Goal: Task Accomplishment & Management: Manage account settings

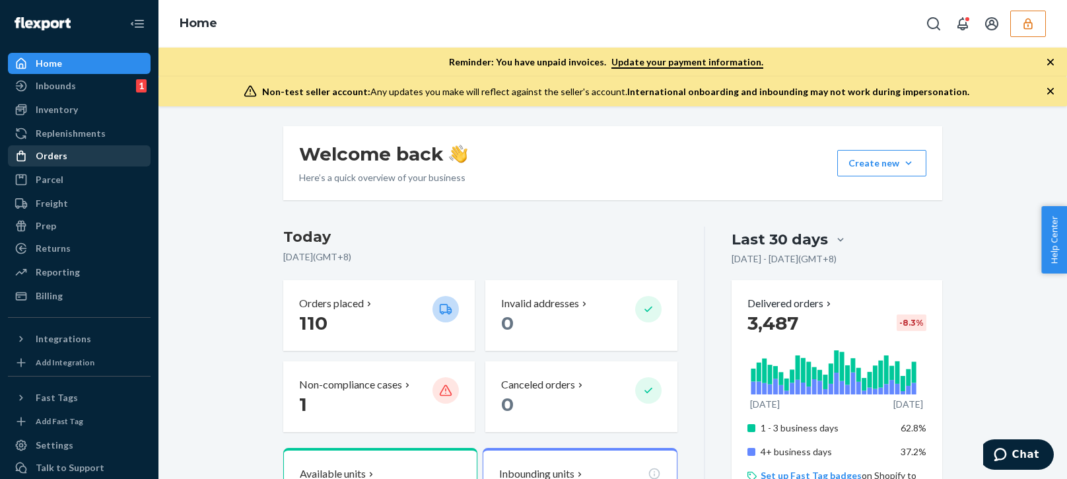
click at [59, 160] on div "Orders" at bounding box center [52, 155] width 32 height 13
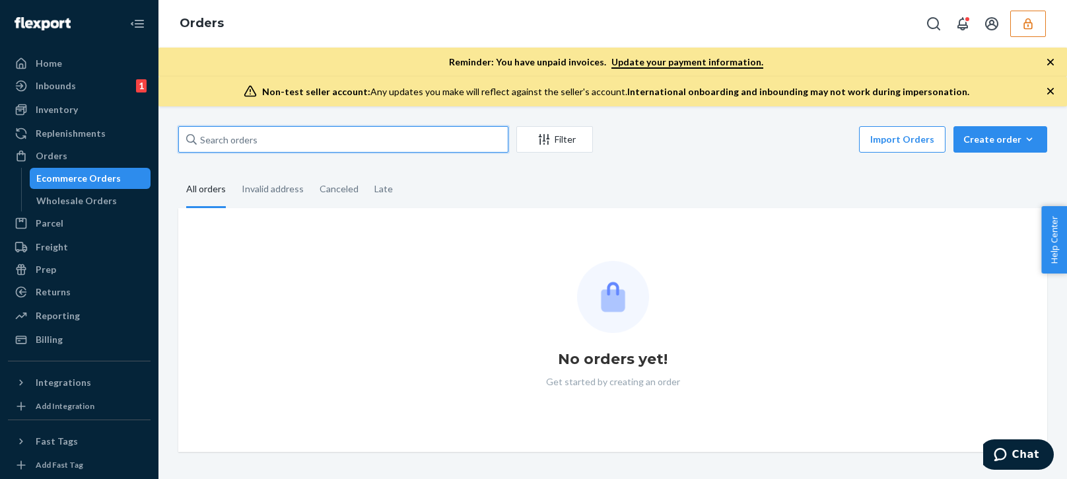
click at [246, 139] on input "text" at bounding box center [343, 139] width 330 height 26
paste input "SUND273299"
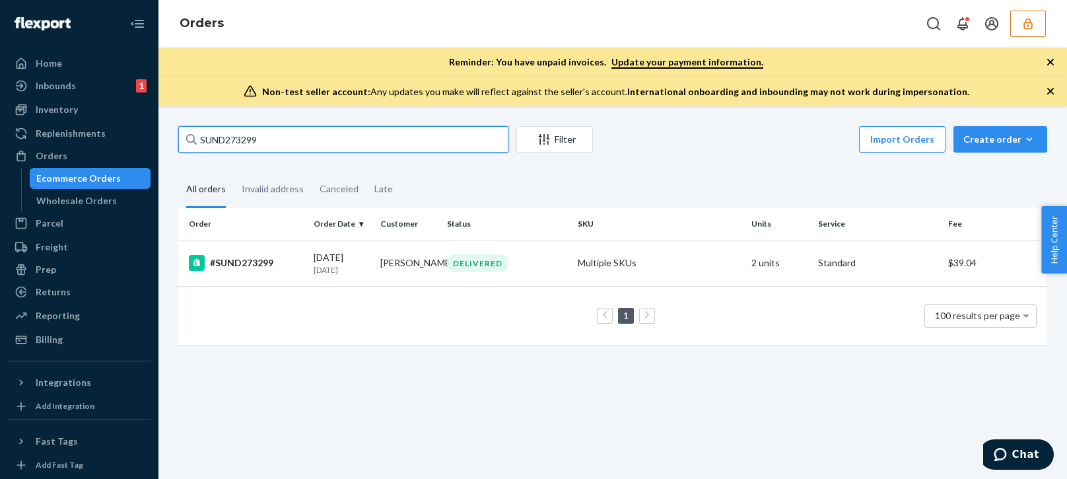
type input "SUND273299"
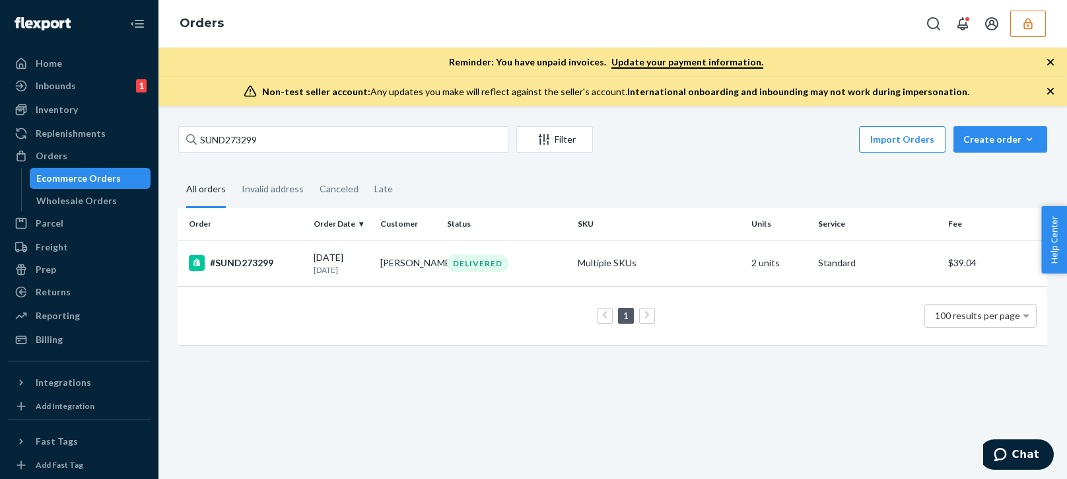
click at [342, 372] on div "SUND273299 Filter Import Orders Create order Ecommerce order Removal order All …" at bounding box center [612, 292] width 908 height 372
click at [362, 267] on p "8 days ago" at bounding box center [342, 269] width 56 height 11
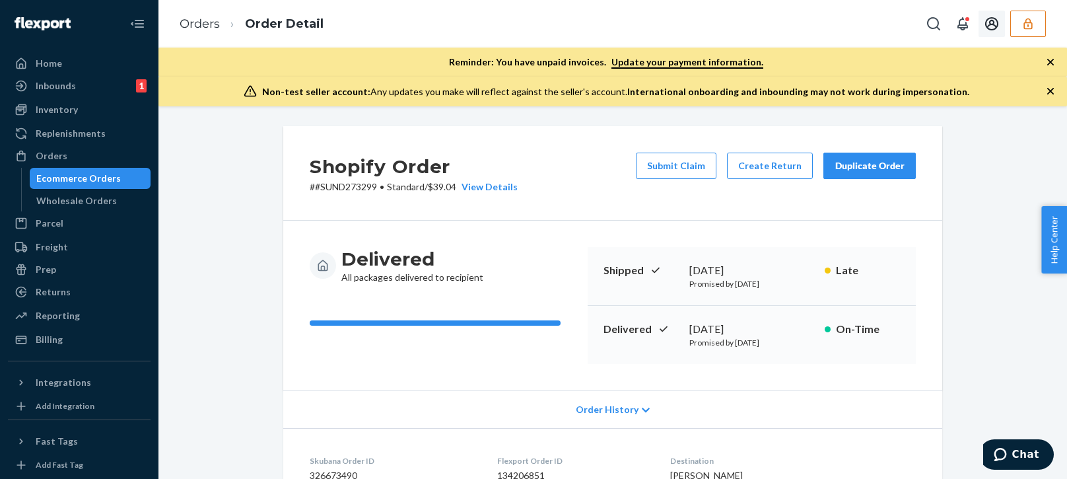
click at [1024, 22] on icon "button" at bounding box center [1027, 23] width 9 height 11
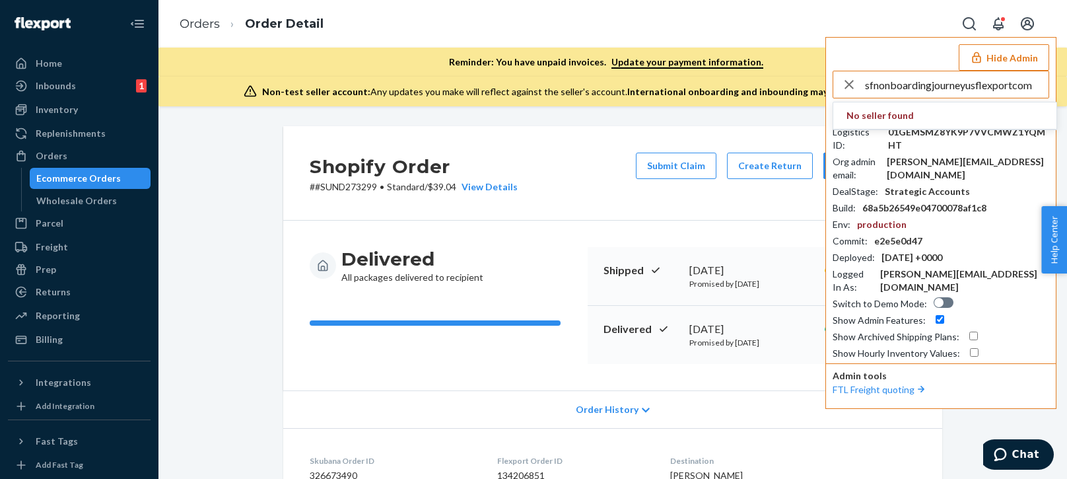
click at [953, 90] on input "sfnonboardingjourneyusflexportcom" at bounding box center [957, 84] width 184 height 26
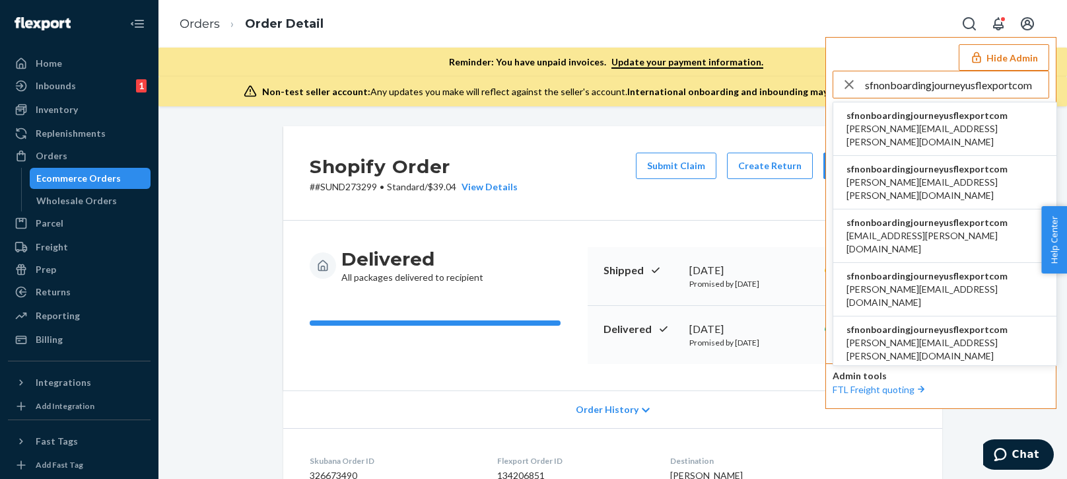
click at [929, 89] on input "sfnonboardingjourneyusflexportcom" at bounding box center [957, 84] width 184 height 26
type input "sfnonboardingjourneyusflexportcom"
click at [892, 123] on span "andrew.ahsen@alogic.co" at bounding box center [944, 135] width 197 height 26
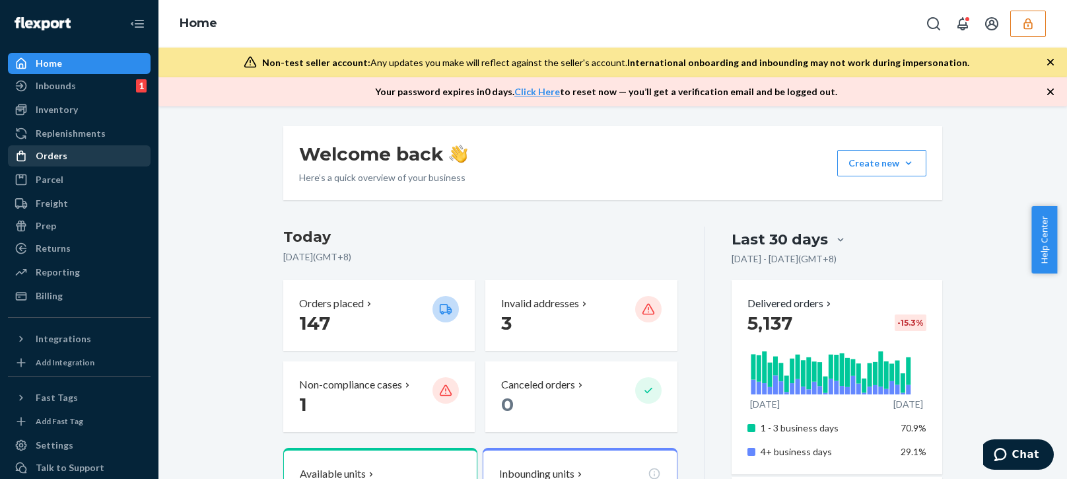
click at [57, 159] on div "Orders" at bounding box center [52, 155] width 32 height 13
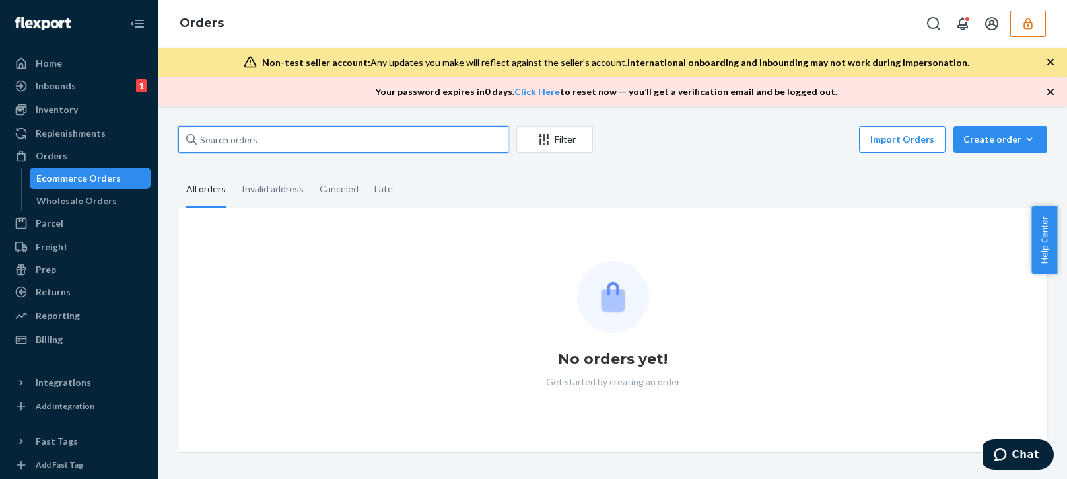
click at [271, 142] on input "text" at bounding box center [343, 139] width 330 height 26
paste input "7421309511"
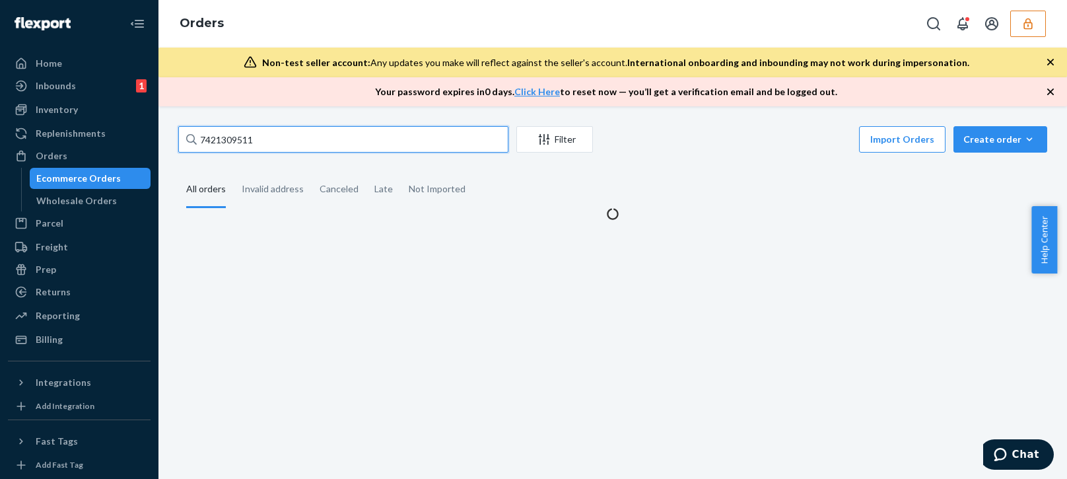
click at [308, 139] on input "7421309511" at bounding box center [343, 139] width 330 height 26
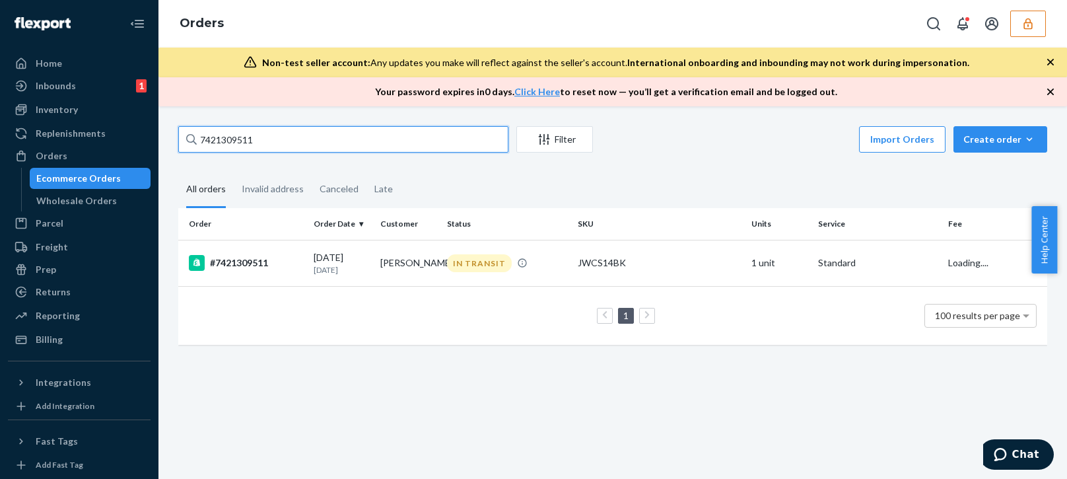
type input "7421309511"
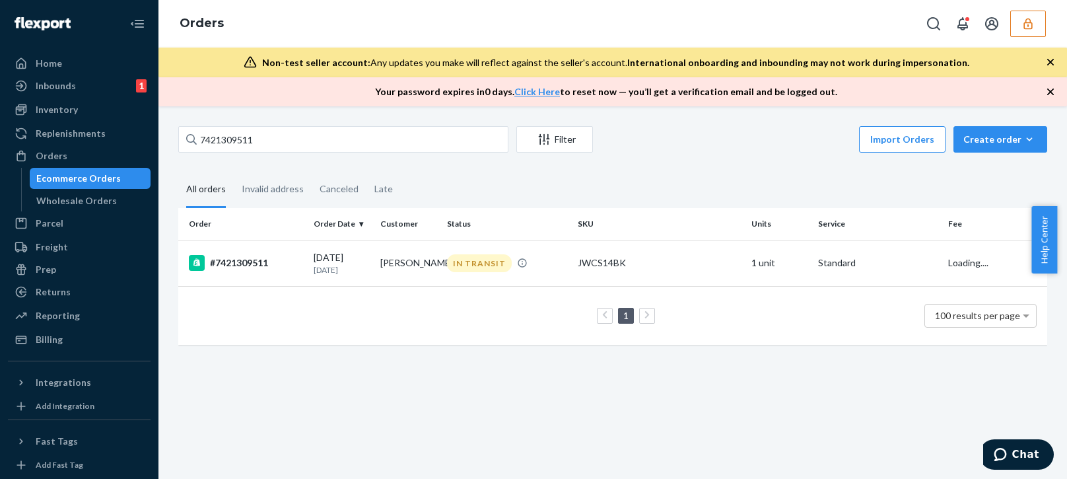
click at [368, 333] on div "1 100 results per page" at bounding box center [613, 315] width 848 height 42
click at [361, 281] on td "07/20/2025 1 month ago" at bounding box center [341, 263] width 67 height 46
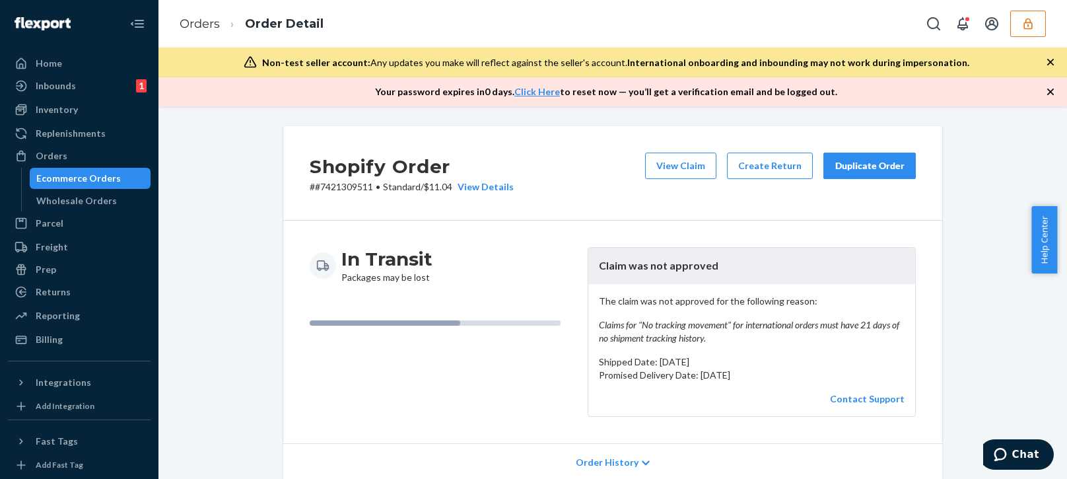
click at [700, 316] on p "The claim was not approved for the following reason: Claims for "No tracking mo…" at bounding box center [752, 319] width 306 height 50
click at [658, 321] on em "Claims for "No tracking movement" for international orders must have 21 days of…" at bounding box center [752, 331] width 306 height 26
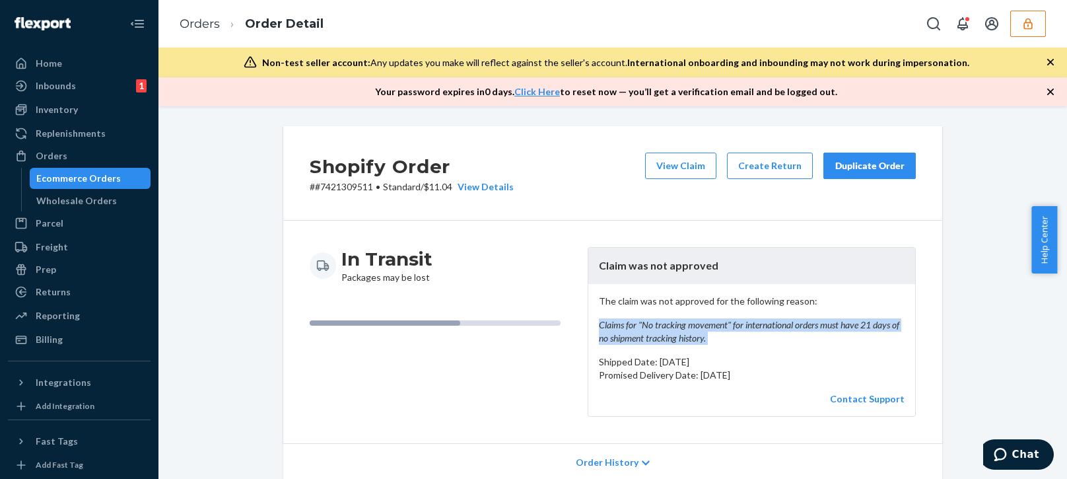
drag, startPoint x: 658, startPoint y: 321, endPoint x: 671, endPoint y: 320, distance: 12.6
click at [661, 321] on em "Claims for "No tracking movement" for international orders must have 21 days of…" at bounding box center [752, 331] width 306 height 26
click at [754, 325] on em "Claims for "No tracking movement" for international orders must have 21 days of…" at bounding box center [752, 331] width 306 height 26
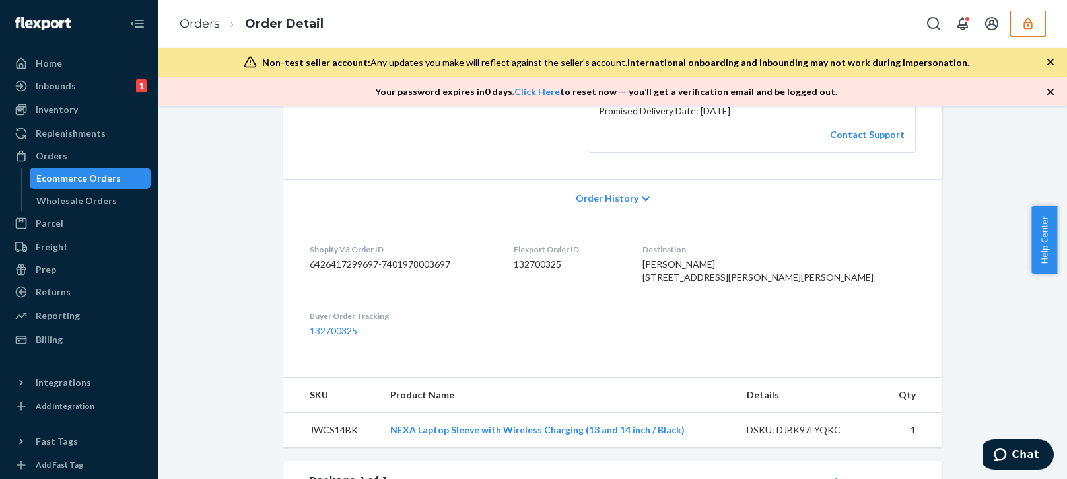
scroll to position [396, 0]
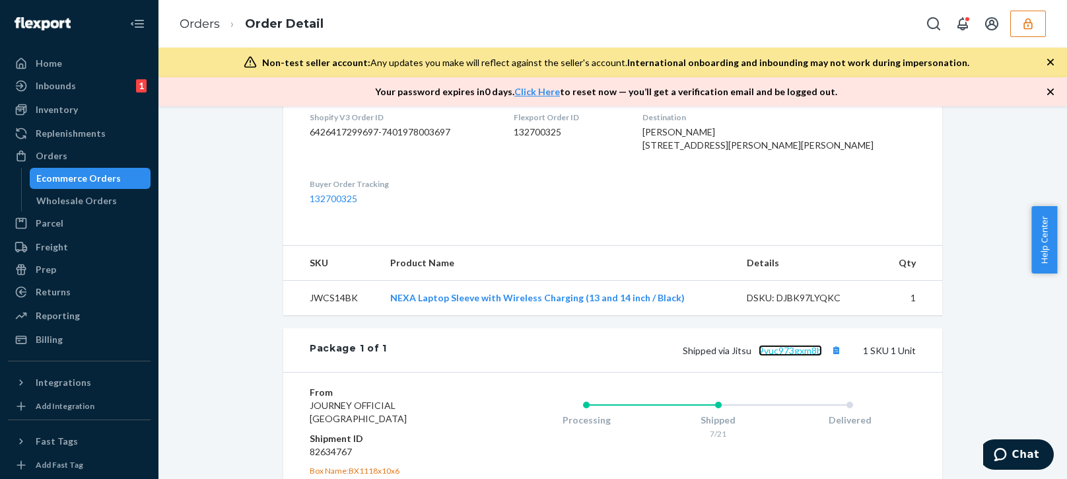
click at [774, 356] on link "9vuc973gxm8b" at bounding box center [789, 350] width 63 height 11
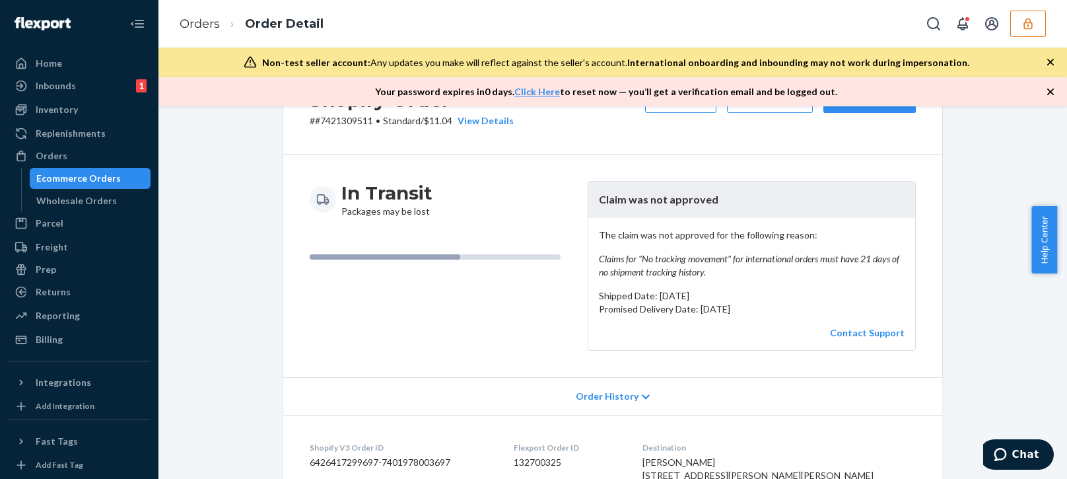
scroll to position [0, 0]
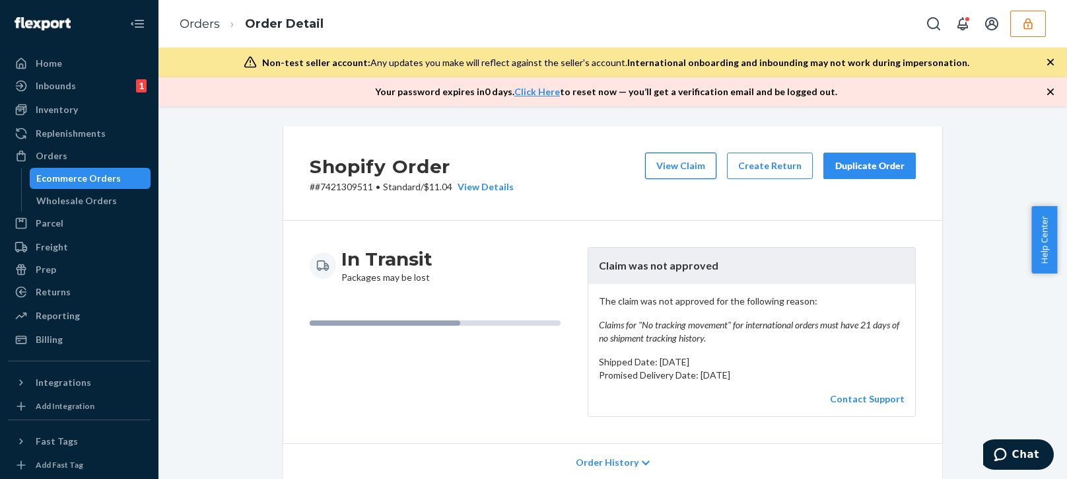
click at [671, 162] on button "View Claim" at bounding box center [680, 165] width 71 height 26
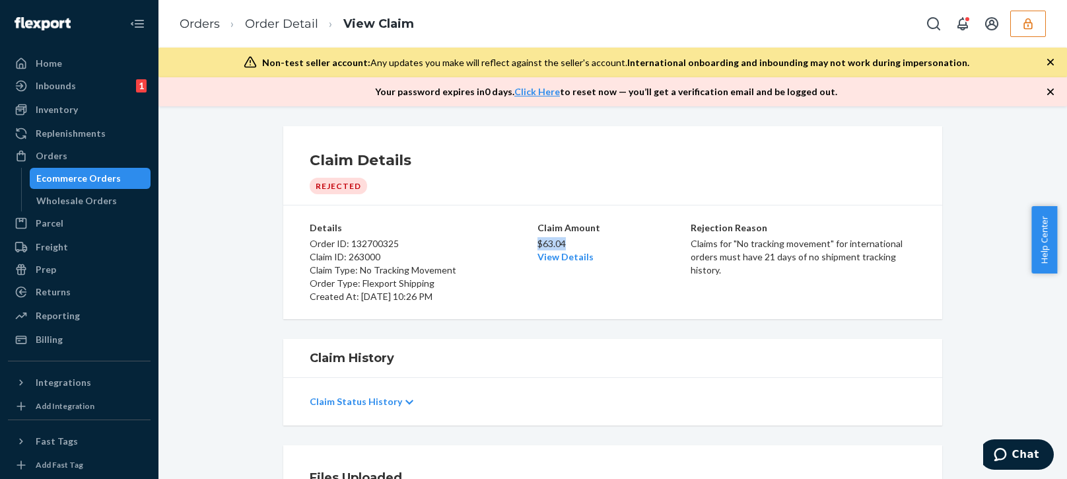
drag, startPoint x: 570, startPoint y: 240, endPoint x: 531, endPoint y: 240, distance: 39.0
click at [531, 240] on div "Details Order ID: 132700325 Claim ID: 263000 Claim Type: No Tracking Movement O…" at bounding box center [613, 262] width 606 height 82
copy p "$63.04"
click at [98, 339] on div "Billing" at bounding box center [79, 339] width 140 height 18
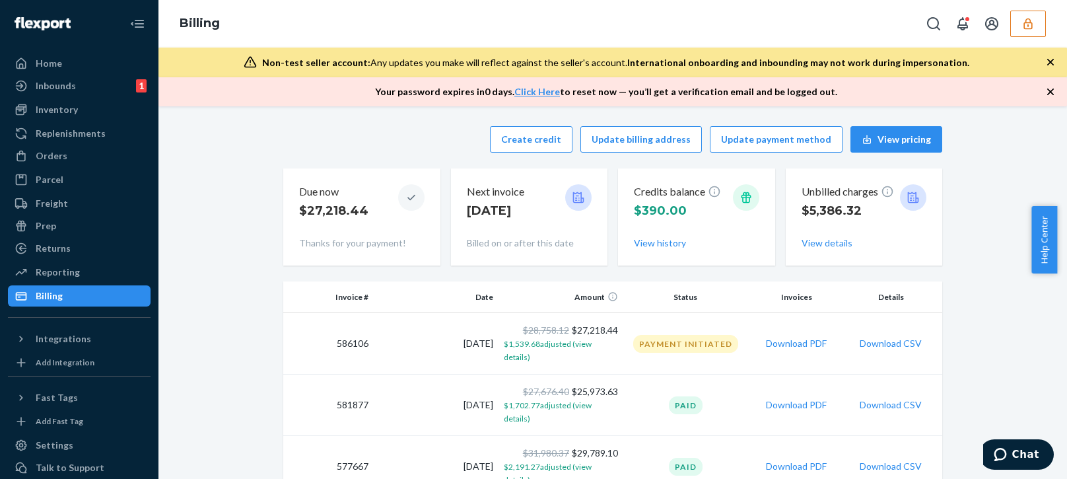
click at [362, 141] on div "Create credit Update billing address Update payment method View pricing" at bounding box center [612, 139] width 659 height 26
click at [541, 139] on button "Create credit" at bounding box center [531, 139] width 83 height 26
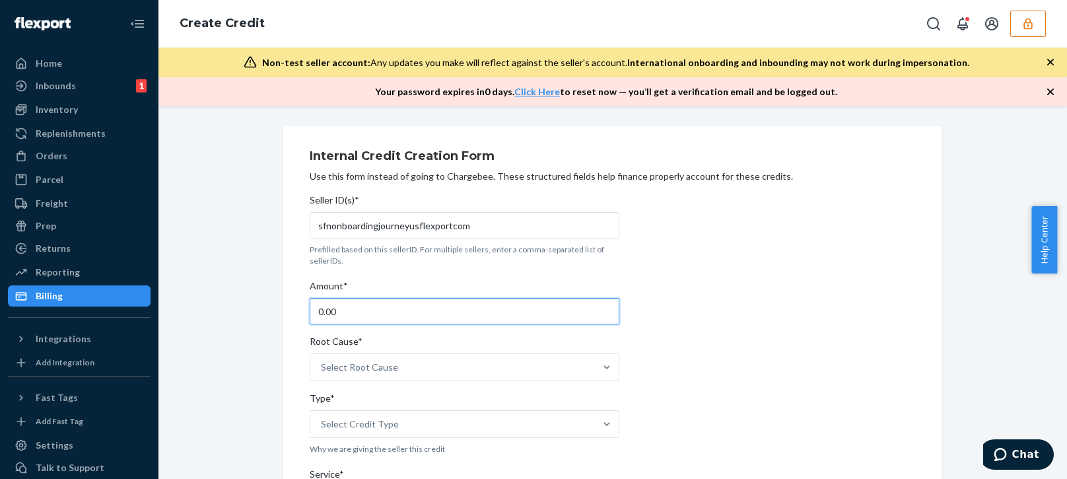
click at [361, 316] on input "0.00" at bounding box center [465, 311] width 310 height 26
click at [360, 315] on input "0.00" at bounding box center [465, 311] width 310 height 26
type input "63.04"
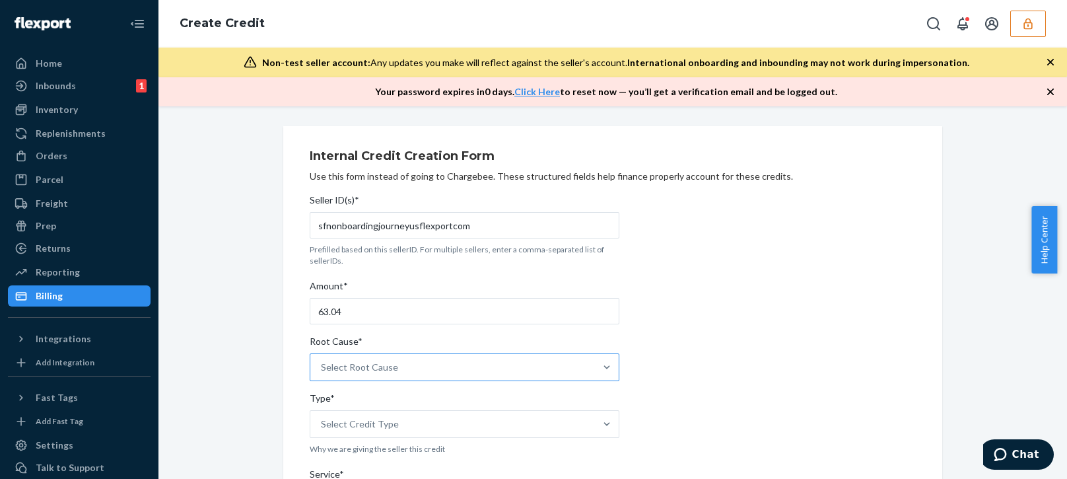
click at [410, 371] on div "Select Root Cause" at bounding box center [452, 367] width 285 height 26
click at [322, 371] on input "Root Cause* Select Root Cause" at bounding box center [321, 366] width 1 height 13
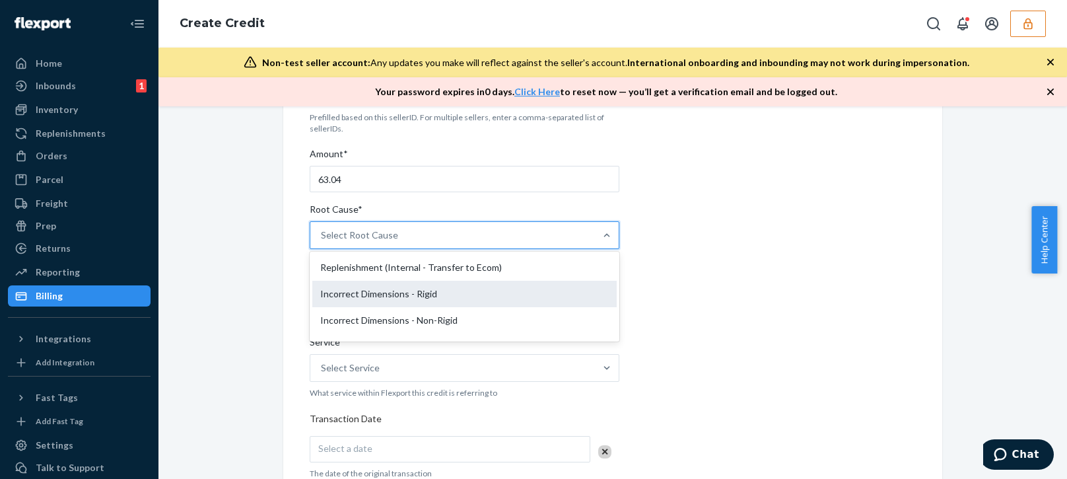
scroll to position [330, 0]
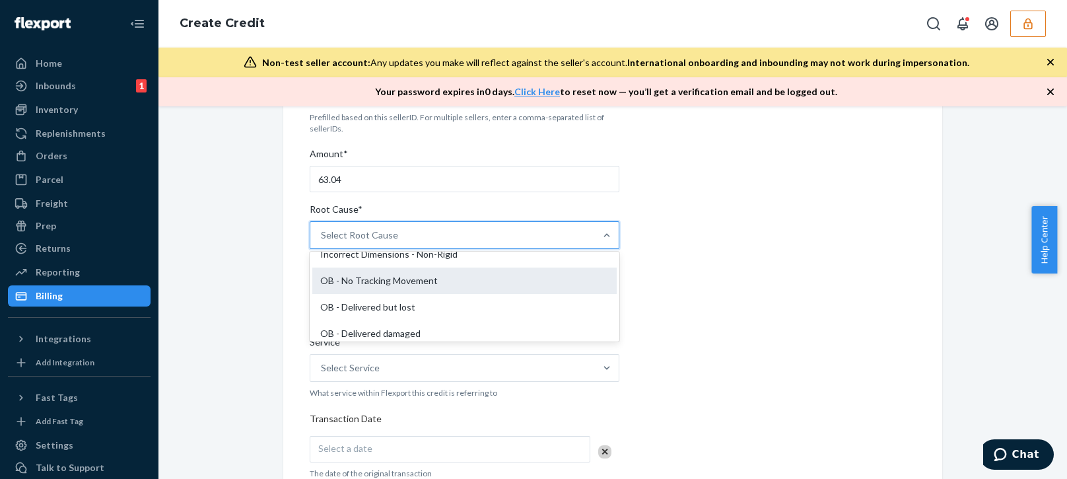
click at [384, 281] on div "OB - No Tracking Movement" at bounding box center [464, 280] width 304 height 26
click at [322, 242] on input "Root Cause* option OB - No Tracking Movement focused, 14 of 29. 29 results avai…" at bounding box center [321, 234] width 1 height 13
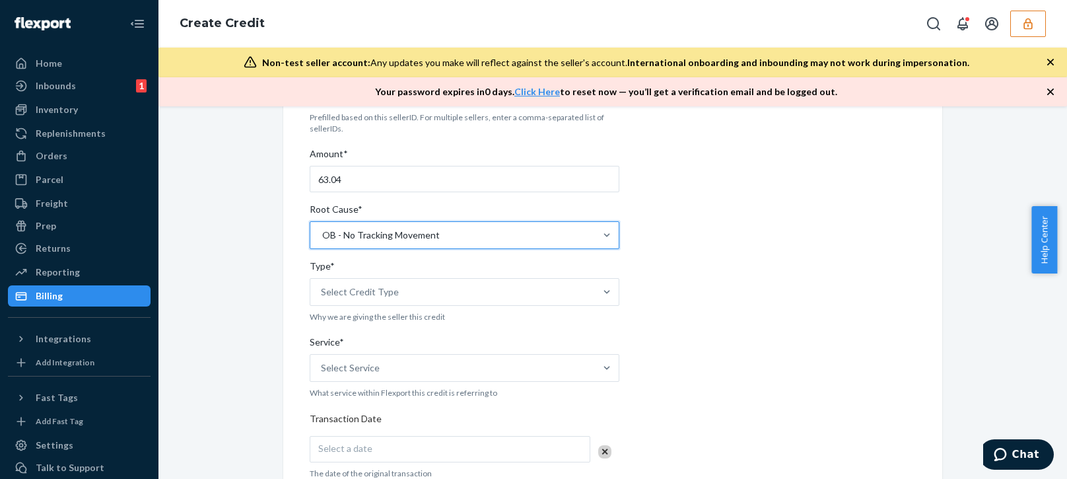
click at [283, 346] on div "Internal Credit Creation Form Use this form instead of going to Chargebee. Thes…" at bounding box center [612, 416] width 659 height 844
click at [352, 296] on div "Select Credit Type" at bounding box center [360, 291] width 78 height 13
click at [322, 296] on input "Type* Select Credit Type" at bounding box center [321, 291] width 1 height 13
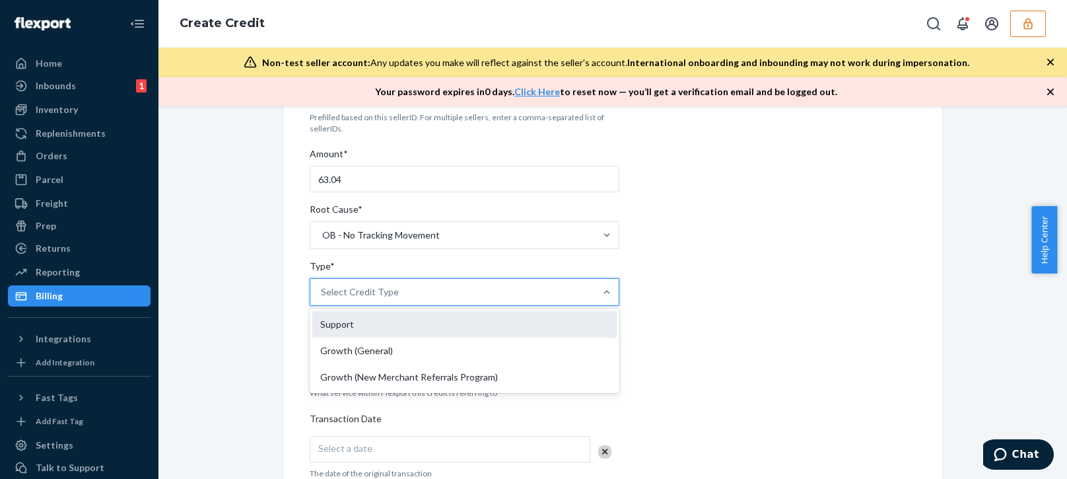
click at [356, 329] on div "Support" at bounding box center [464, 324] width 304 height 26
click at [322, 298] on input "Type* option Support focused, 1 of 3. 3 results available. Use Up and Down to c…" at bounding box center [321, 291] width 1 height 13
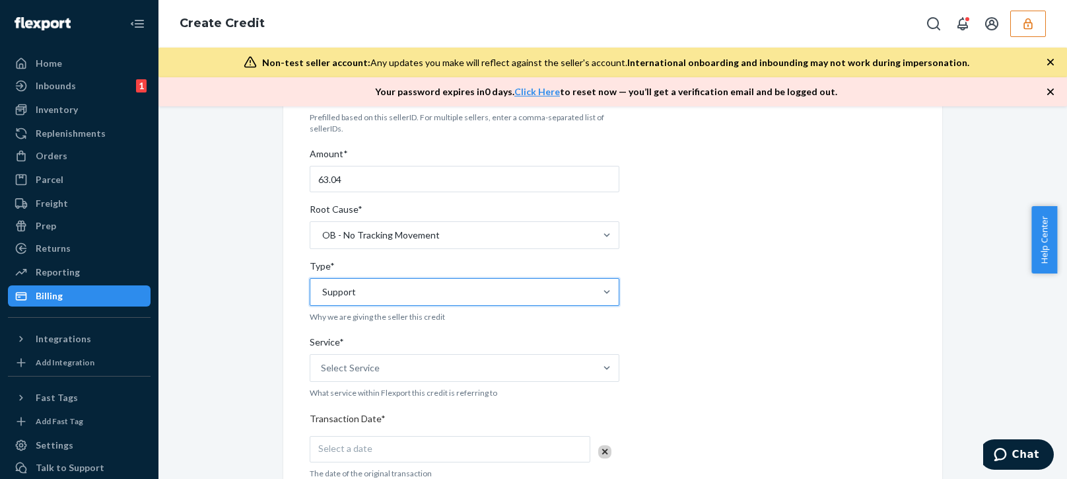
click at [261, 370] on div "Internal Credit Creation Form Use this form instead of going to Chargebee. Thes…" at bounding box center [612, 416] width 888 height 844
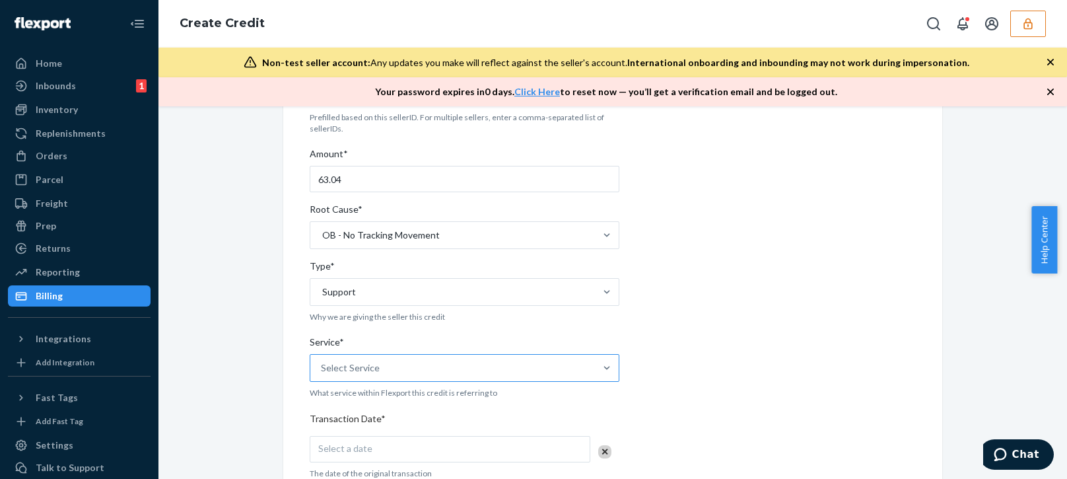
click at [365, 360] on div "Select Service" at bounding box center [452, 367] width 285 height 26
click at [322, 361] on input "Service* Select Service" at bounding box center [321, 367] width 1 height 13
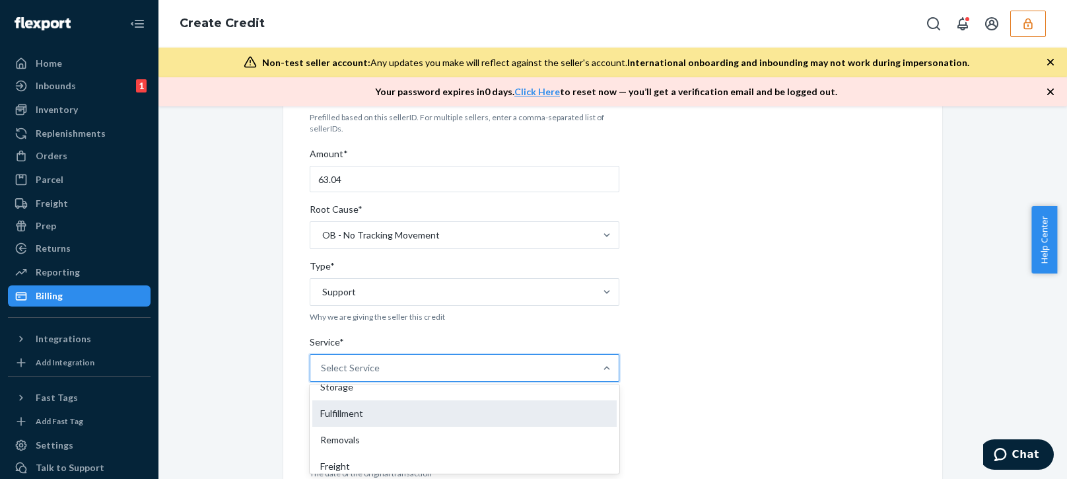
click at [370, 417] on div "Fulfillment" at bounding box center [464, 413] width 304 height 26
click at [322, 374] on input "Service* option Fulfillment focused, 4 of 10. 10 results available. Use Up and …" at bounding box center [321, 367] width 1 height 13
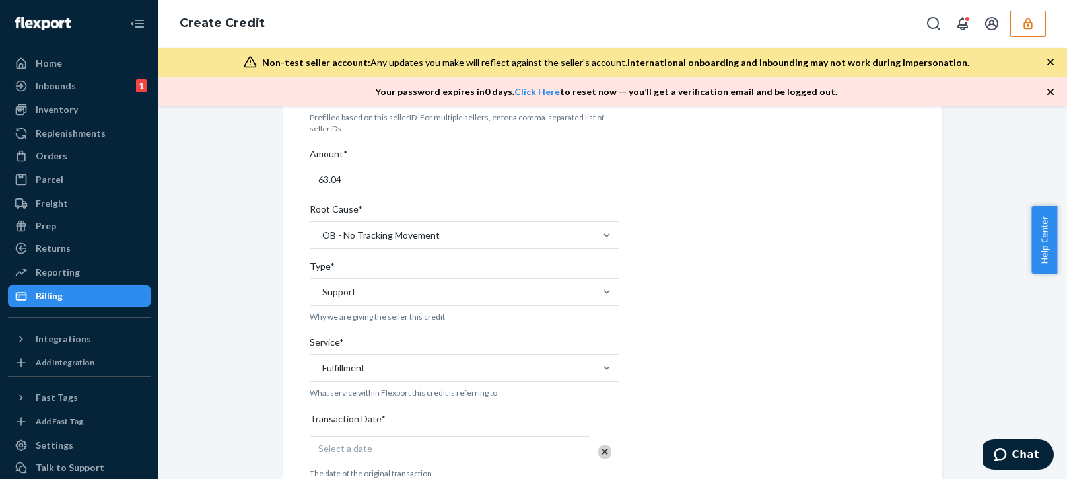
drag, startPoint x: 735, startPoint y: 372, endPoint x: 727, endPoint y: 370, distance: 8.2
click at [737, 371] on div "Internal Credit Creation Form Use this form instead of going to Chargebee. Thes…" at bounding box center [613, 416] width 606 height 812
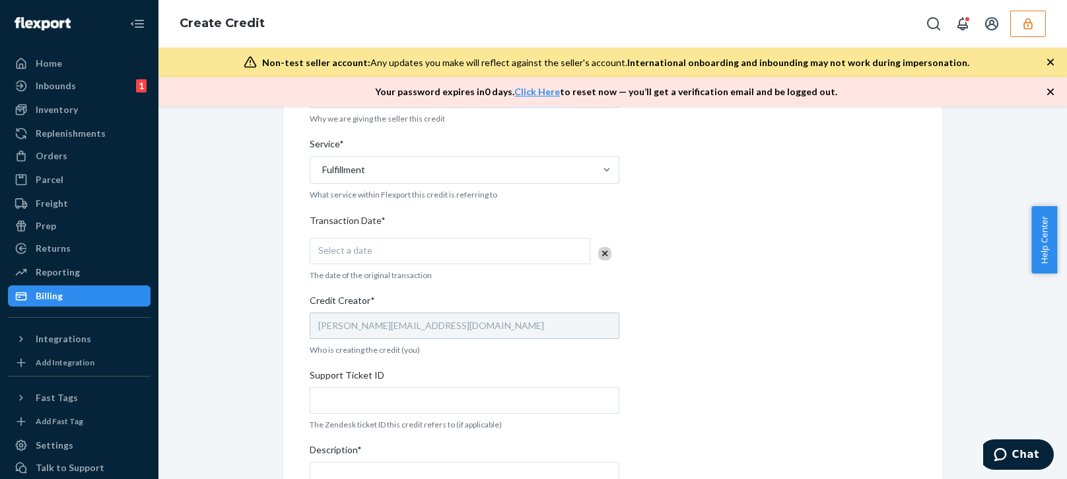
click at [363, 262] on div "Select a date" at bounding box center [450, 251] width 281 height 26
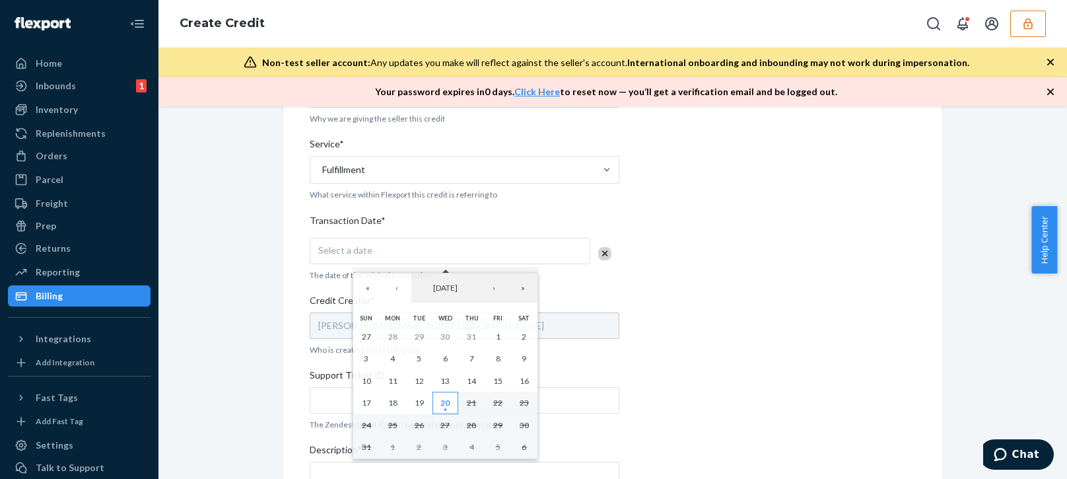
click at [444, 401] on abbr "20" at bounding box center [444, 402] width 9 height 10
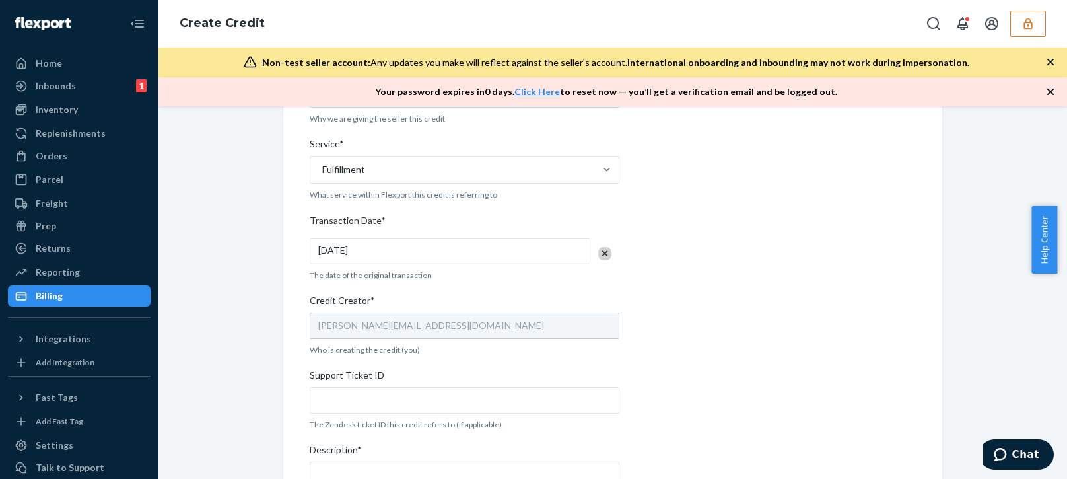
scroll to position [462, 0]
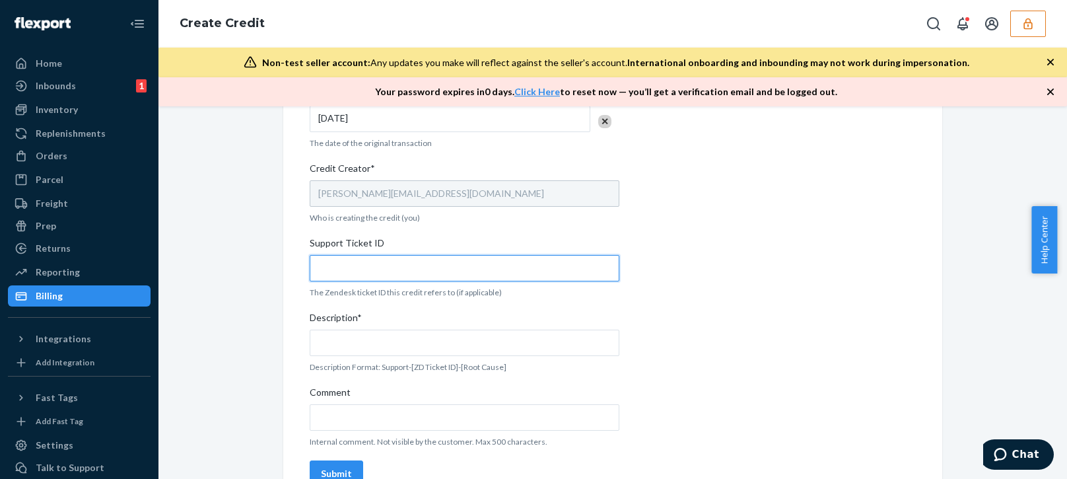
click at [380, 264] on input "Support Ticket ID" at bounding box center [465, 268] width 310 height 26
paste input "802044"
type input "802044"
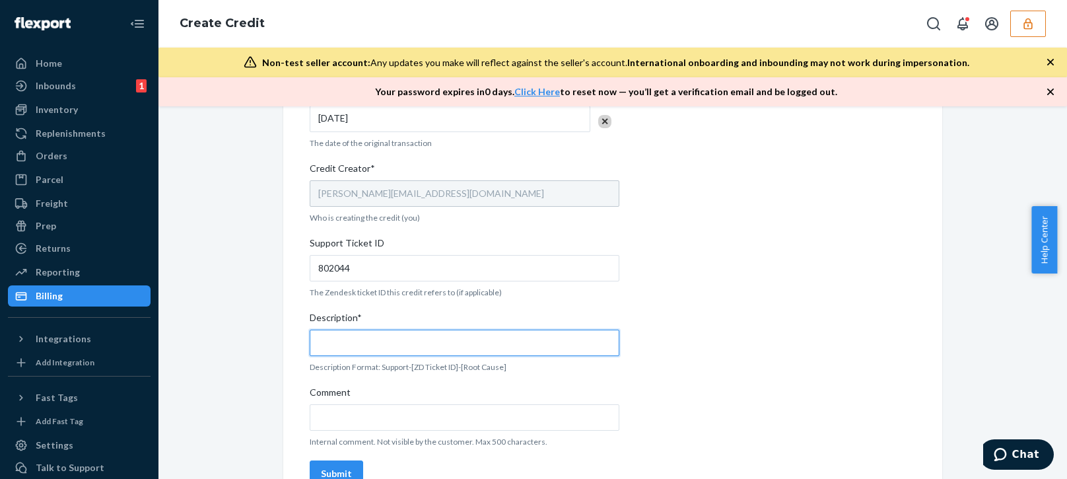
click at [390, 343] on input "Description*" at bounding box center [465, 342] width 310 height 26
paste input "802044"
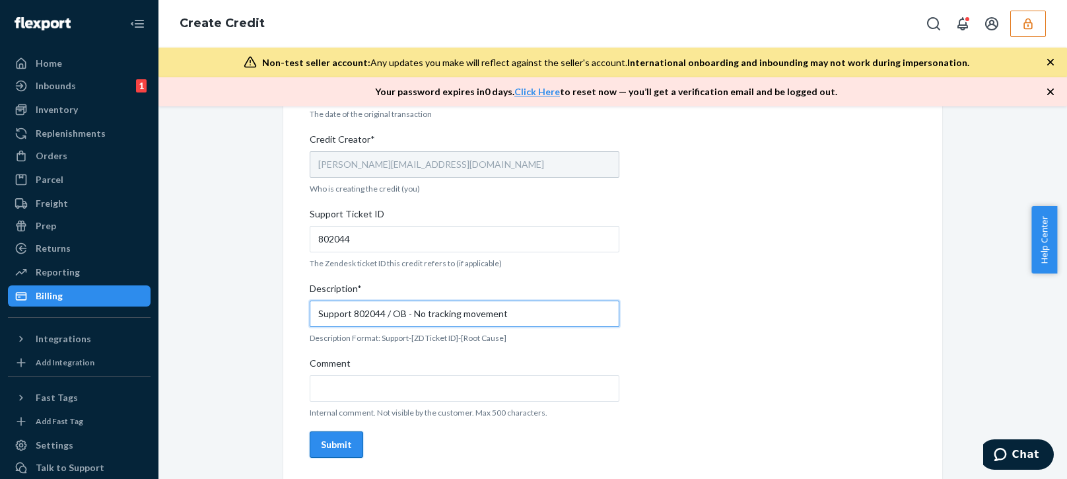
type input "Support 802044 / OB - No tracking movement"
click at [338, 448] on div "Submit" at bounding box center [336, 444] width 31 height 13
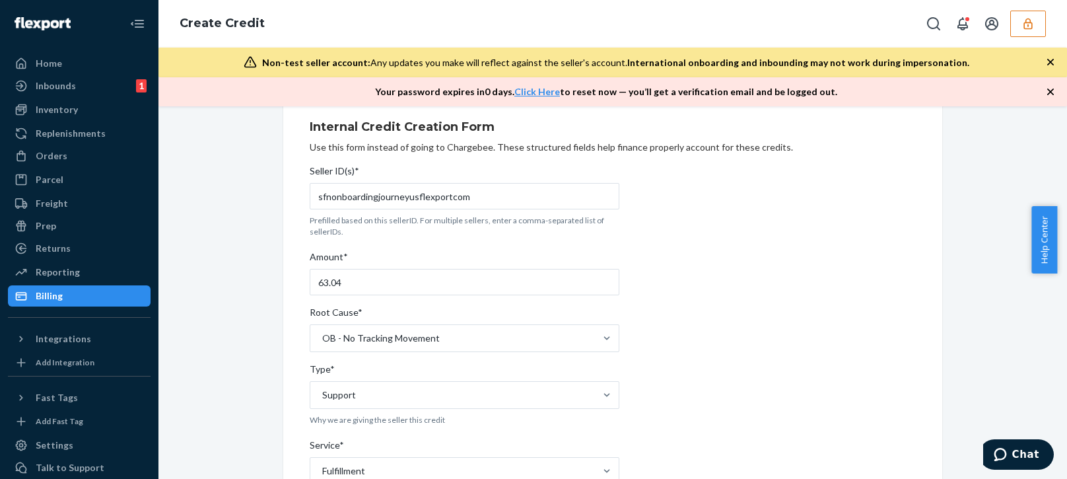
scroll to position [0, 0]
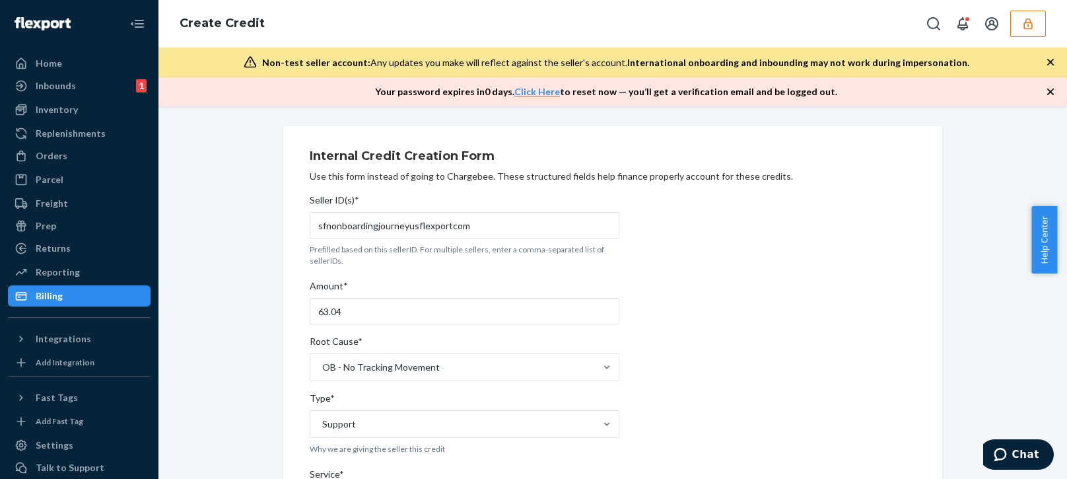
click at [1047, 92] on icon "button" at bounding box center [1050, 91] width 13 height 13
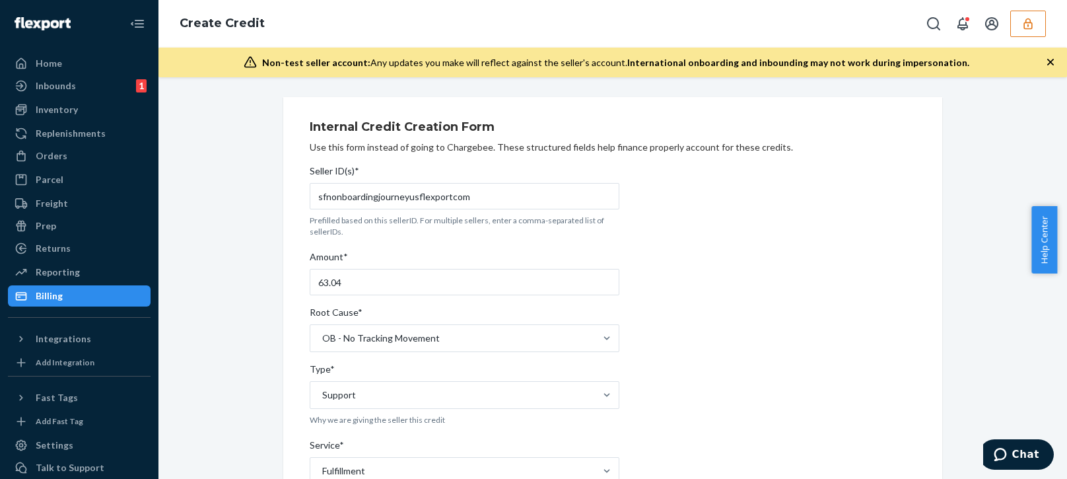
click at [1053, 71] on div "Non-test seller account: Any updates you make will reflect against the seller's…" at bounding box center [612, 63] width 908 height 30
click at [1049, 59] on icon "button" at bounding box center [1050, 61] width 13 height 13
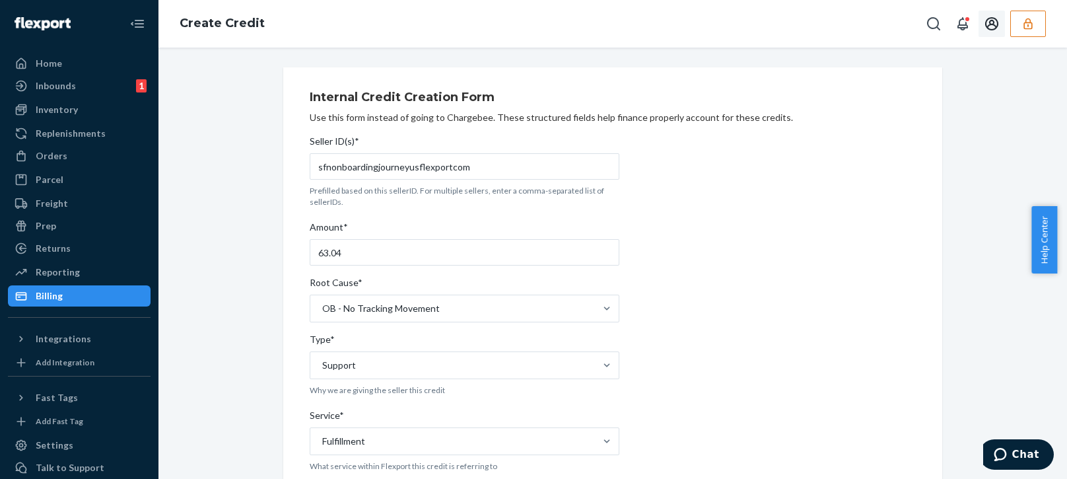
click at [1031, 21] on icon "button" at bounding box center [1027, 23] width 13 height 13
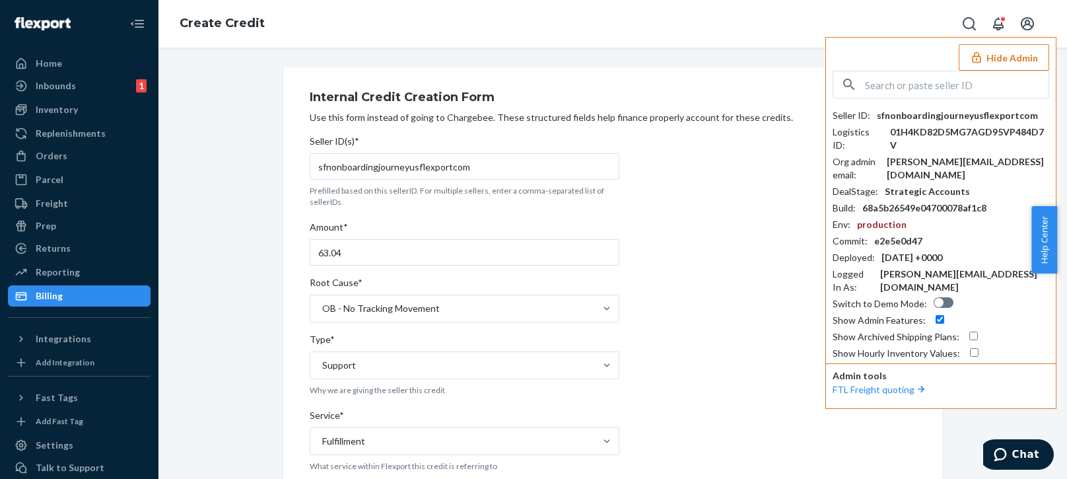
click at [996, 60] on button "Hide Admin" at bounding box center [1003, 57] width 90 height 26
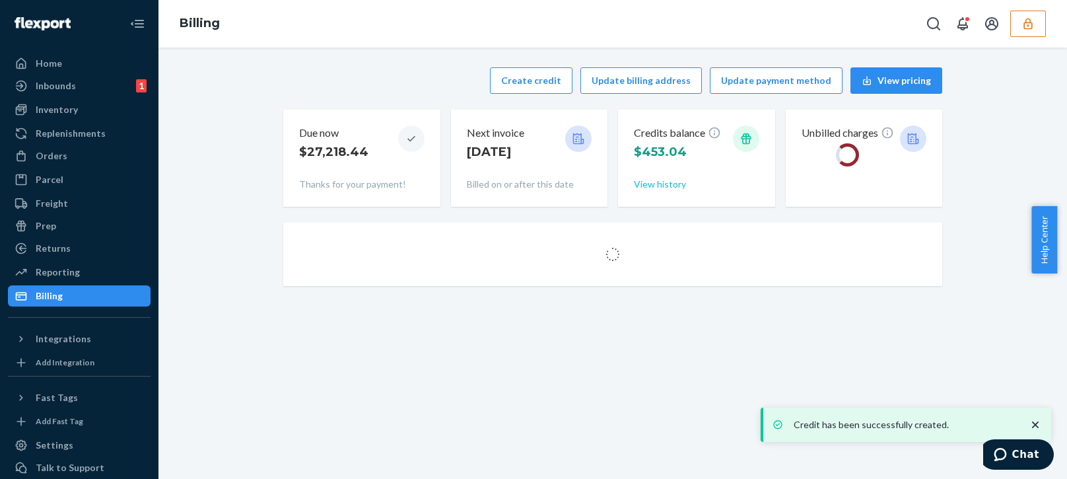
click at [647, 184] on button "View history" at bounding box center [660, 184] width 52 height 13
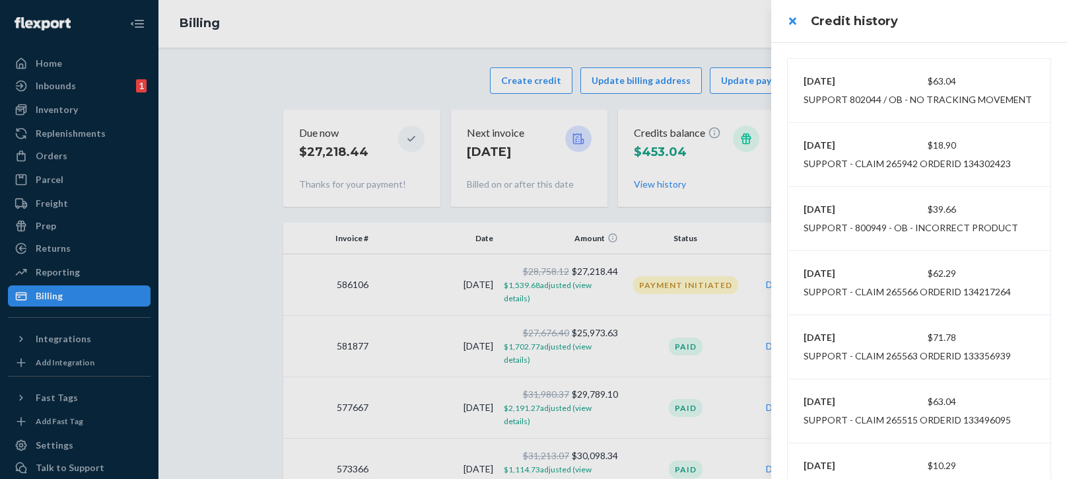
click at [726, 18] on div at bounding box center [533, 239] width 1067 height 479
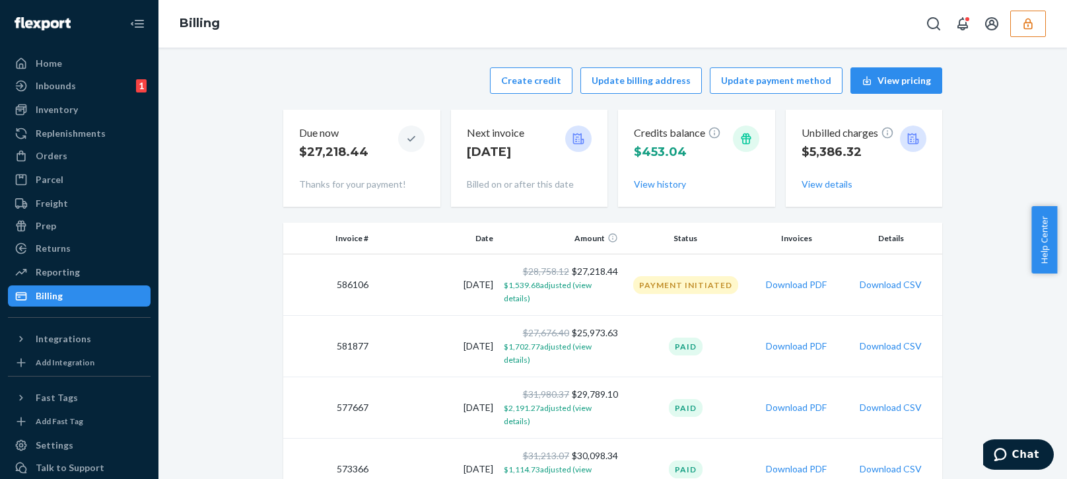
click at [1056, 24] on div "Billing" at bounding box center [612, 24] width 908 height 48
click at [1043, 26] on button "button" at bounding box center [1028, 24] width 36 height 26
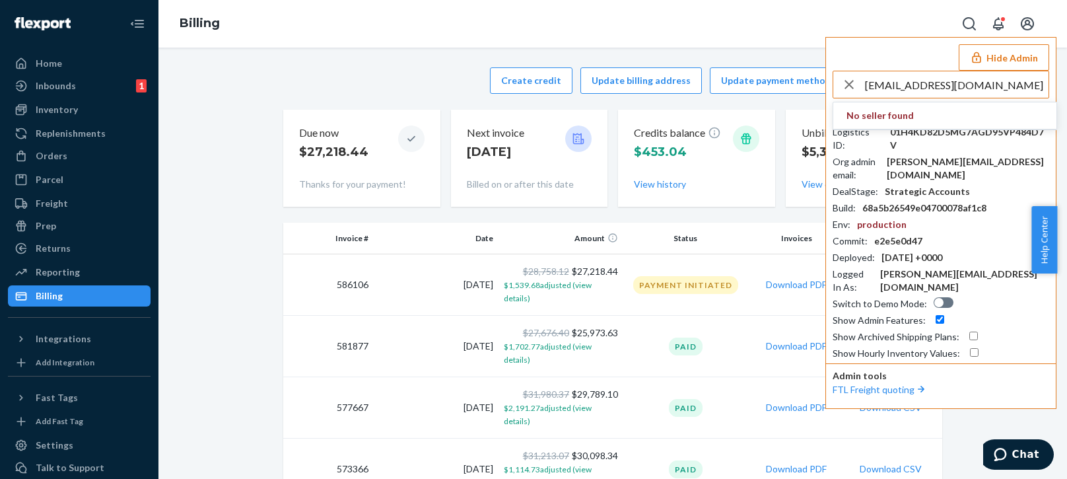
click at [982, 88] on input "cristaltalaberocrispe654@gmail.com" at bounding box center [957, 84] width 184 height 26
type input "cristaltalaberocrispe654@gmail.com"
click at [904, 117] on span "trycomfrtgmailcom" at bounding box center [922, 115] width 153 height 13
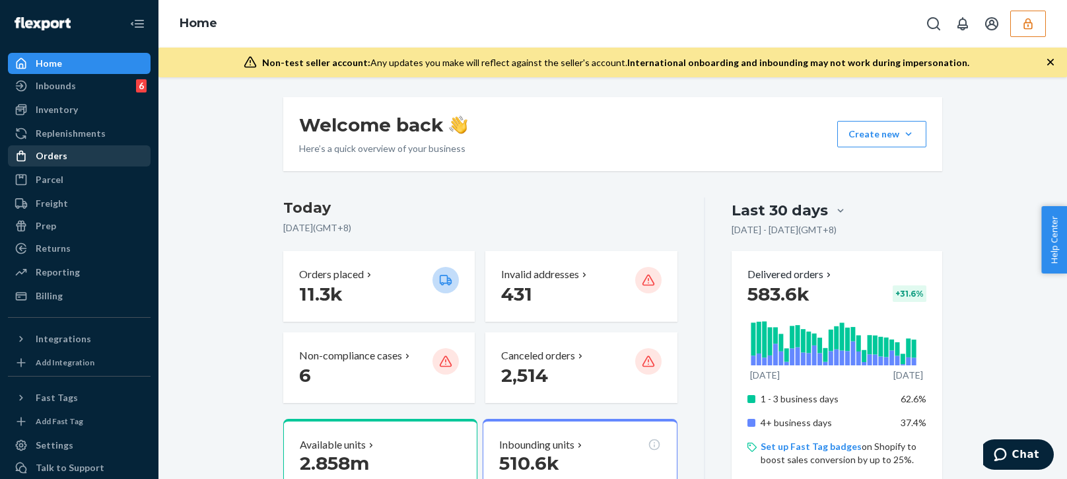
click at [63, 154] on div "Orders" at bounding box center [52, 155] width 32 height 13
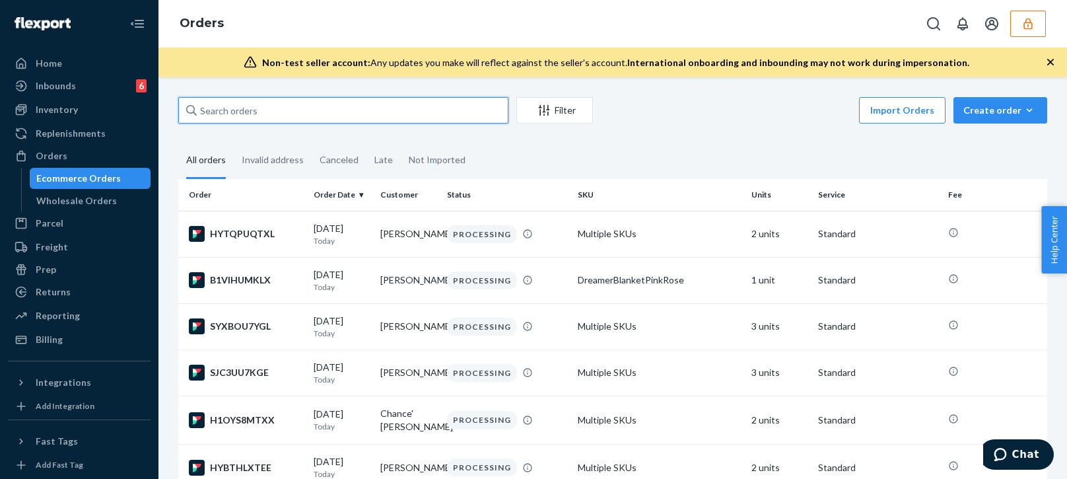
click at [269, 113] on input "text" at bounding box center [343, 110] width 330 height 26
paste input "253871293"
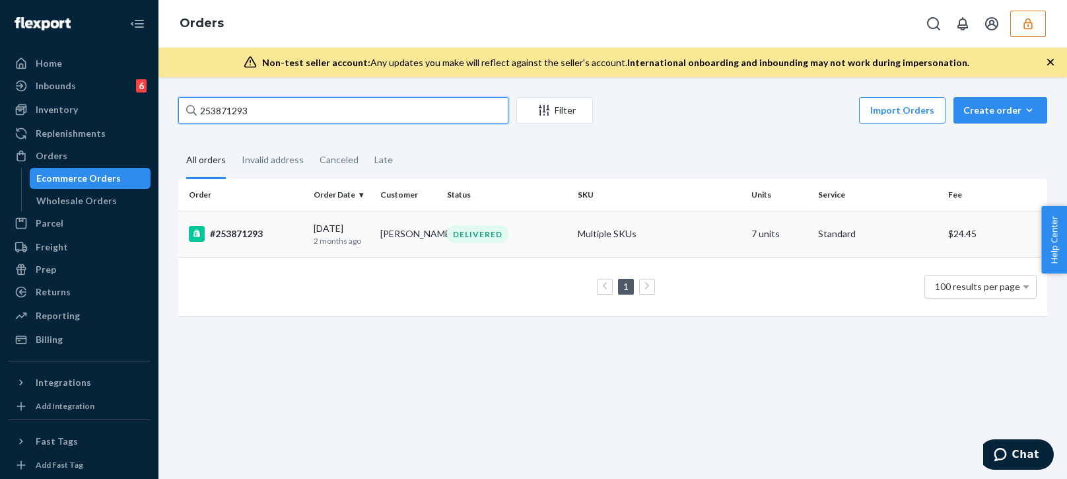
type input "253871293"
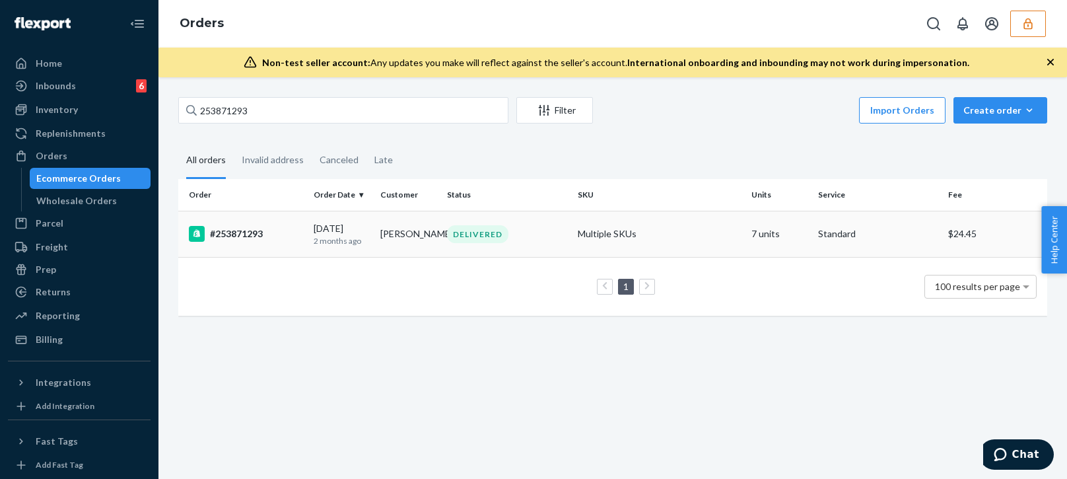
click at [375, 240] on td "Rebecca Forbes" at bounding box center [408, 234] width 67 height 46
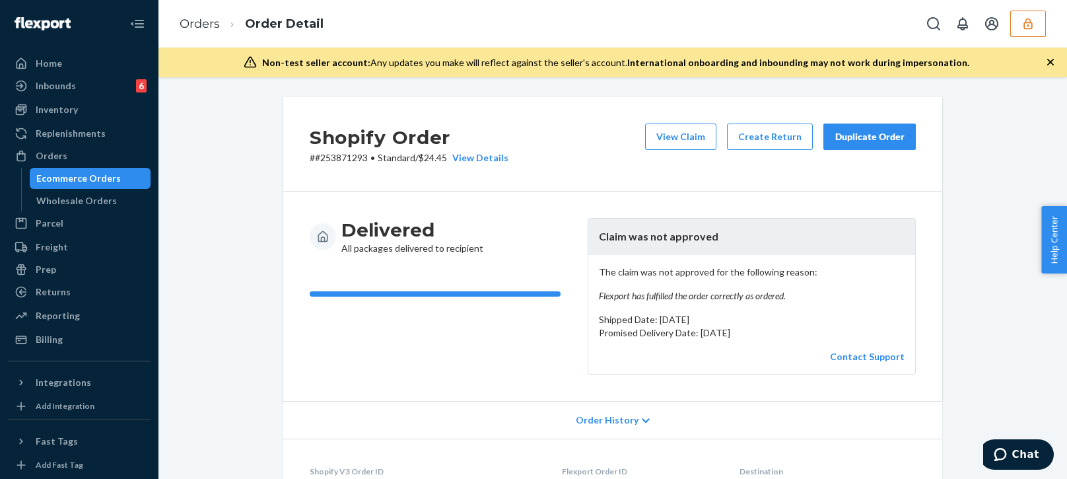
click at [1047, 60] on icon "button" at bounding box center [1050, 61] width 13 height 13
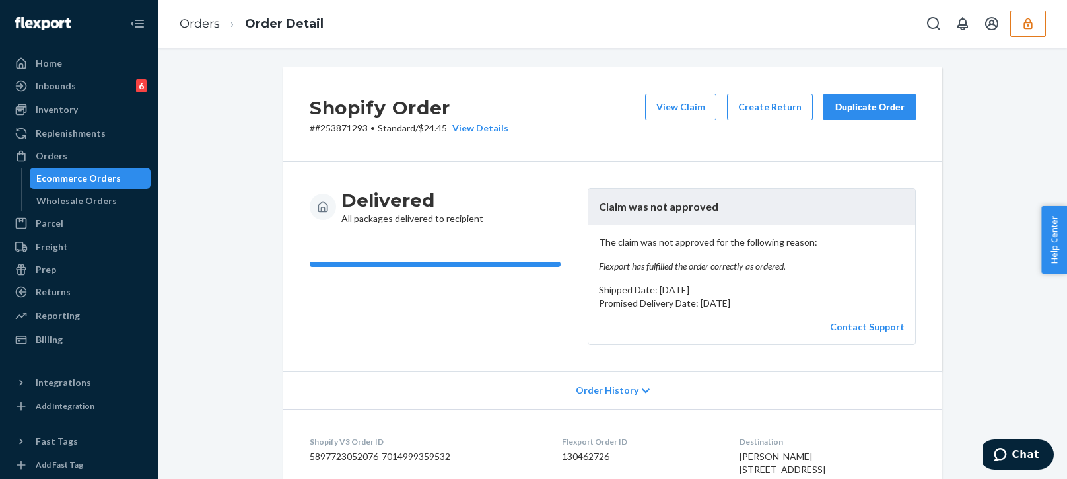
click at [686, 254] on p "The claim was not approved for the following reason: Flexport has fulfilled the…" at bounding box center [752, 254] width 306 height 37
click at [640, 273] on div "The claim was not approved for the following reason: Flexport has fulfilled the…" at bounding box center [751, 284] width 327 height 119
click at [650, 269] on em "Flexport has fulfilled the order correctly as ordered." at bounding box center [752, 265] width 306 height 13
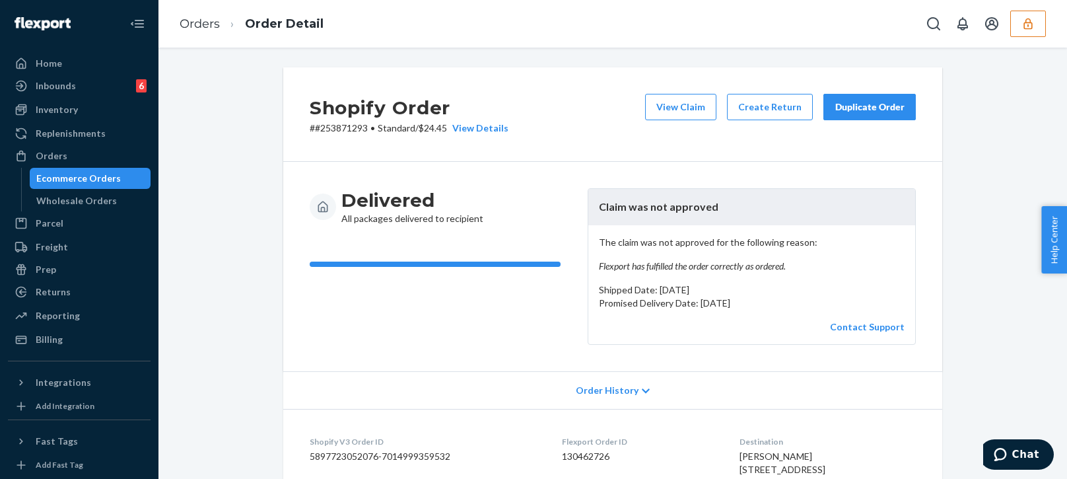
click at [696, 292] on p "Shipped Date: June 17, 2025" at bounding box center [752, 289] width 306 height 13
click at [683, 106] on button "View Claim" at bounding box center [680, 107] width 71 height 26
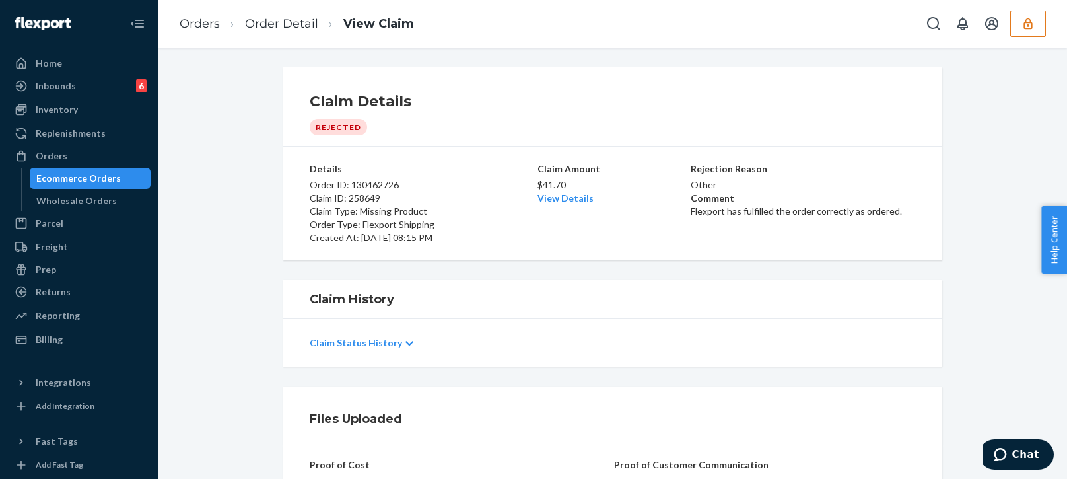
drag, startPoint x: 570, startPoint y: 127, endPoint x: 531, endPoint y: 131, distance: 39.1
click at [531, 131] on div "Claim Details Rejected" at bounding box center [613, 113] width 606 height 44
click at [540, 129] on div "Claim Details Rejected" at bounding box center [613, 113] width 606 height 44
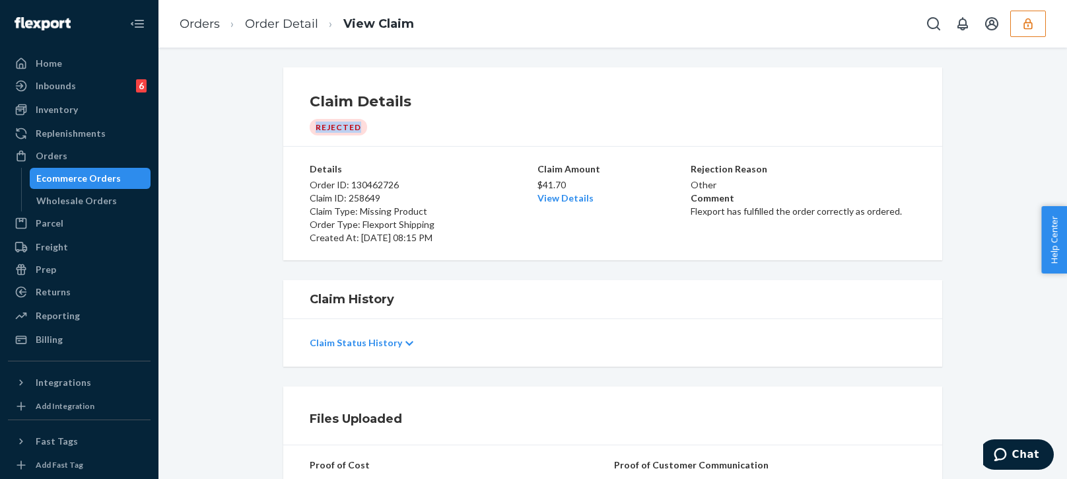
click at [543, 187] on p "$41.70" at bounding box center [612, 184] width 151 height 13
click at [537, 186] on p "$41.70" at bounding box center [612, 184] width 151 height 13
drag, startPoint x: 533, startPoint y: 186, endPoint x: 558, endPoint y: 184, distance: 25.2
click at [558, 184] on p "$41.70" at bounding box center [612, 184] width 151 height 13
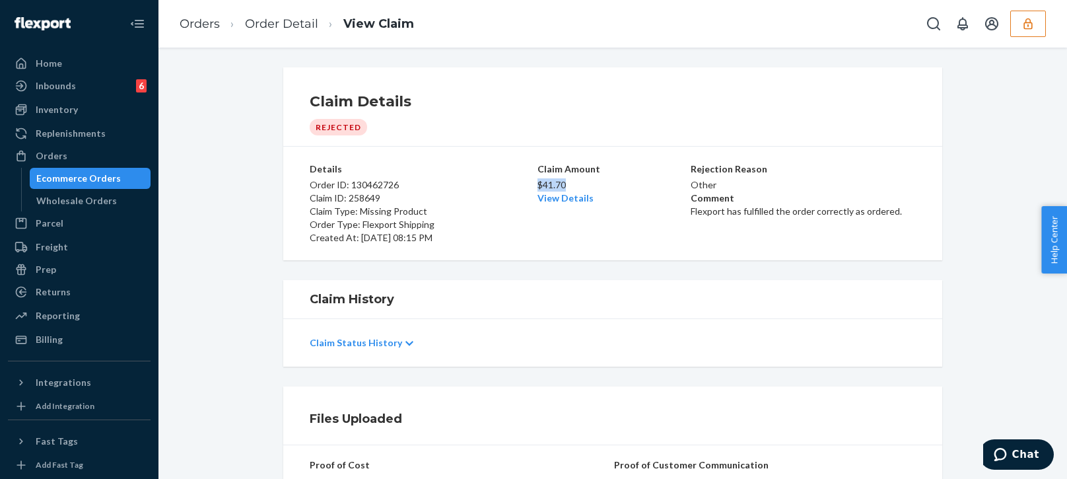
copy p "$41.70"
click at [49, 339] on div "Billing" at bounding box center [49, 339] width 27 height 13
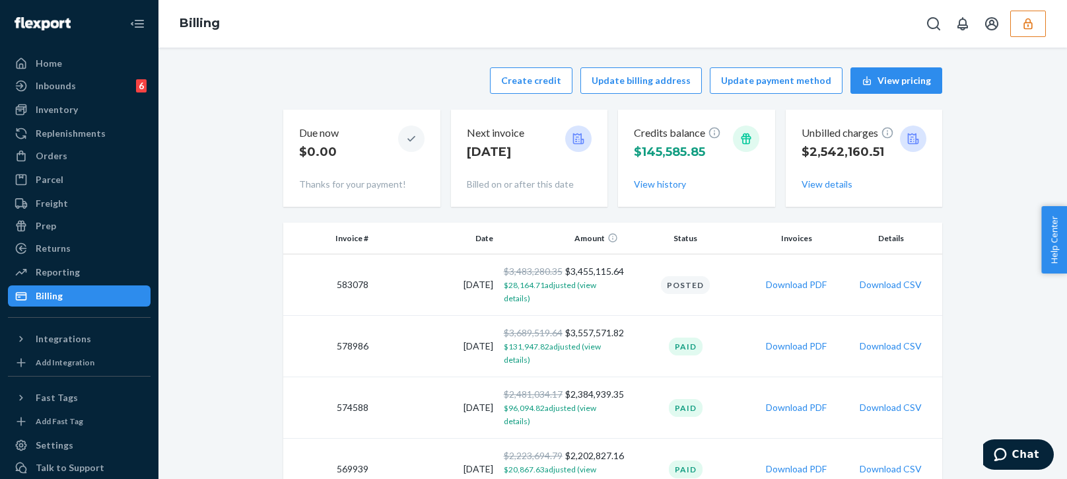
click at [368, 89] on div "Create credit Update billing address Update payment method View pricing" at bounding box center [612, 80] width 659 height 26
click at [527, 81] on button "Create credit" at bounding box center [531, 80] width 83 height 26
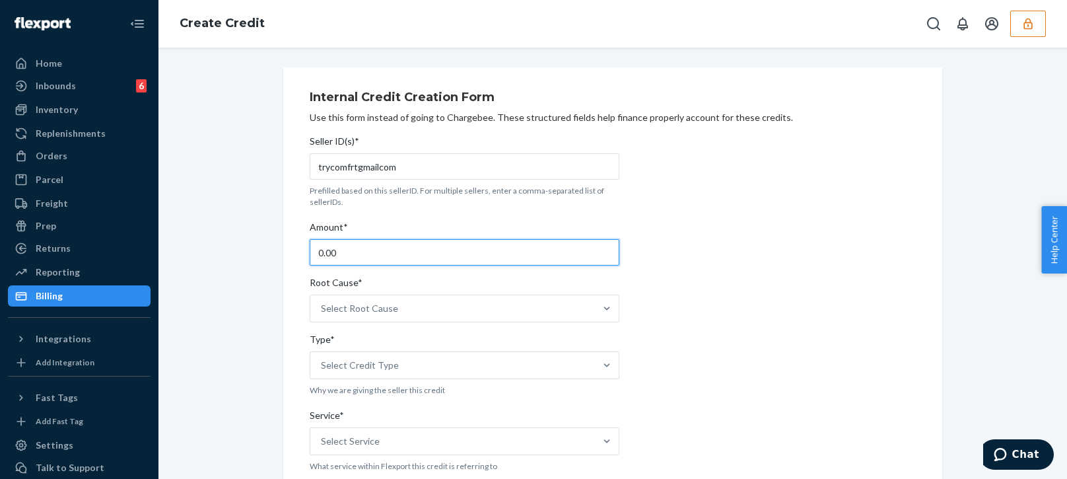
click at [370, 253] on input "0.00" at bounding box center [465, 252] width 310 height 26
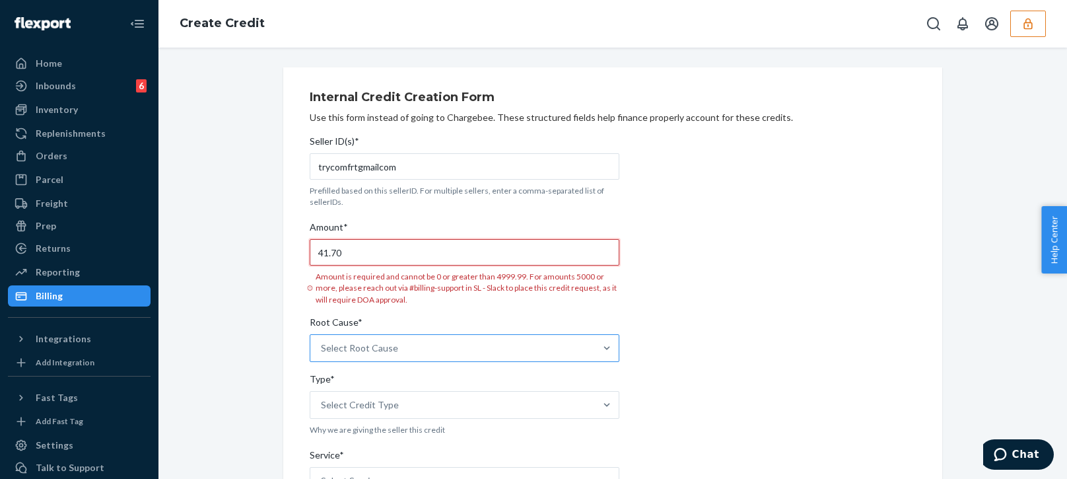
type input "41.70"
click at [368, 341] on div "Select Root Cause" at bounding box center [465, 348] width 310 height 28
click at [322, 341] on input "Root Cause* Select Root Cause" at bounding box center [321, 347] width 1 height 13
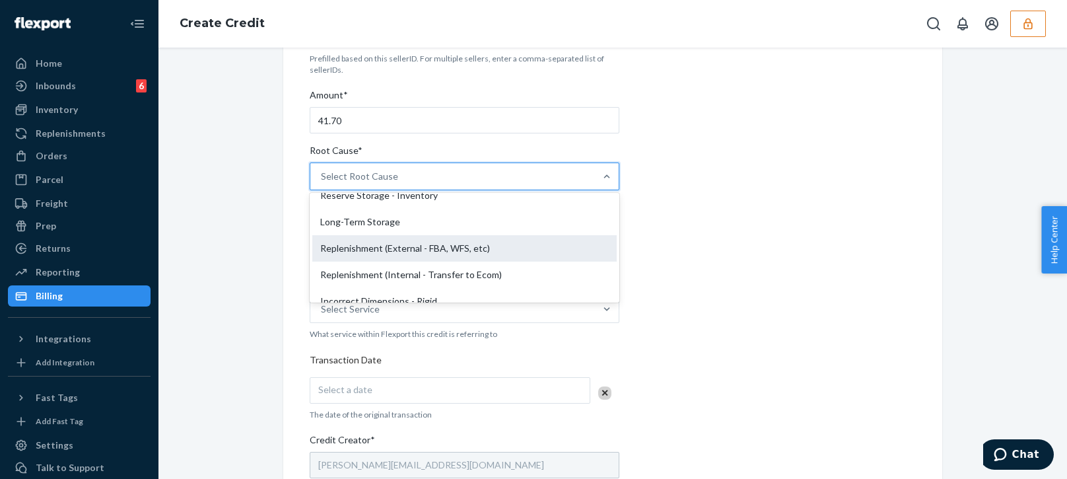
scroll to position [330, 0]
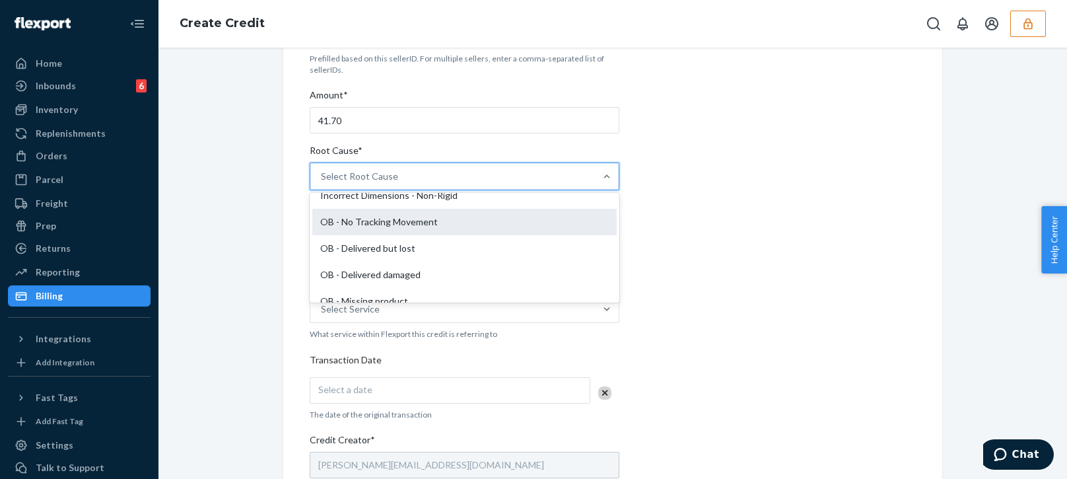
click at [401, 225] on div "OB - No Tracking Movement" at bounding box center [464, 222] width 304 height 26
click at [322, 183] on input "Root Cause* option OB - No Tracking Movement focused, 14 of 29. 29 results avai…" at bounding box center [321, 176] width 1 height 13
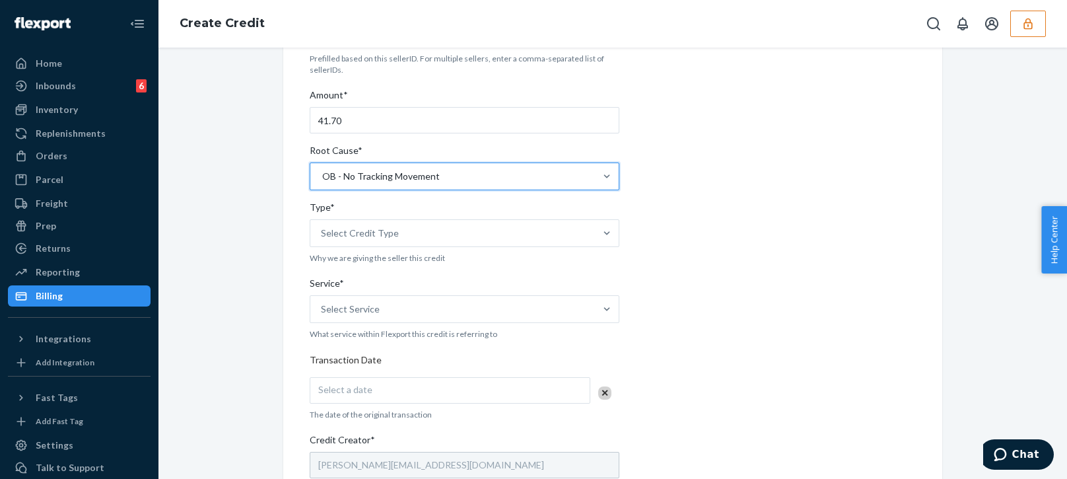
click at [428, 187] on div "OB - No Tracking Movement" at bounding box center [452, 176] width 285 height 26
click at [322, 183] on input "Root Cause* option OB - No Tracking Movement, selected. 0 results available. Se…" at bounding box center [321, 176] width 1 height 13
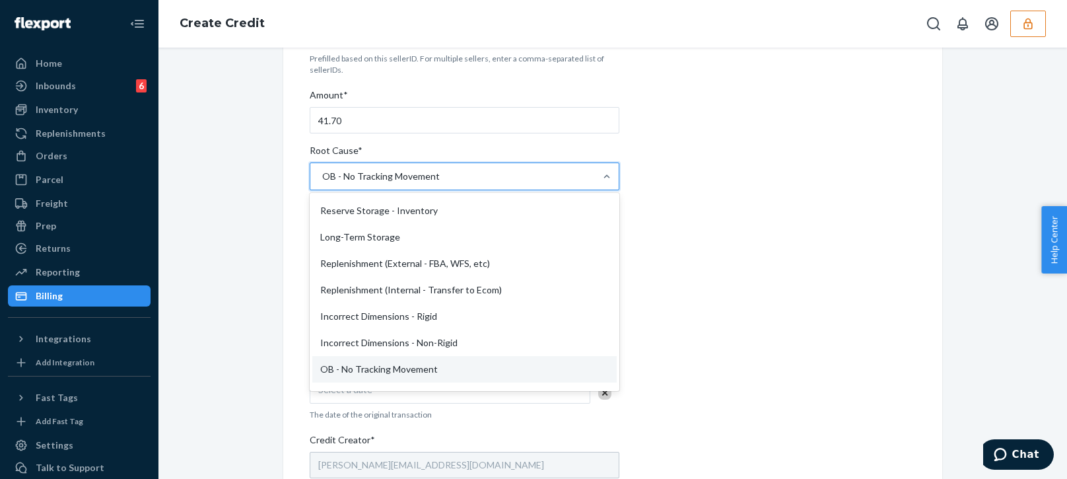
scroll to position [315, 0]
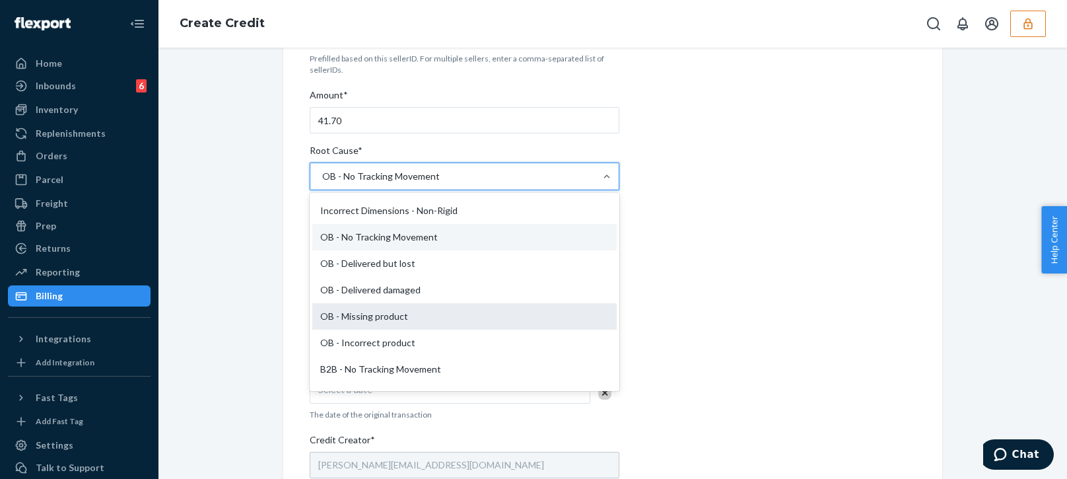
click at [381, 318] on div "OB - Missing product" at bounding box center [464, 316] width 304 height 26
click at [322, 183] on input "Root Cause* option OB - No Tracking Movement, selected. option OB - Missing pro…" at bounding box center [321, 176] width 1 height 13
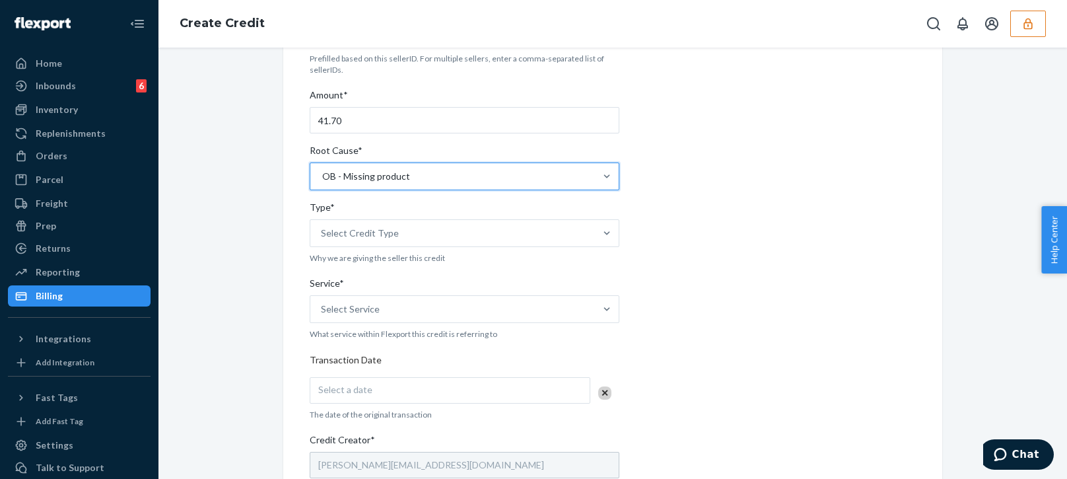
click at [300, 322] on div "Internal Credit Creation Form Use this form instead of going to Chargebee. Thes…" at bounding box center [612, 357] width 659 height 844
click at [403, 241] on div "Select Credit Type" at bounding box center [452, 233] width 285 height 26
click at [322, 240] on input "Type* Select Credit Type" at bounding box center [321, 232] width 1 height 13
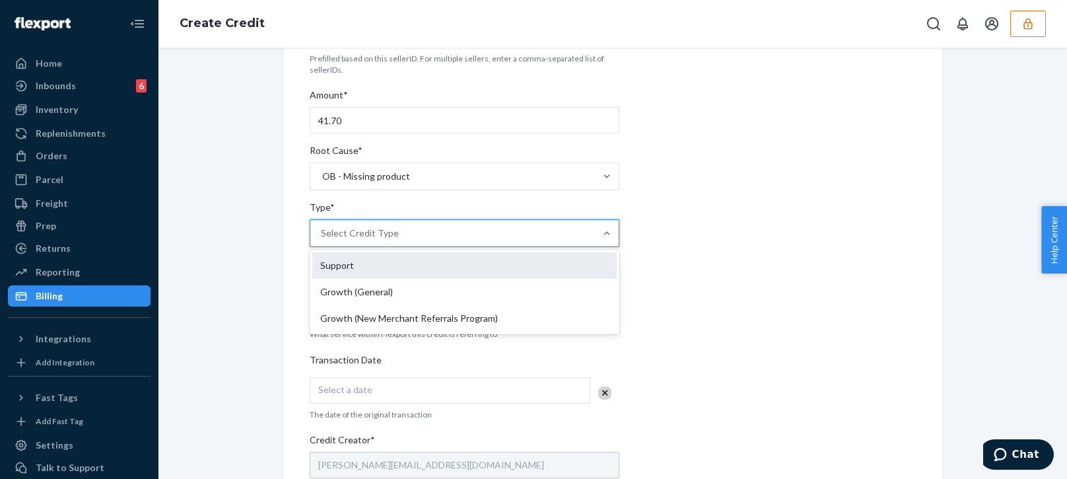
click at [345, 267] on div "Support" at bounding box center [464, 265] width 304 height 26
click at [322, 240] on input "Type* option Support focused, 1 of 3. 3 results available. Use Up and Down to c…" at bounding box center [321, 232] width 1 height 13
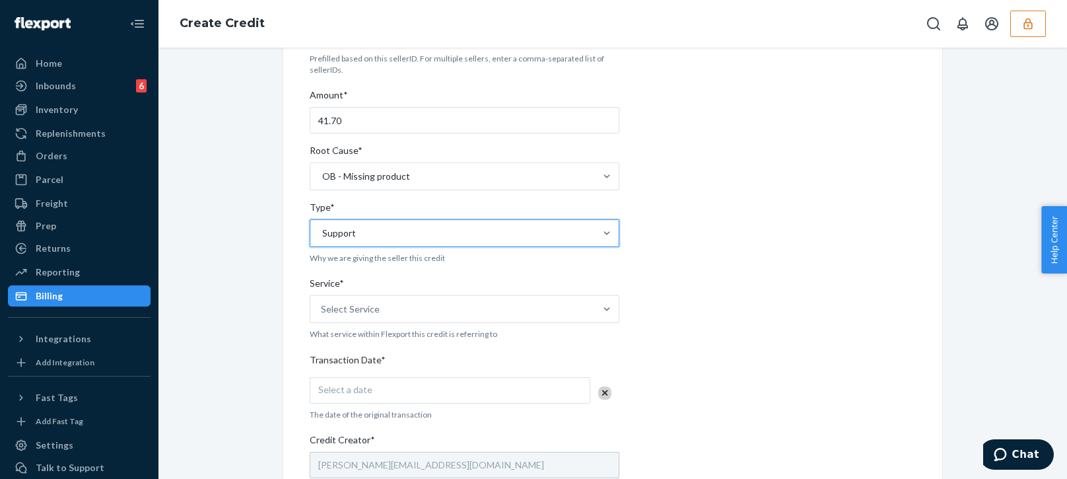
click at [341, 294] on div "Service*" at bounding box center [465, 286] width 310 height 18
click at [322, 302] on input "Service* Select Service" at bounding box center [321, 308] width 1 height 13
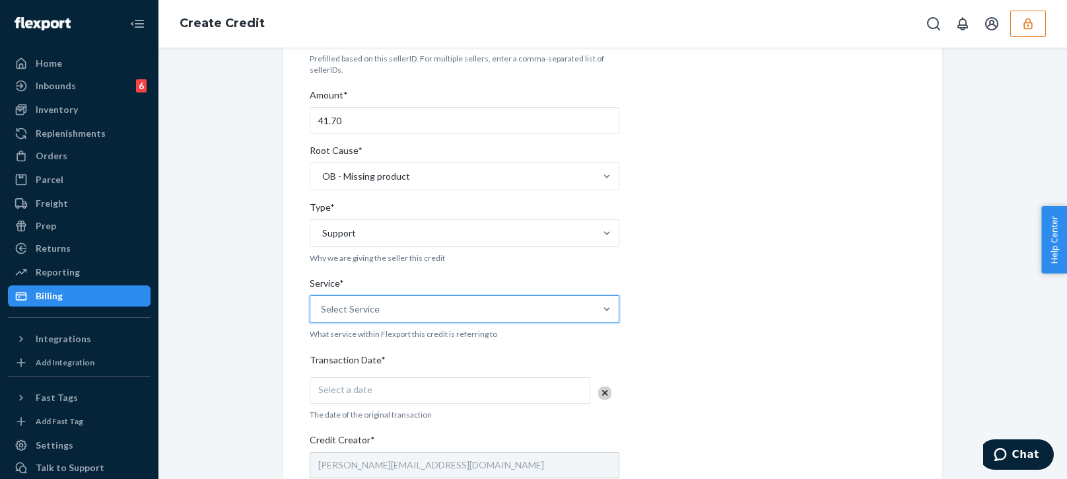
click at [396, 319] on div "Select Service" at bounding box center [452, 309] width 285 height 26
click at [322, 316] on input "Service* 0 results available. Select is focused ,type to refine list, press Dow…" at bounding box center [321, 308] width 1 height 13
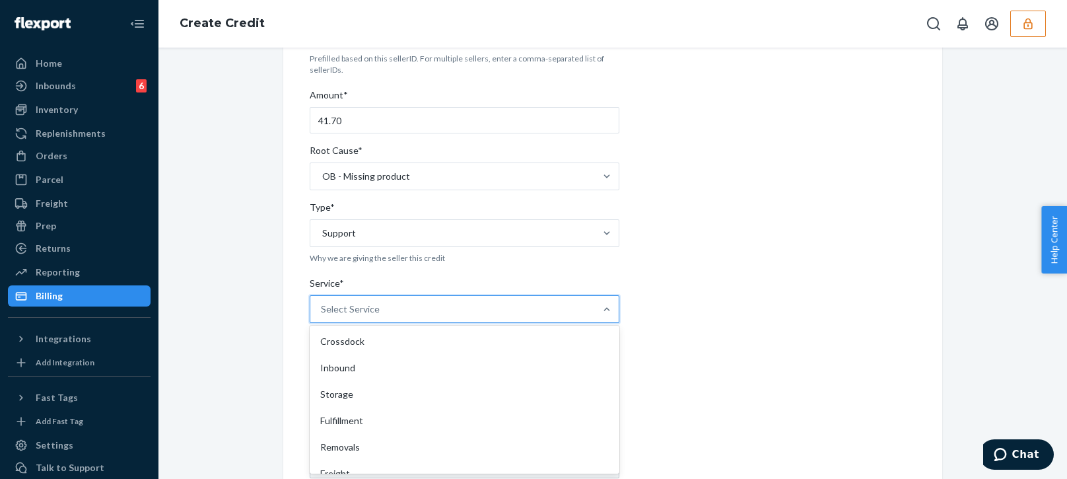
click at [403, 314] on div "Select Service" at bounding box center [452, 309] width 285 height 26
click at [322, 314] on input "Service* option Crossdock focused, 1 of 10. 10 results available. Use Up and Do…" at bounding box center [321, 308] width 1 height 13
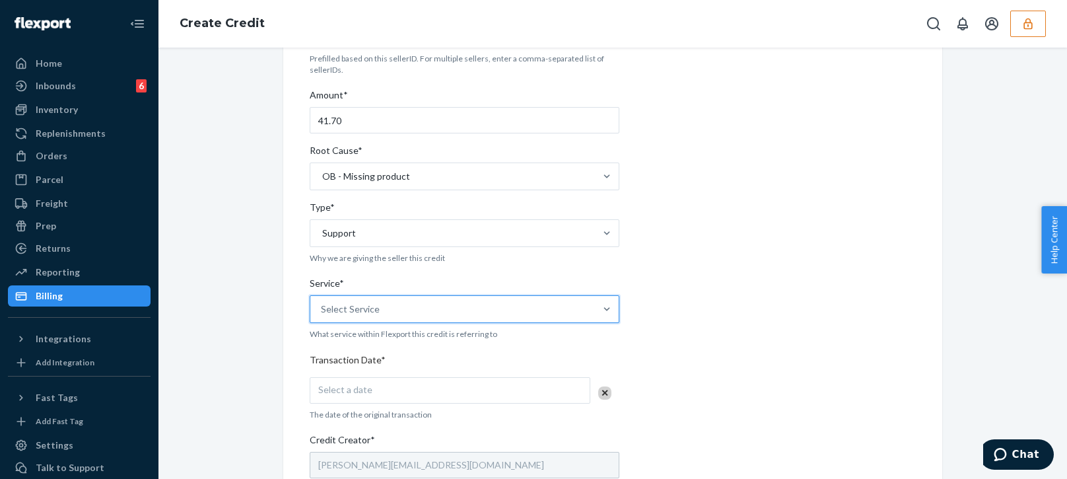
click at [391, 318] on div "Select Service" at bounding box center [452, 309] width 285 height 26
click at [322, 316] on input "Service* 0 results available. Select is focused ,type to refine list, press Dow…" at bounding box center [321, 308] width 1 height 13
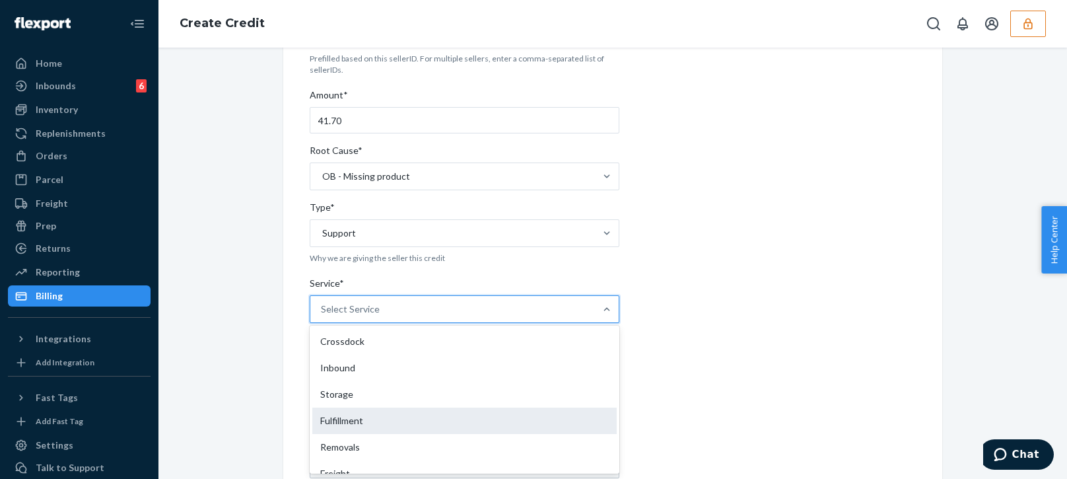
click at [319, 415] on div "Fulfillment" at bounding box center [464, 420] width 304 height 26
click at [321, 316] on input "Service* option Fulfillment focused, 4 of 10. 10 results available. Use Up and …" at bounding box center [321, 308] width 1 height 13
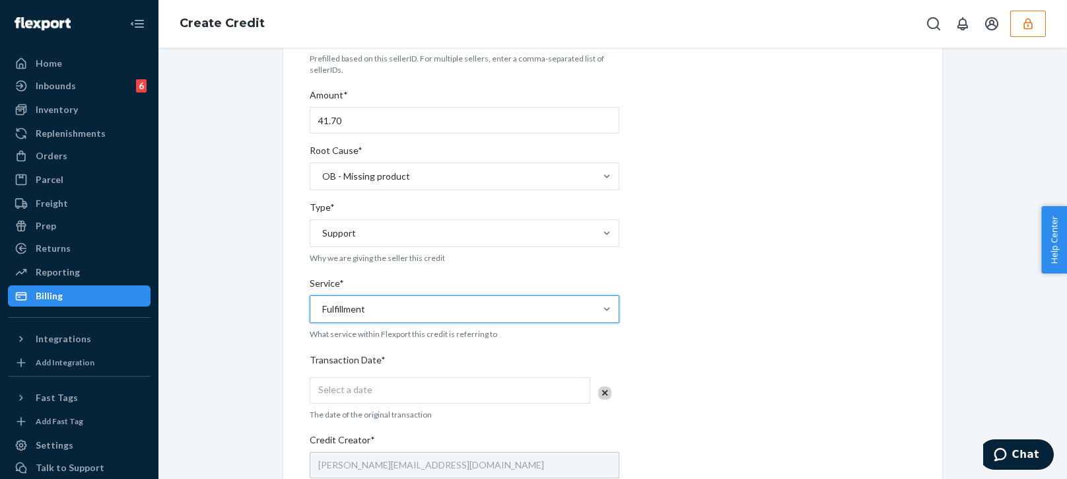
click at [229, 433] on div "Internal Credit Creation Form Use this form instead of going to Chargebee. Thes…" at bounding box center [612, 357] width 888 height 844
click at [360, 385] on span "Select a date" at bounding box center [345, 389] width 54 height 11
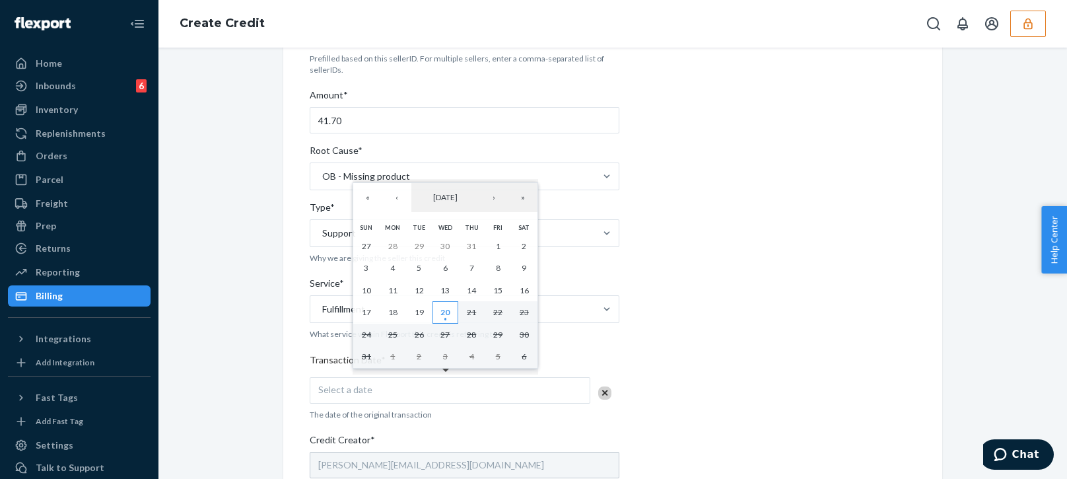
click at [448, 313] on abbr "20" at bounding box center [444, 312] width 9 height 10
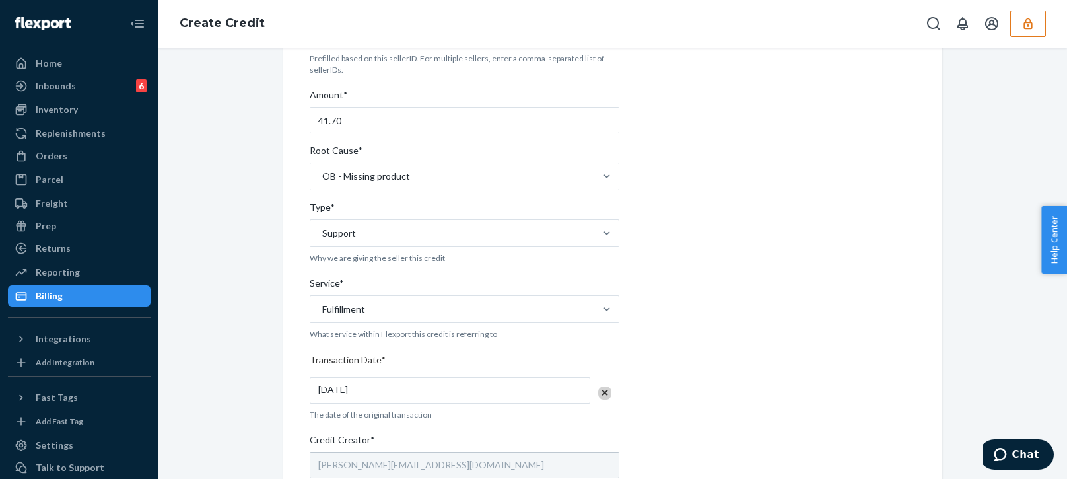
scroll to position [396, 0]
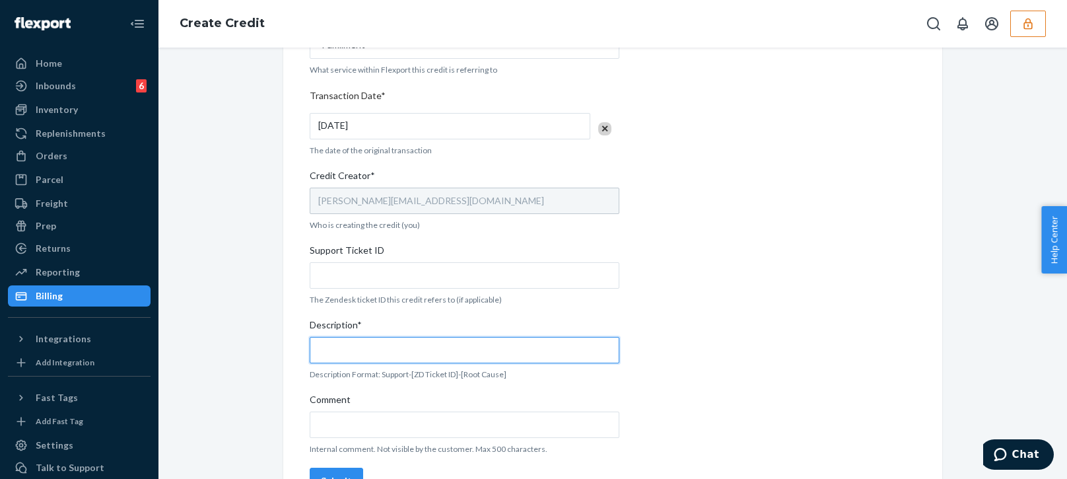
click at [372, 337] on input "Description*" at bounding box center [465, 350] width 310 height 26
paste input "802019"
type input "802019"
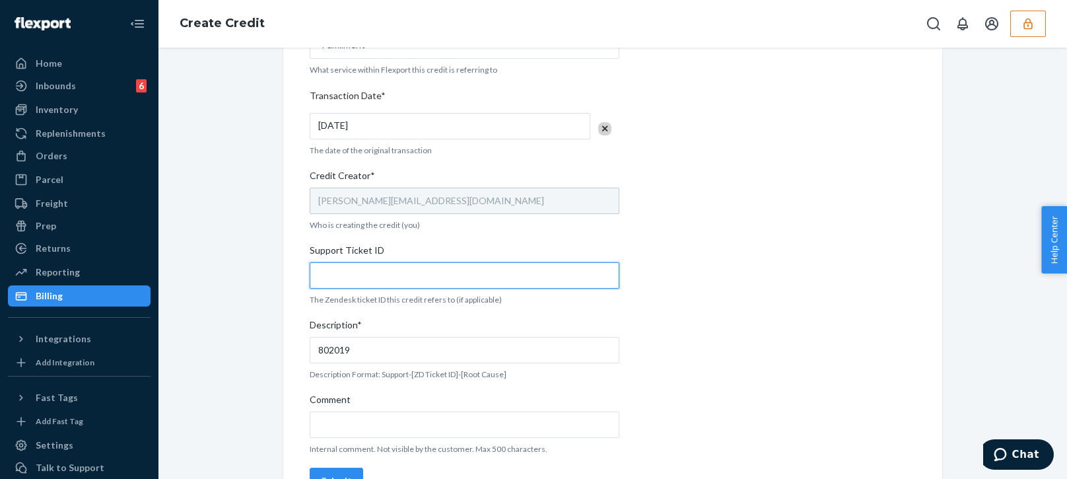
click at [389, 277] on input "Support Ticket ID" at bounding box center [465, 275] width 310 height 26
paste input "802019"
type input "802019"
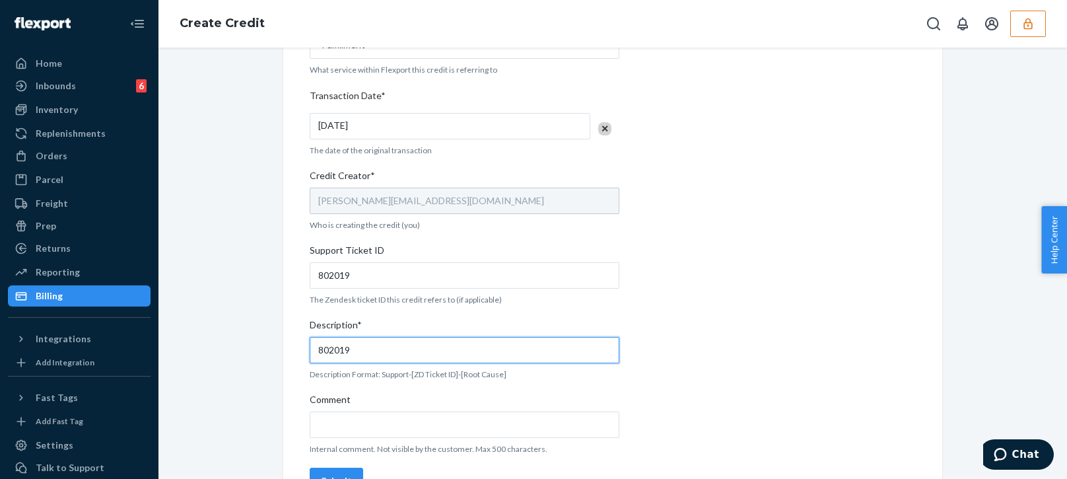
click at [316, 349] on input "802019" at bounding box center [465, 350] width 310 height 26
drag, startPoint x: 408, startPoint y: 353, endPoint x: 576, endPoint y: 352, distance: 168.3
click at [576, 352] on input "Support 802019 / OB - Incorrect" at bounding box center [465, 350] width 310 height 26
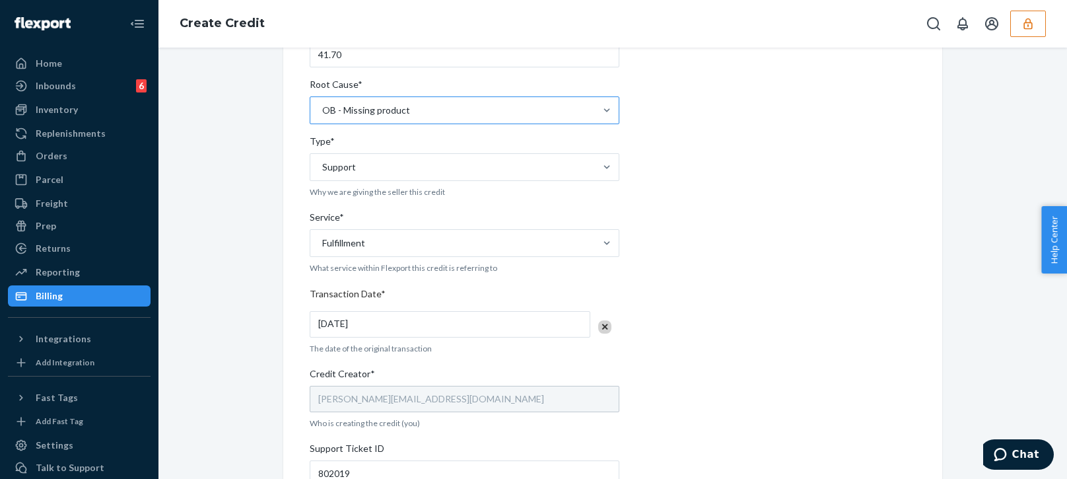
click at [405, 102] on div "OB - Missing product" at bounding box center [452, 110] width 285 height 26
click at [322, 104] on input "Root Cause* OB - Missing product" at bounding box center [321, 110] width 1 height 13
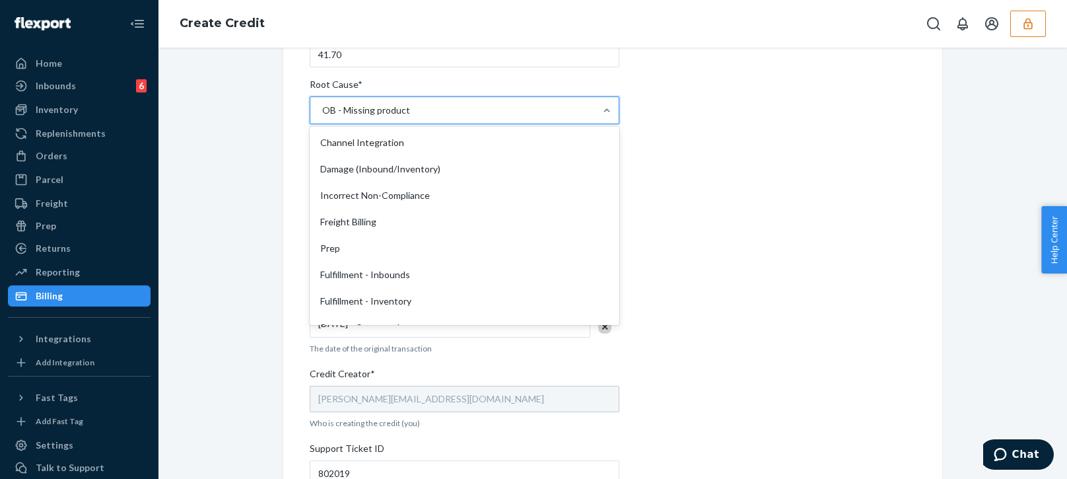
scroll to position [262, 0]
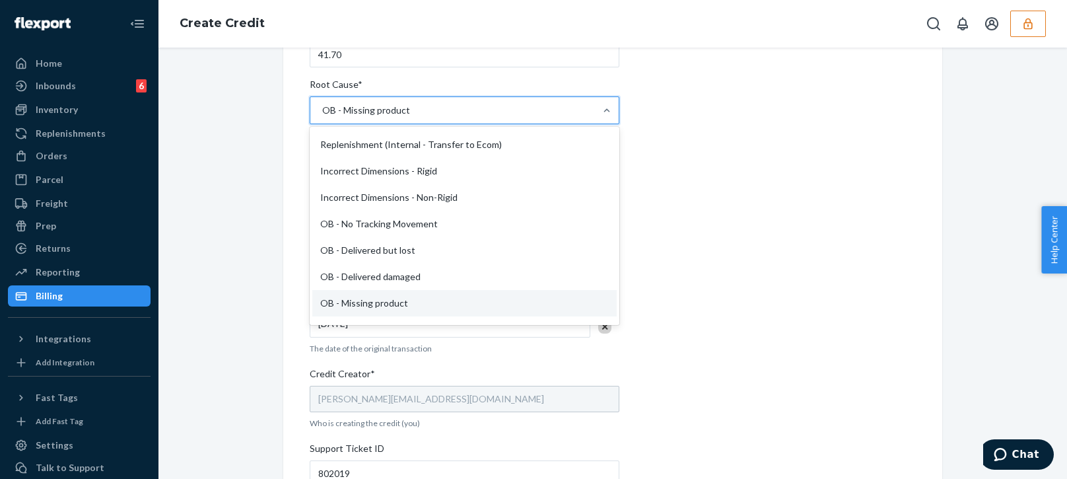
drag, startPoint x: 715, startPoint y: 321, endPoint x: 721, endPoint y: 346, distance: 25.1
click at [716, 321] on div "Internal Credit Creation Form Use this form instead of going to Chargebee. Thes…" at bounding box center [613, 291] width 606 height 812
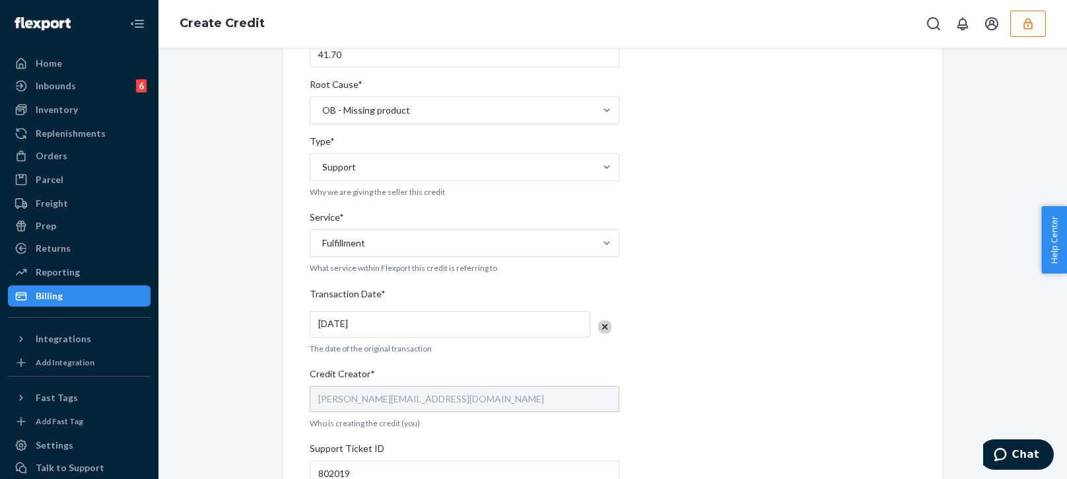
scroll to position [330, 0]
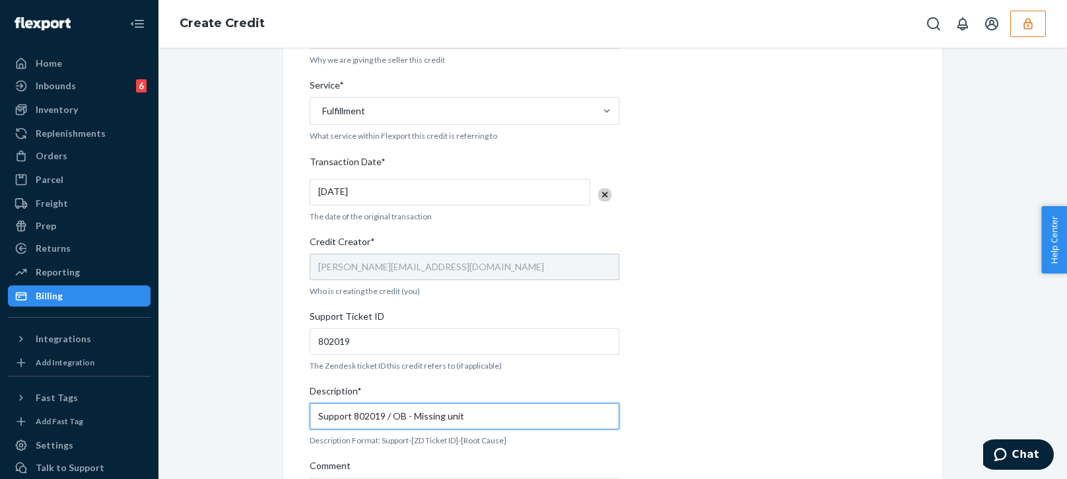
drag, startPoint x: 438, startPoint y: 415, endPoint x: 557, endPoint y: 417, distance: 119.5
click at [557, 417] on input "Support 802019 / OB - Missing unit" at bounding box center [465, 416] width 310 height 26
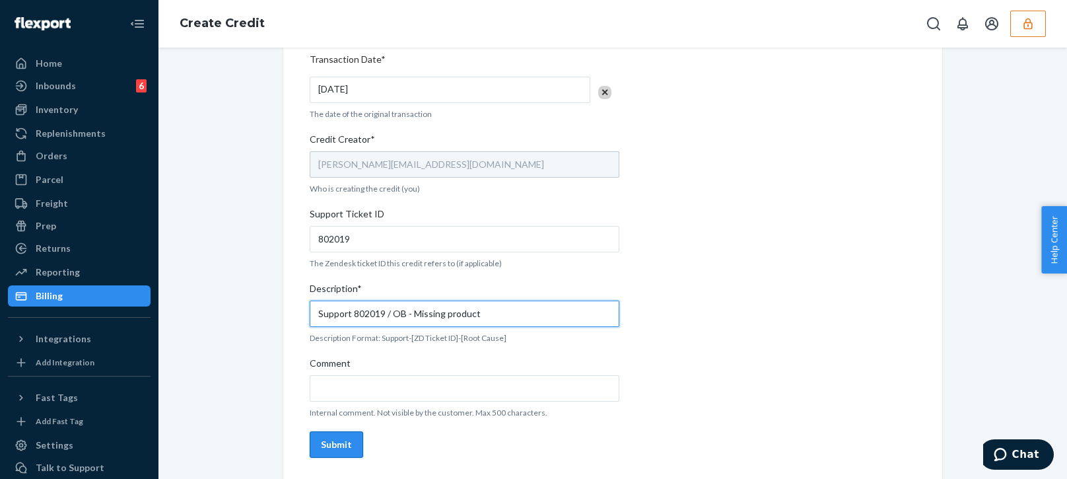
type input "Support 802019 / OB - Missing product"
click at [323, 447] on div "Submit" at bounding box center [336, 444] width 31 height 13
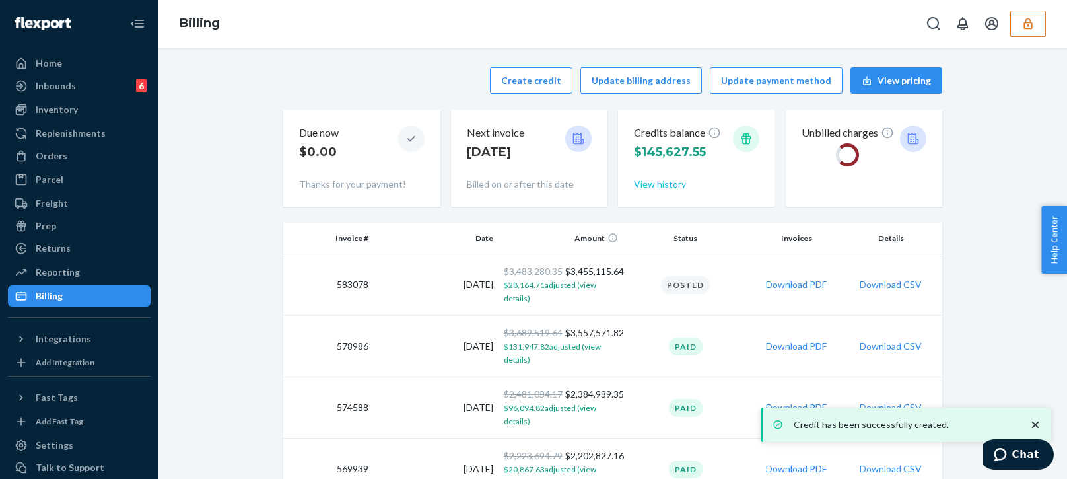
click at [653, 187] on button "View history" at bounding box center [660, 184] width 52 height 13
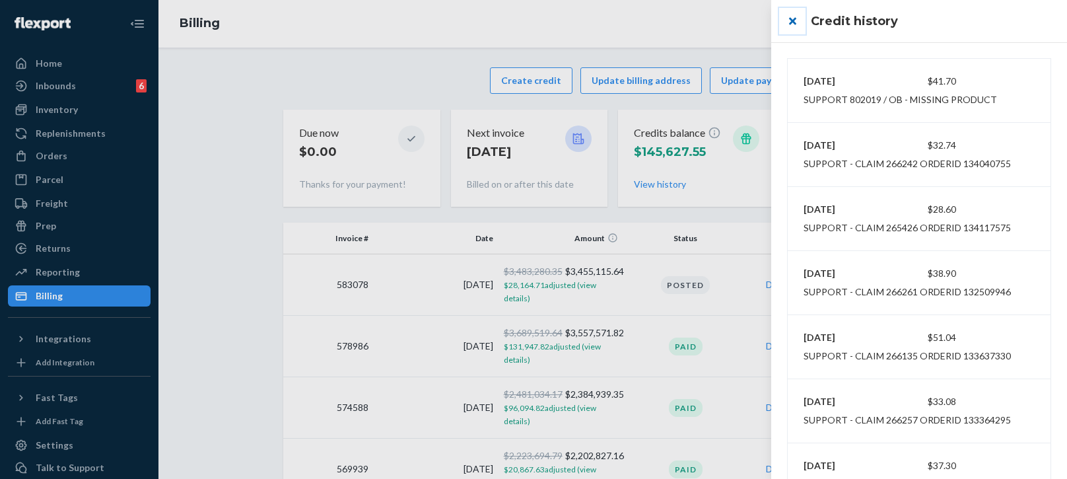
click at [797, 19] on button "close" at bounding box center [792, 21] width 26 height 26
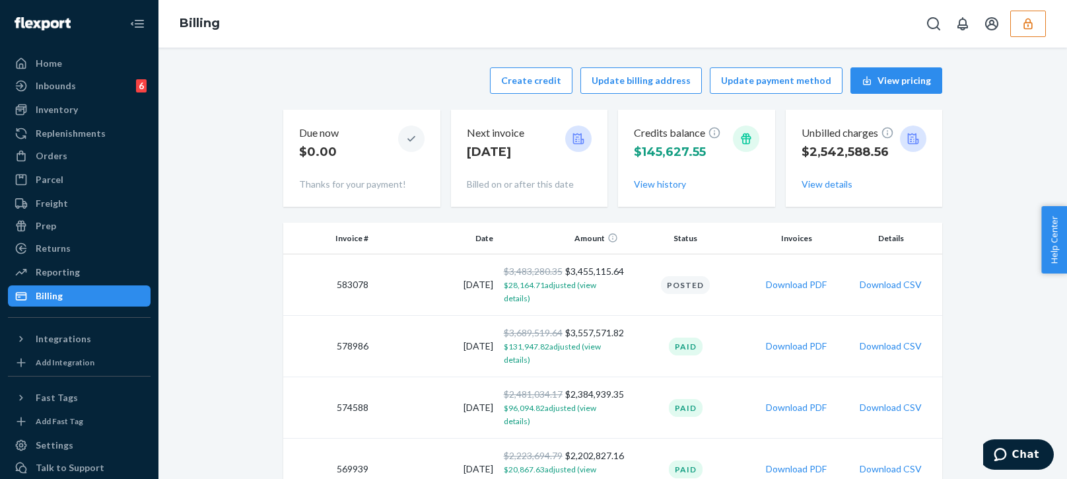
click at [1033, 17] on icon "button" at bounding box center [1027, 23] width 13 height 13
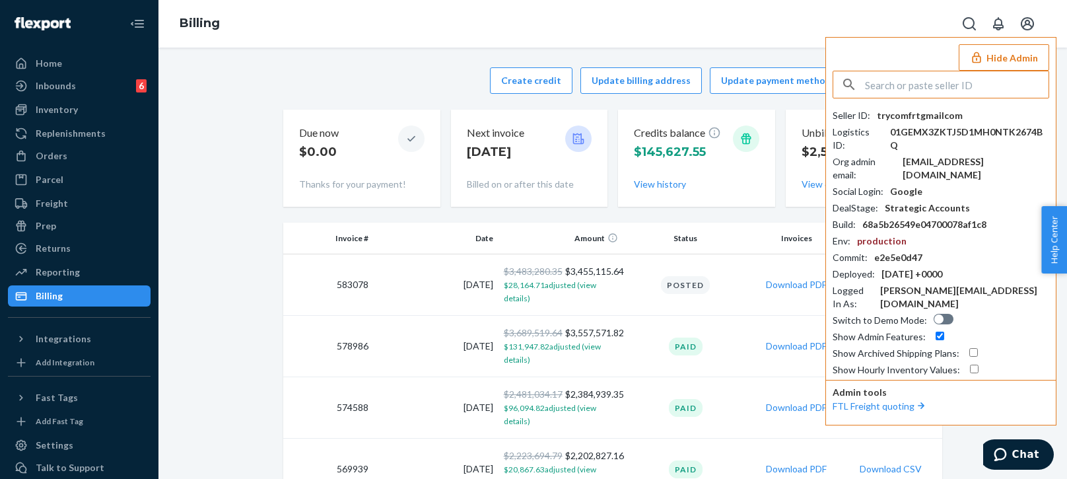
click at [930, 85] on input "text" at bounding box center [957, 84] width 184 height 26
click at [941, 93] on input "01H5QSK145AAWTRHTDD7PW8W9E" at bounding box center [957, 84] width 184 height 26
click at [929, 90] on input "01H5QSK145AAWTRHTDD7PW8W9E" at bounding box center [957, 84] width 184 height 26
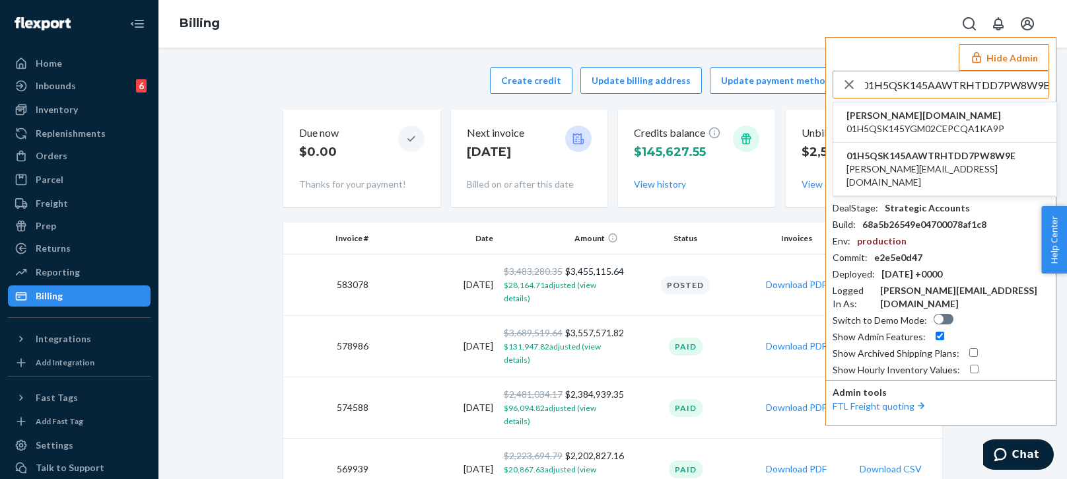
type input "01H5QSK145AAWTRHTDD7PW8W9E"
click at [897, 128] on span "01H5QSK145YGM02CEPCQA1KA9P" at bounding box center [925, 128] width 158 height 13
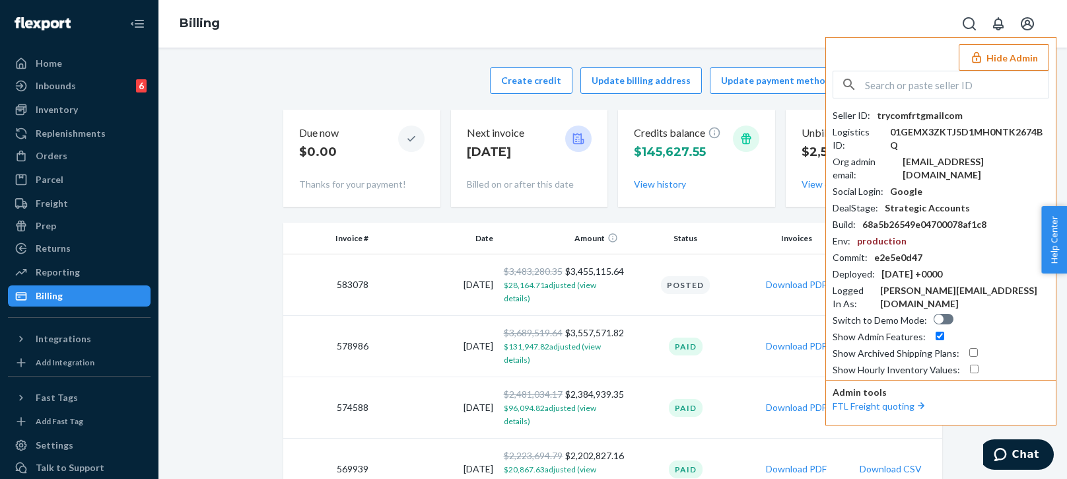
scroll to position [0, 0]
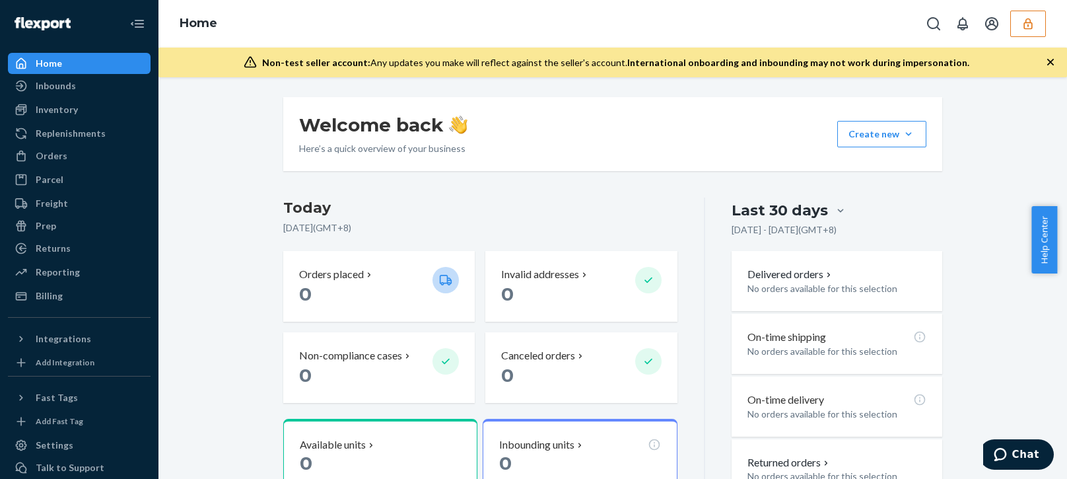
drag, startPoint x: 1016, startPoint y: 81, endPoint x: 1017, endPoint y: 72, distance: 9.3
click at [1017, 79] on div "Welcome back Here’s a quick overview of your business Create new Create new inb…" at bounding box center [612, 277] width 908 height 401
click at [1032, 17] on icon "button" at bounding box center [1027, 23] width 13 height 13
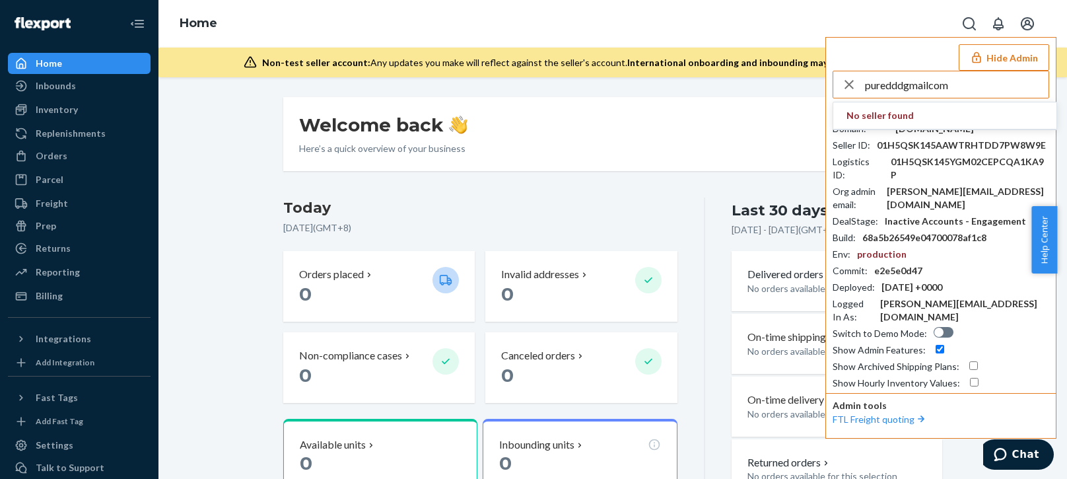
click at [976, 83] on input "puredddgmailcom" at bounding box center [957, 84] width 184 height 26
type input "puredddgmailcom"
click at [886, 120] on span "puredddgmailcom" at bounding box center [922, 115] width 153 height 13
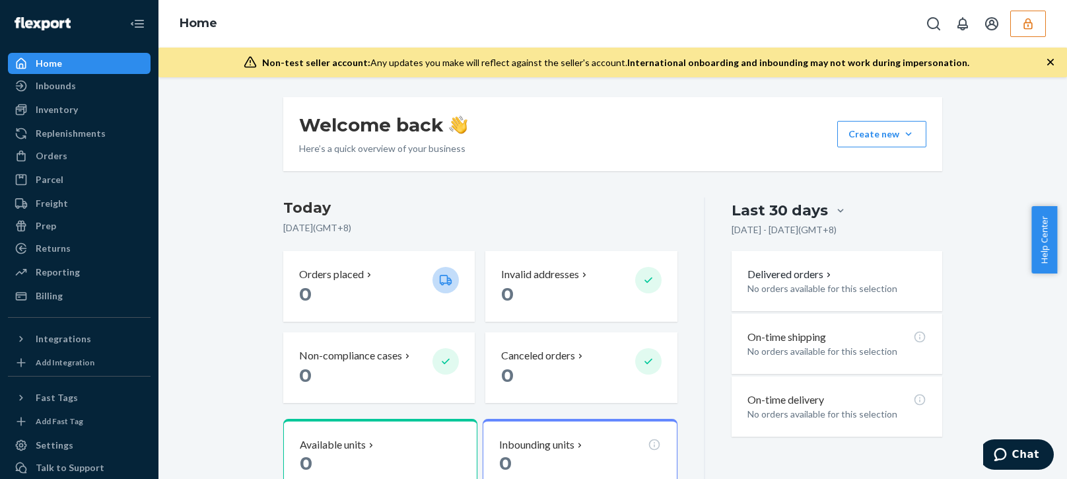
click at [241, 409] on div "Welcome back Here’s a quick overview of your business Create new Create new inb…" at bounding box center [612, 450] width 888 height 706
click at [239, 438] on div "Welcome back Here’s a quick overview of your business Create new Create new inb…" at bounding box center [612, 450] width 888 height 706
click at [55, 112] on div "Inventory" at bounding box center [57, 109] width 42 height 13
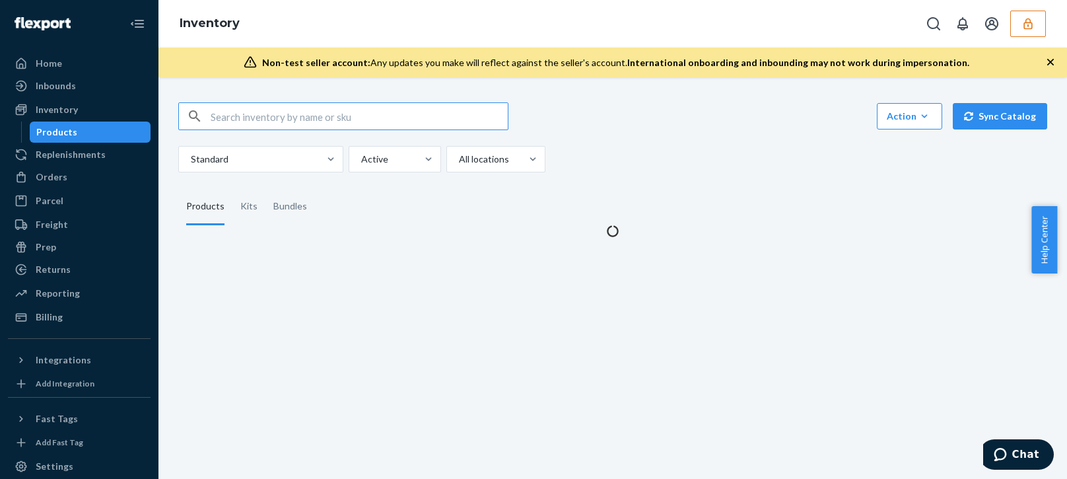
click at [1050, 55] on div "Non-test seller account: Any updates you make will reflect against the seller's…" at bounding box center [612, 63] width 908 height 30
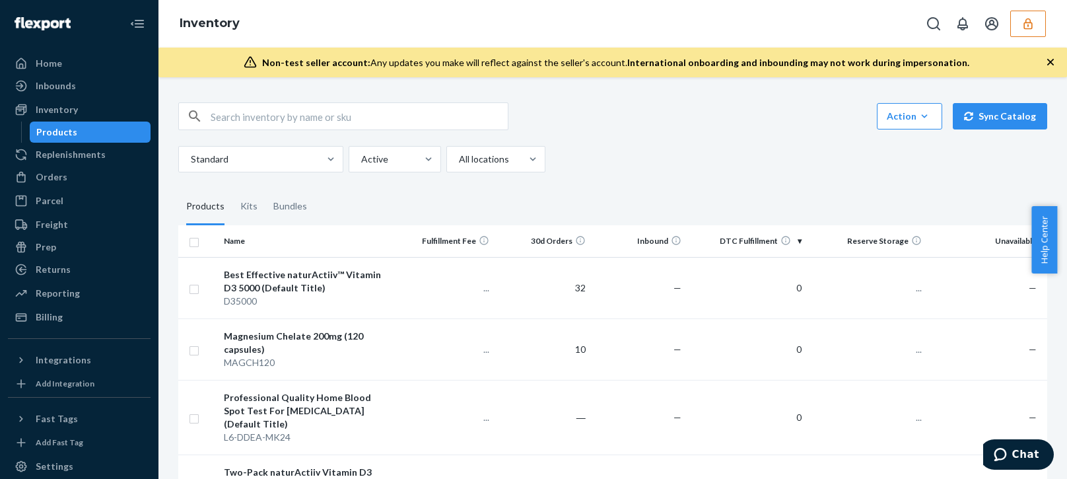
click at [1046, 63] on icon "button" at bounding box center [1050, 61] width 13 height 13
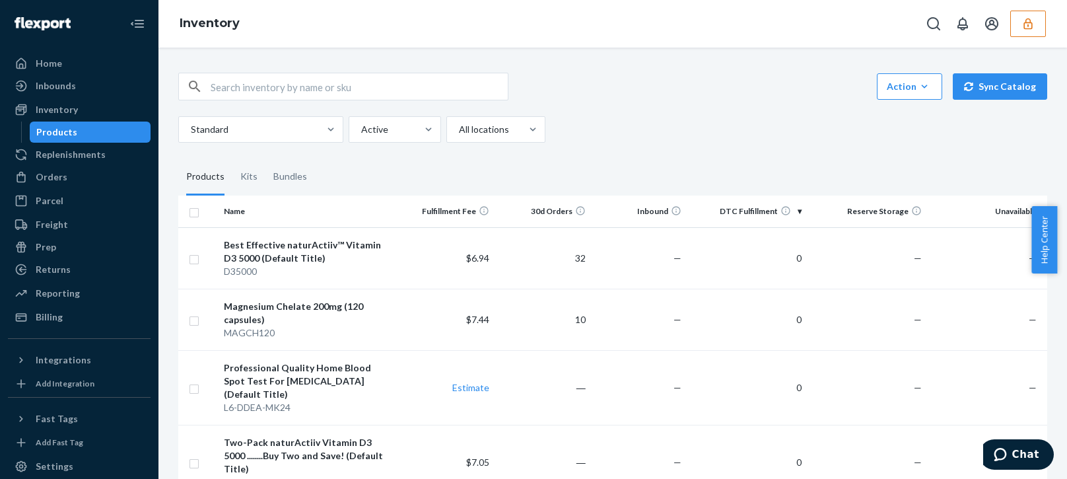
scroll to position [264, 0]
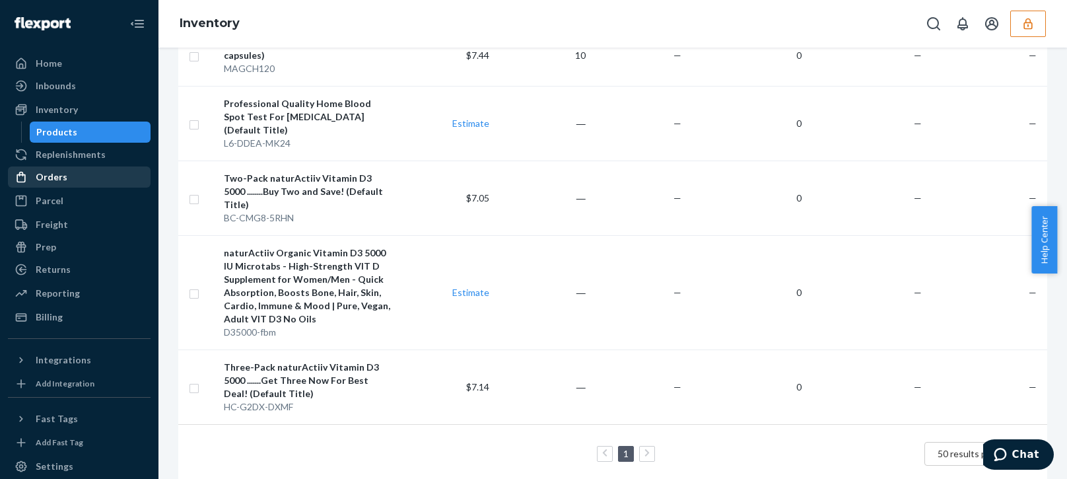
click at [101, 183] on div "Orders" at bounding box center [79, 177] width 140 height 18
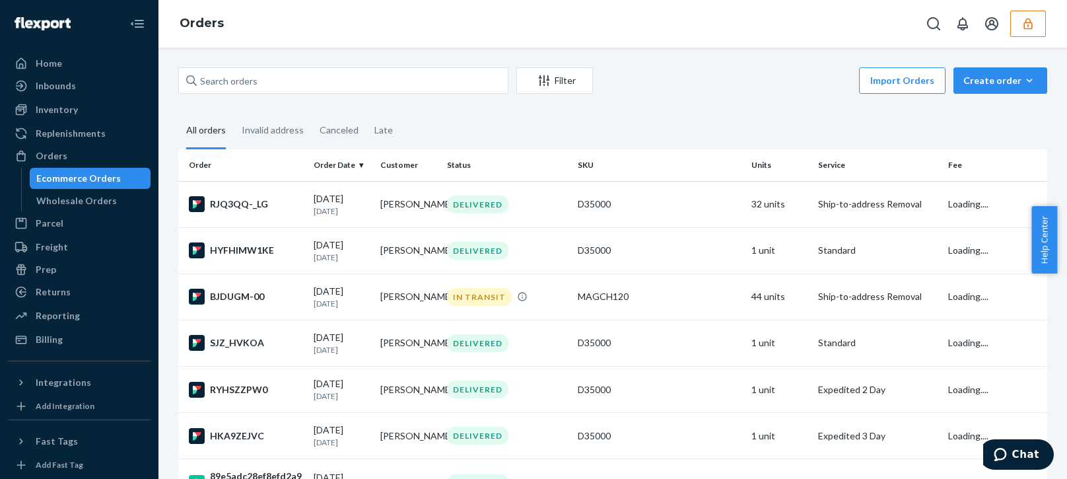
click at [721, 106] on div "Filter Import Orders Create order Ecommerce order Removal order All orders Inva…" at bounding box center [612, 322] width 888 height 511
click at [69, 346] on div "Billing" at bounding box center [79, 339] width 140 height 18
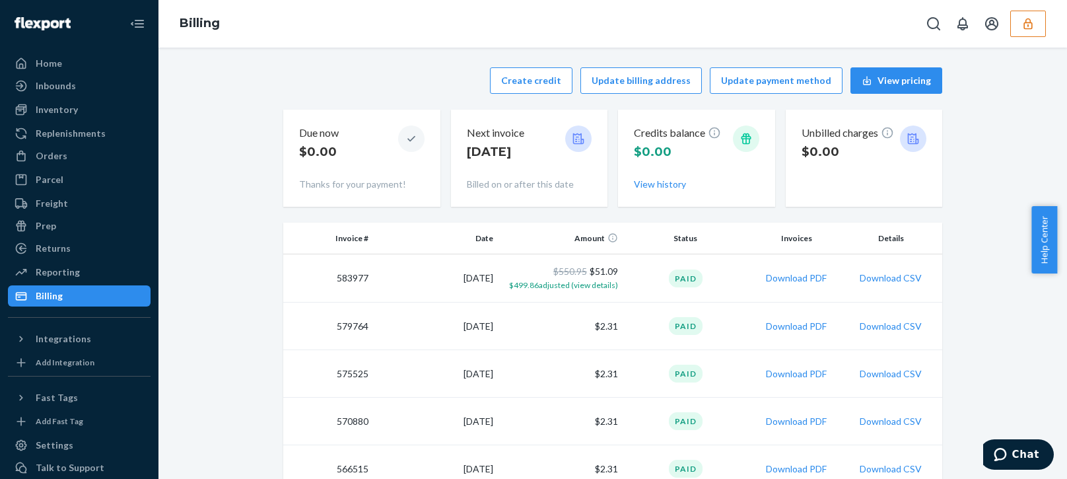
drag, startPoint x: 1016, startPoint y: 154, endPoint x: 964, endPoint y: 178, distance: 56.7
click at [44, 333] on div "Integrations" at bounding box center [63, 338] width 55 height 13
click at [1020, 22] on button "button" at bounding box center [1028, 24] width 36 height 26
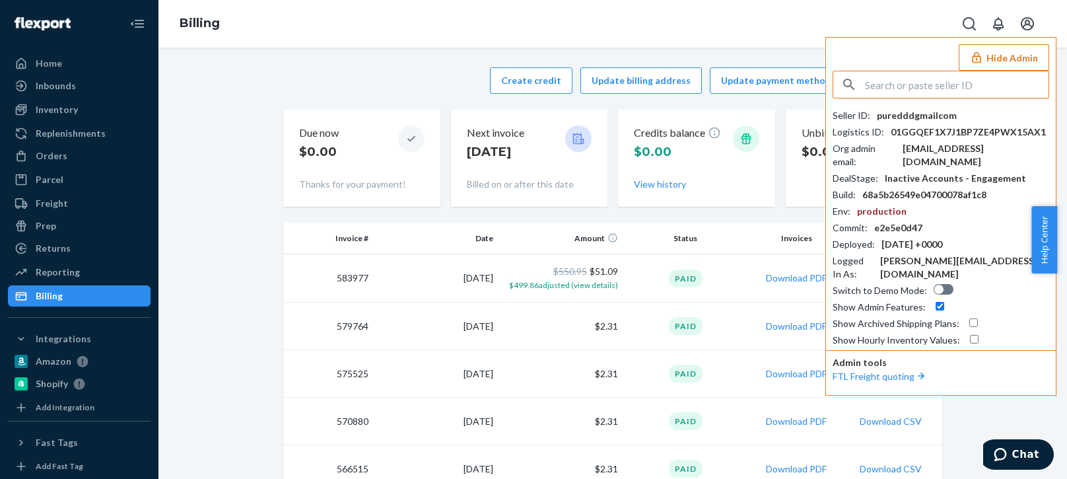
click at [939, 141] on div "Seller ID : puredddgmailcom Logistics ID : 01GGQEF1X7J1BP7ZE4PWX15AX1 Org admin…" at bounding box center [940, 228] width 217 height 238
click at [939, 154] on div "[EMAIL_ADDRESS][DOMAIN_NAME]" at bounding box center [975, 155] width 147 height 26
copy div "[EMAIL_ADDRESS][DOMAIN_NAME]"
click at [918, 78] on input "text" at bounding box center [957, 84] width 184 height 26
paste input "sfnonboardingadonisbykyhryflexportcom"
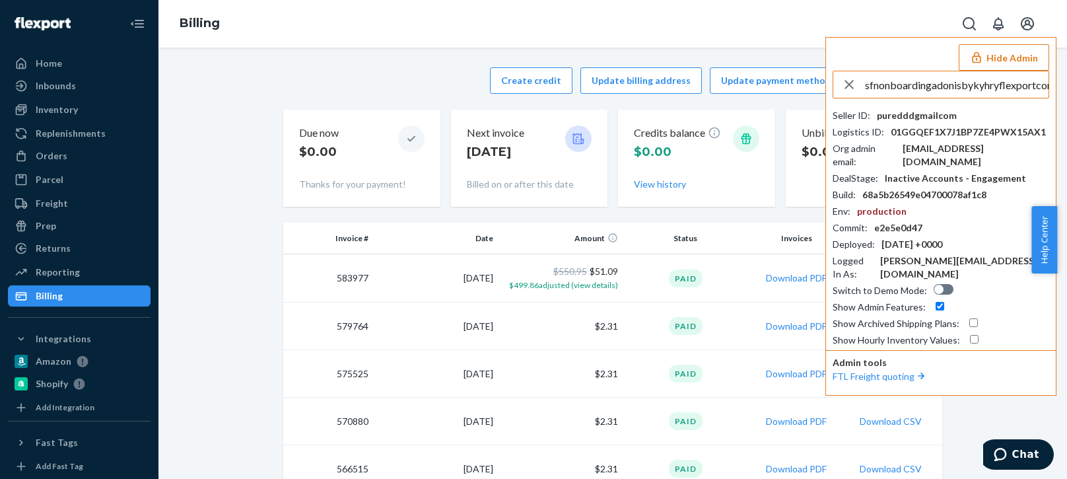
scroll to position [0, 7]
click at [986, 96] on input "sfnonboardingadonisbykyhryflexportcom" at bounding box center [957, 84] width 184 height 26
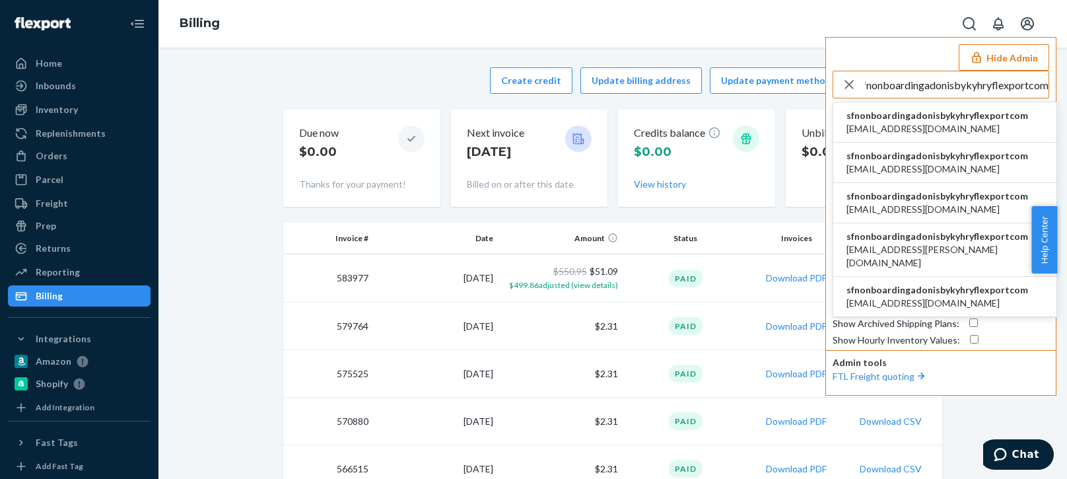
type input "sfnonboardingadonisbykyhryflexportcom"
click at [911, 119] on span "sfnonboardingadonisbykyhryflexportcom" at bounding box center [937, 115] width 182 height 13
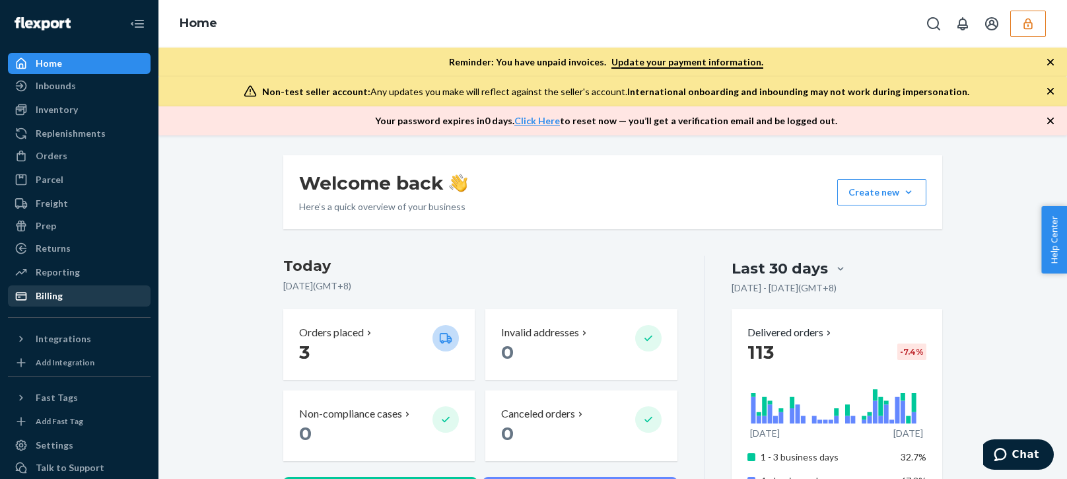
click at [84, 298] on div "Billing" at bounding box center [79, 295] width 140 height 18
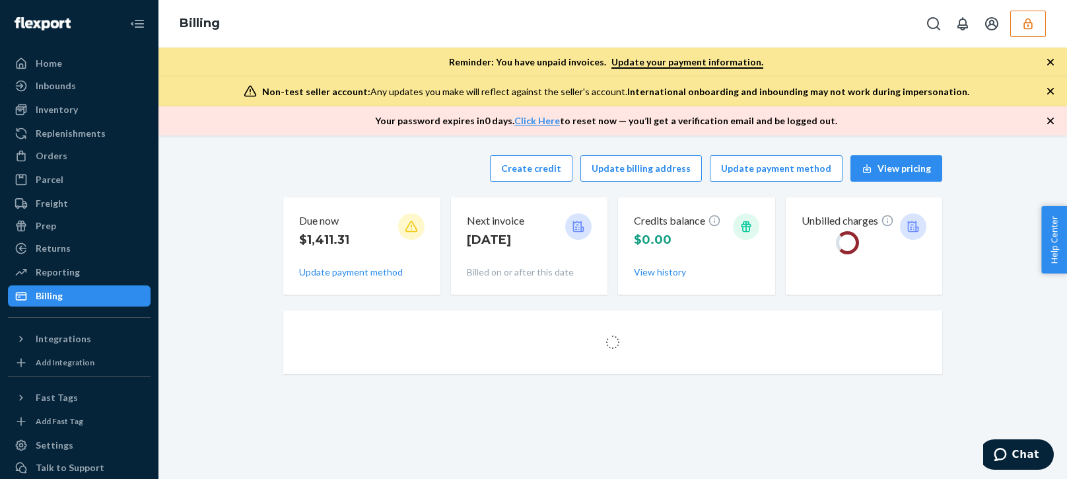
click at [437, 197] on div "Create credit Update billing address Update payment method View pricing Due now…" at bounding box center [612, 224] width 659 height 155
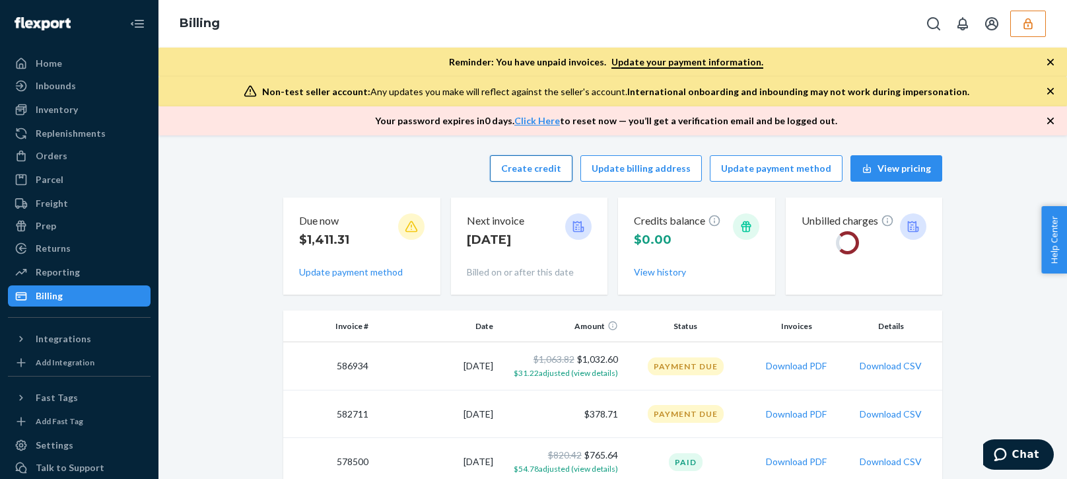
click at [535, 166] on button "Create credit" at bounding box center [531, 168] width 83 height 26
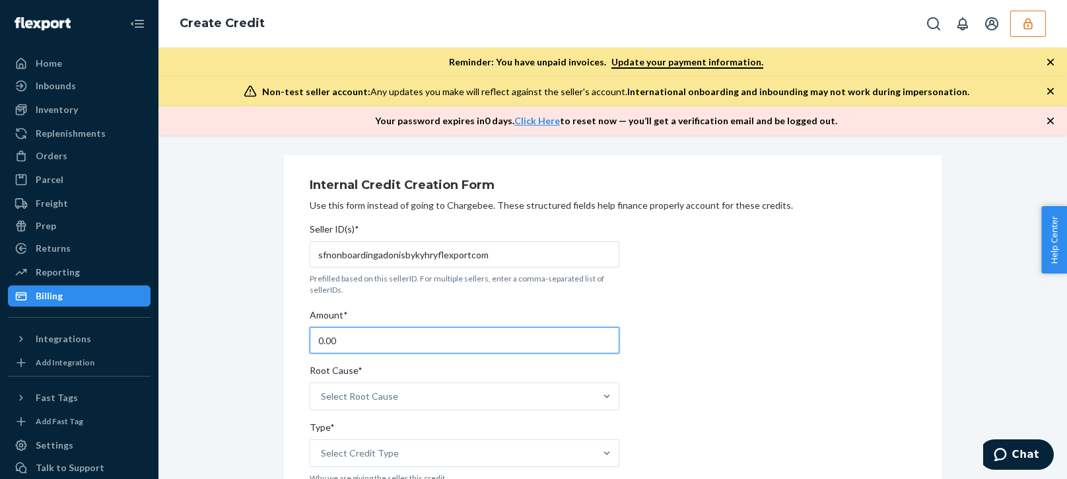
click at [362, 337] on input "0.00" at bounding box center [465, 340] width 310 height 26
type input "78.16"
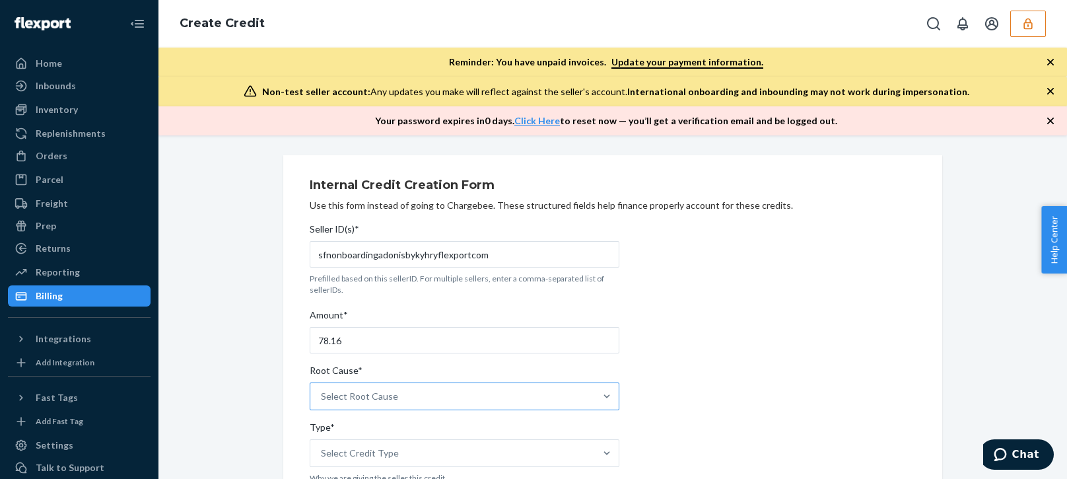
click at [469, 391] on div "Select Root Cause" at bounding box center [452, 396] width 285 height 26
click at [322, 391] on input "Root Cause* Select Root Cause" at bounding box center [321, 395] width 1 height 13
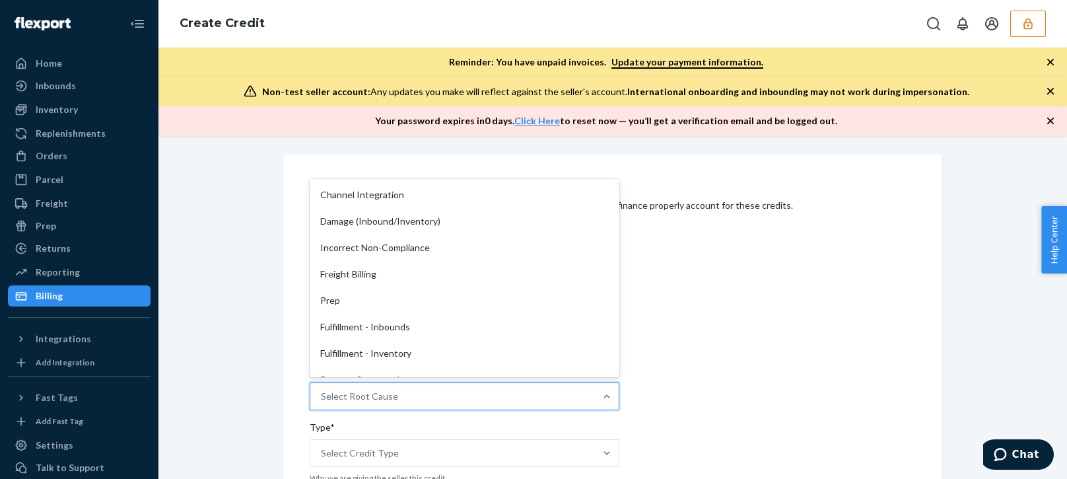
scroll to position [198, 0]
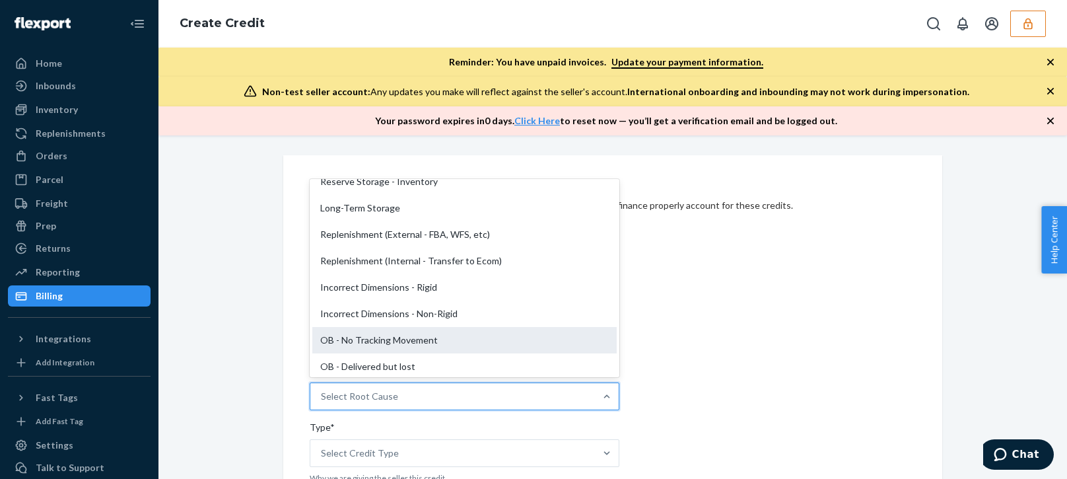
click at [347, 336] on div "OB - No Tracking Movement" at bounding box center [464, 340] width 304 height 26
click at [322, 389] on input "Root Cause* option OB - No Tracking Movement focused, 14 of 29. 29 results avai…" at bounding box center [321, 395] width 1 height 13
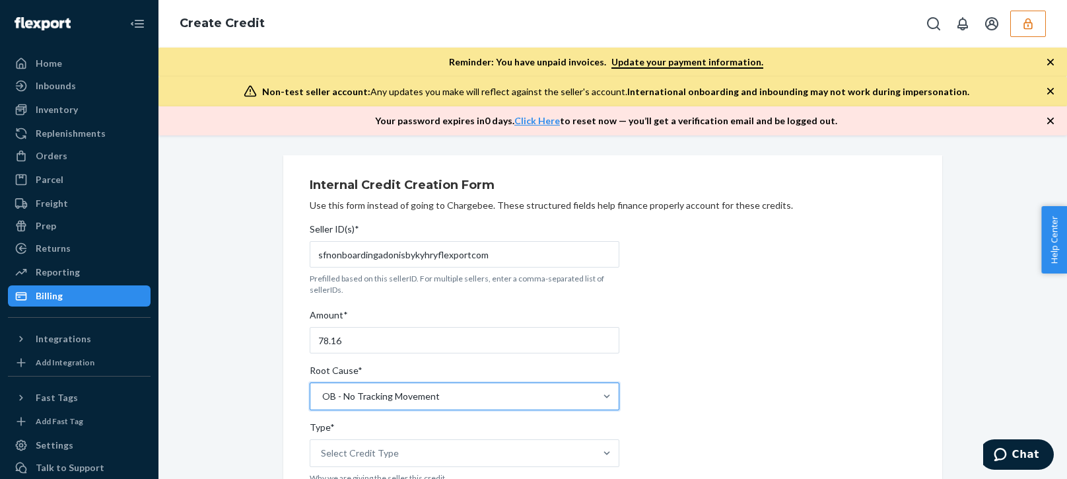
drag, startPoint x: 233, startPoint y: 387, endPoint x: 275, endPoint y: 382, distance: 42.0
click at [395, 389] on div "OB - No Tracking Movement" at bounding box center [452, 396] width 285 height 26
click at [322, 389] on input "Root Cause* OB - No Tracking Movement" at bounding box center [321, 395] width 1 height 13
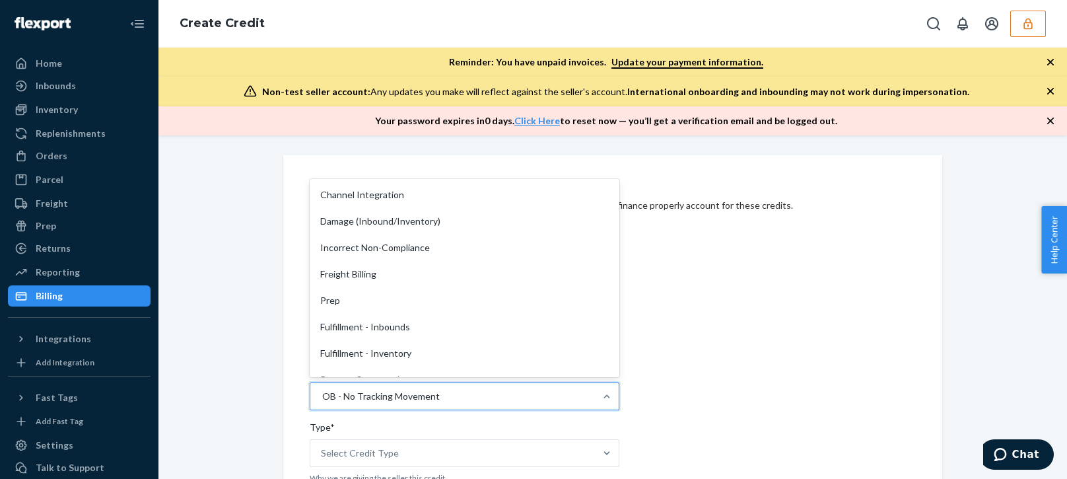
scroll to position [183, 0]
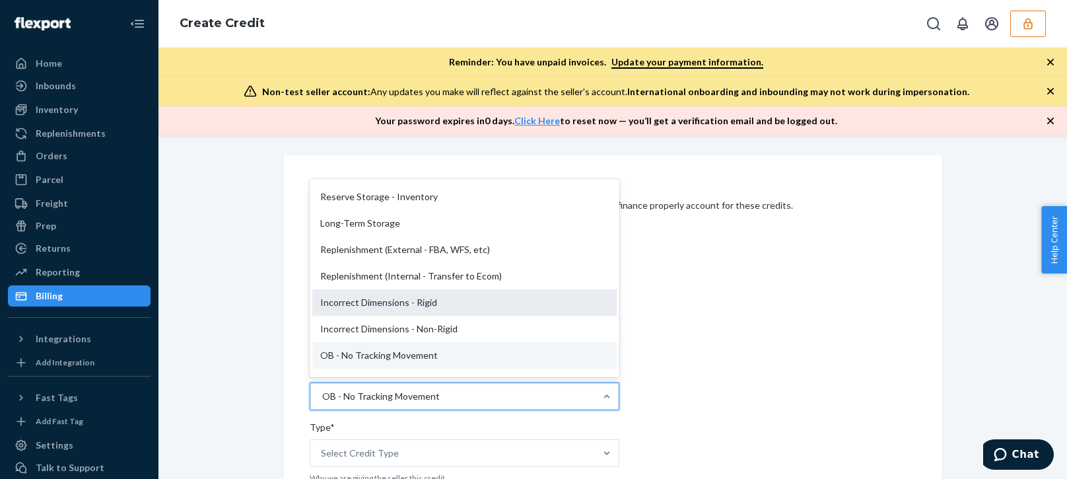
click at [375, 304] on div "Incorrect Dimensions - Rigid" at bounding box center [464, 302] width 304 height 26
click at [322, 389] on input "Root Cause* option OB - No Tracking Movement, selected. option Incorrect Dimens…" at bounding box center [321, 395] width 1 height 13
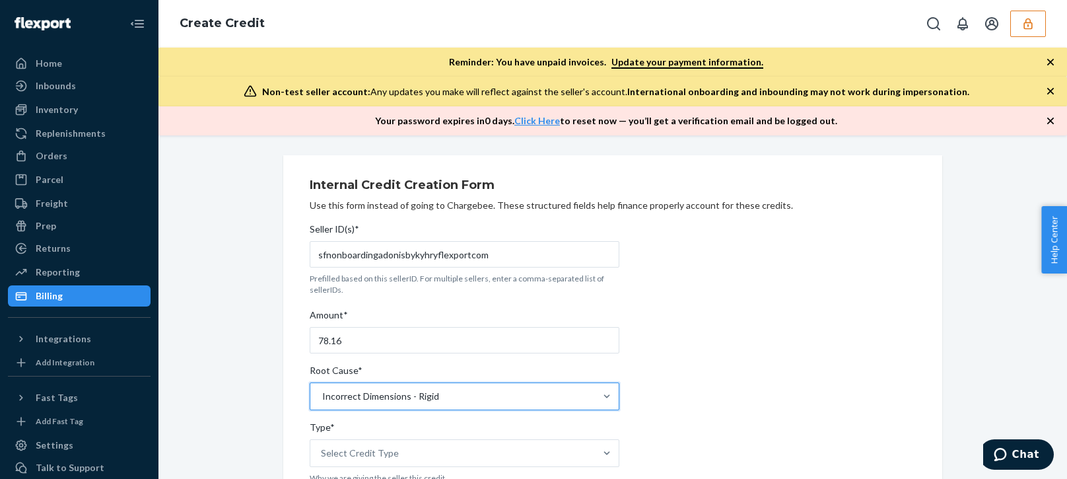
scroll to position [198, 0]
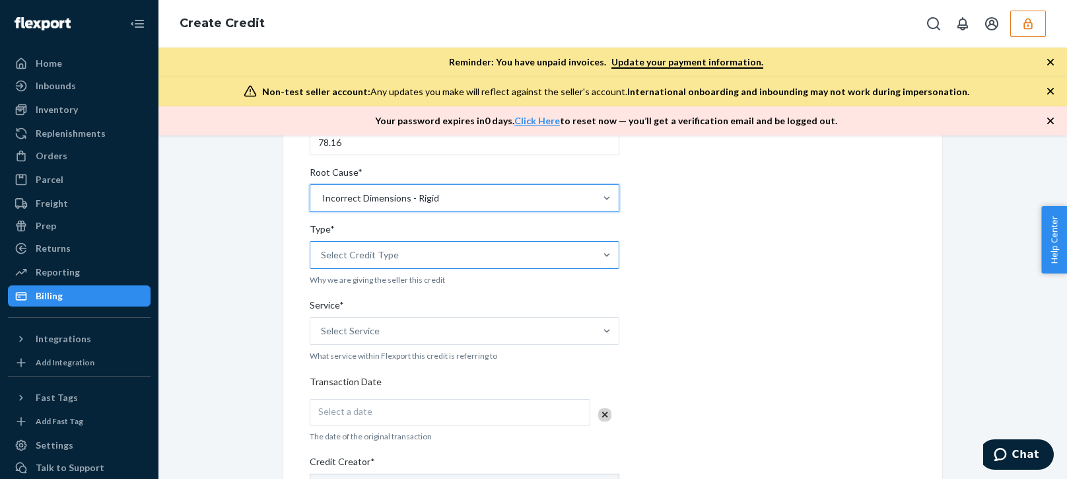
click at [424, 257] on div "Select Credit Type" at bounding box center [452, 255] width 285 height 26
click at [322, 257] on input "Type* Select Credit Type" at bounding box center [321, 254] width 1 height 13
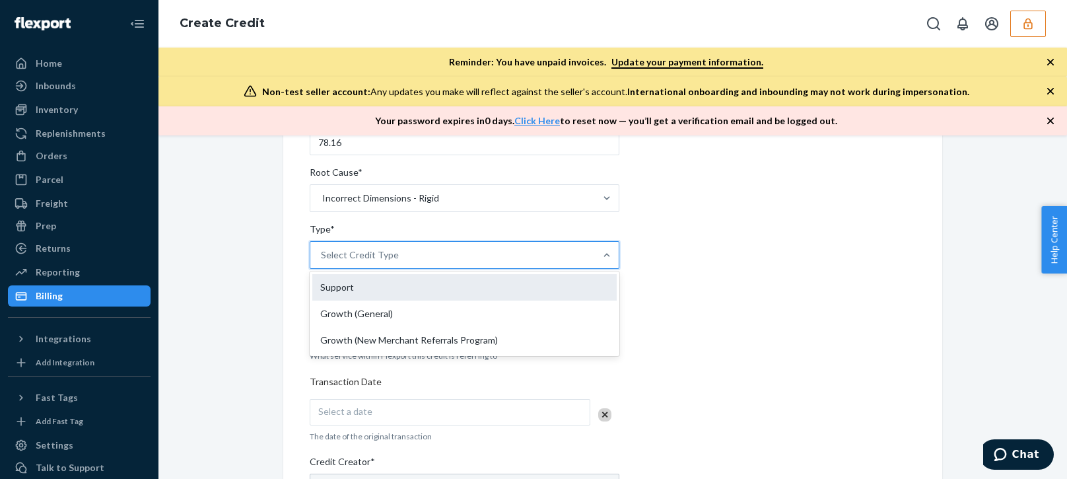
click at [337, 285] on div "Support" at bounding box center [464, 287] width 304 height 26
click at [322, 261] on input "Type* option Support focused, 1 of 3. 3 results available. Use Up and Down to c…" at bounding box center [321, 254] width 1 height 13
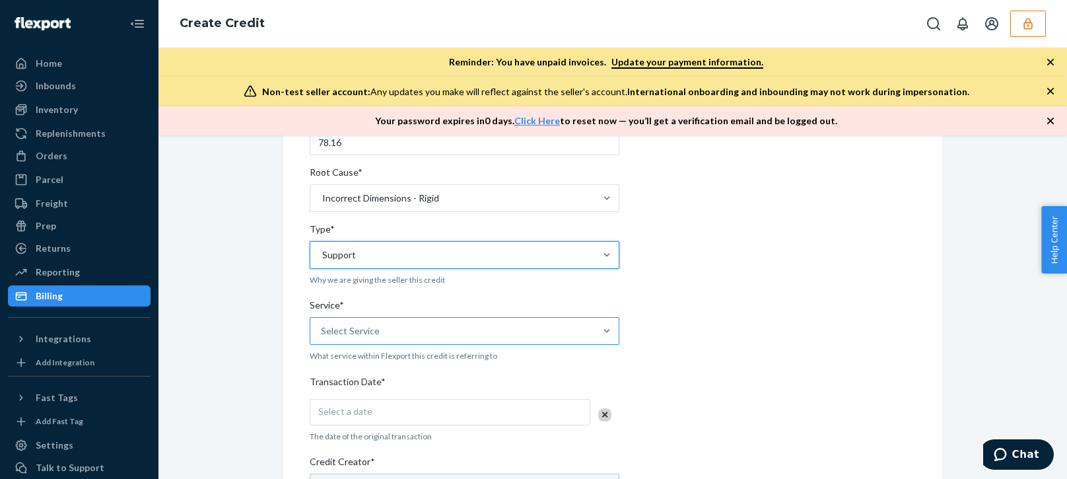
click at [380, 333] on div "Select Service" at bounding box center [452, 331] width 285 height 26
click at [322, 333] on input "Service* Select Service" at bounding box center [321, 330] width 1 height 13
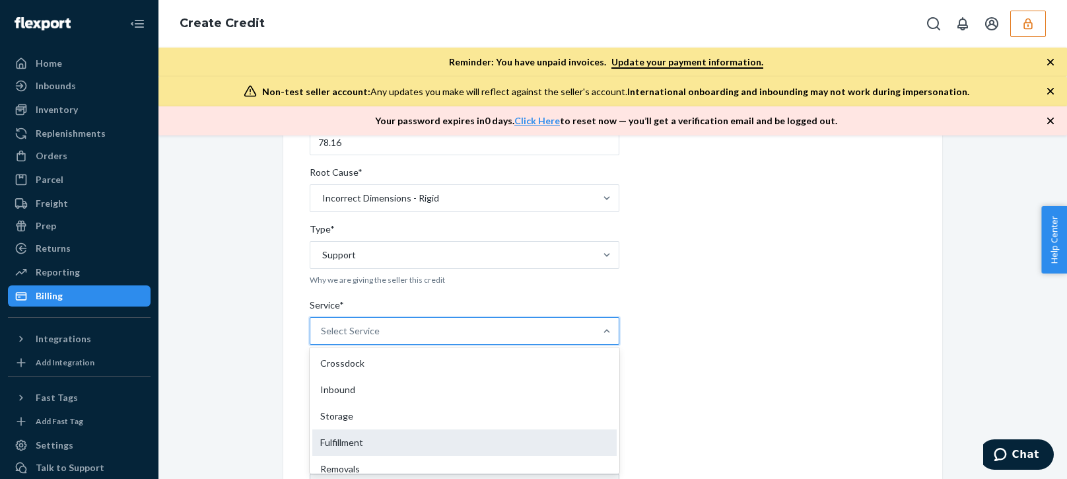
drag, startPoint x: 340, startPoint y: 440, endPoint x: 321, endPoint y: 448, distance: 20.7
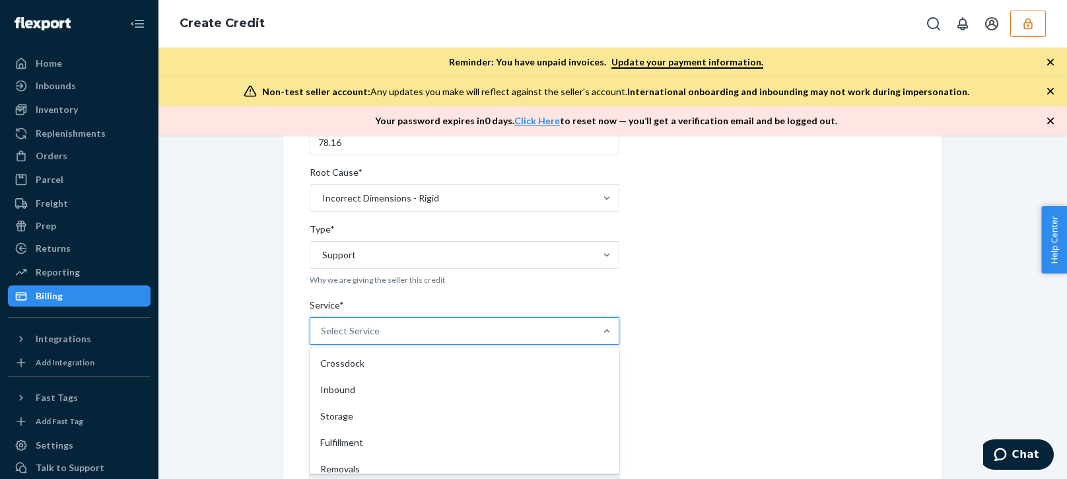
click at [339, 440] on div "Fulfillment" at bounding box center [464, 442] width 304 height 26
click at [322, 337] on input "Service* option Fulfillment focused, 4 of 10. 10 results available. Use Up and …" at bounding box center [321, 330] width 1 height 13
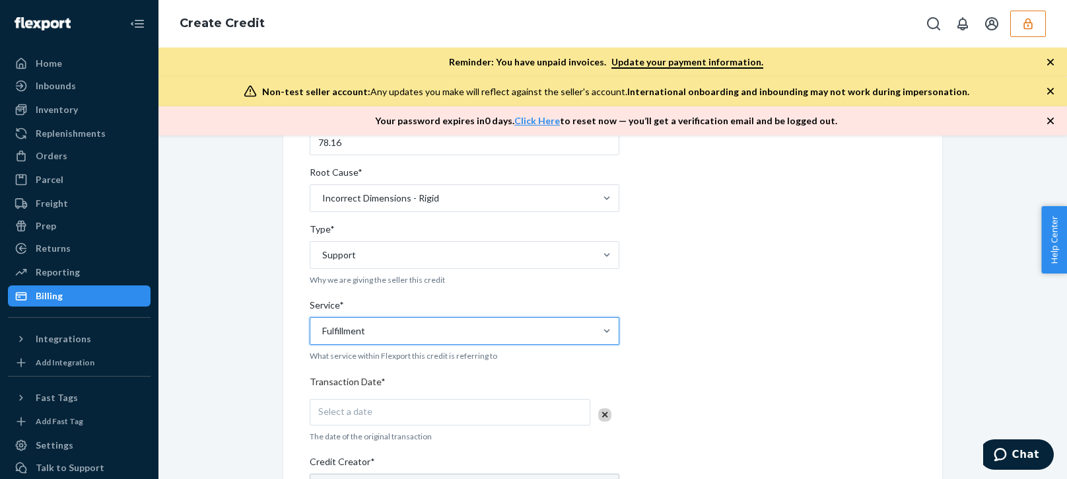
click at [250, 455] on div "Internal Credit Creation Form Use this form instead of going to Chargebee. Thes…" at bounding box center [612, 379] width 888 height 844
click at [379, 391] on div "Seller ID(s)* sfnonboardingadonisbykyhryflexportcom Prefilled based on this sel…" at bounding box center [465, 402] width 310 height 766
click at [369, 407] on div "Select a date" at bounding box center [450, 412] width 281 height 26
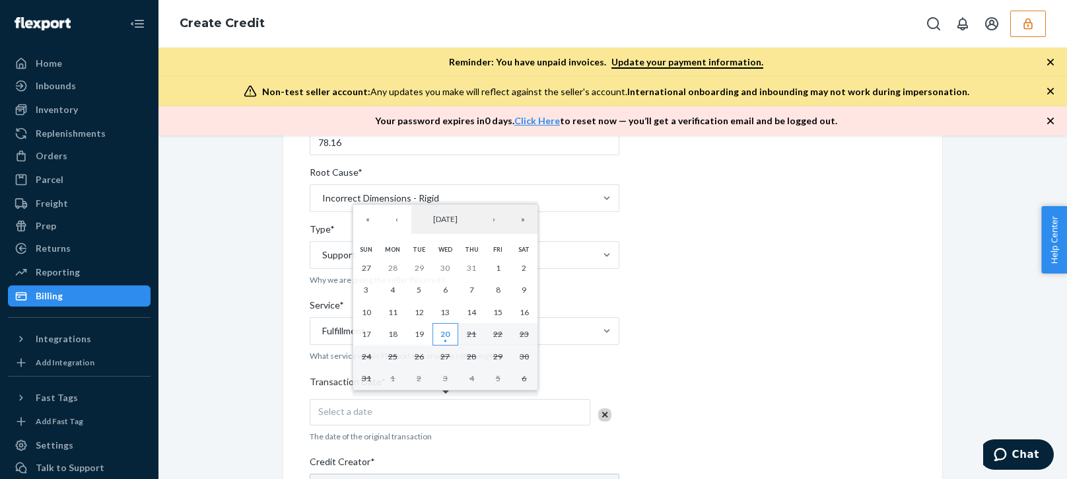
click at [442, 334] on abbr "20" at bounding box center [444, 334] width 9 height 10
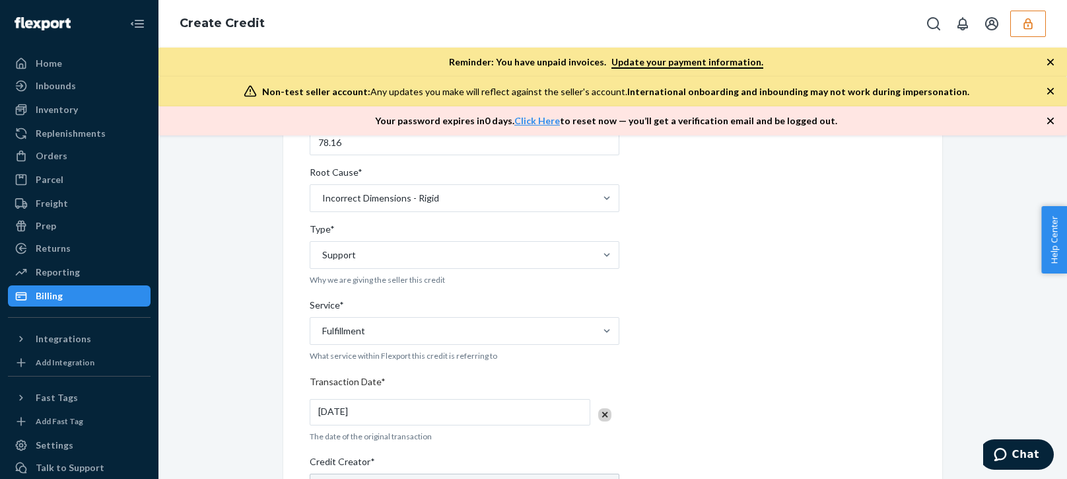
scroll to position [520, 0]
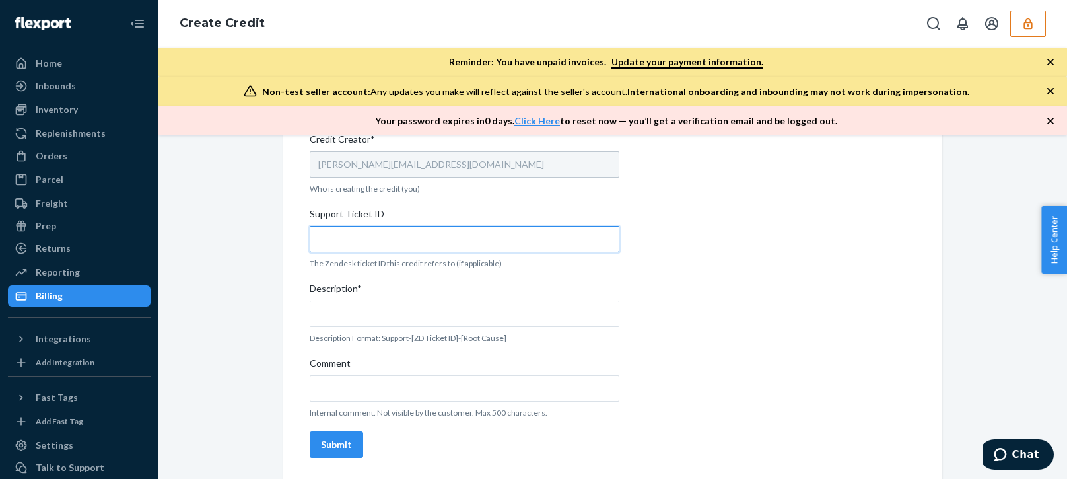
click at [339, 245] on input "Support Ticket ID" at bounding box center [465, 239] width 310 height 26
paste input "796358"
type input "796358"
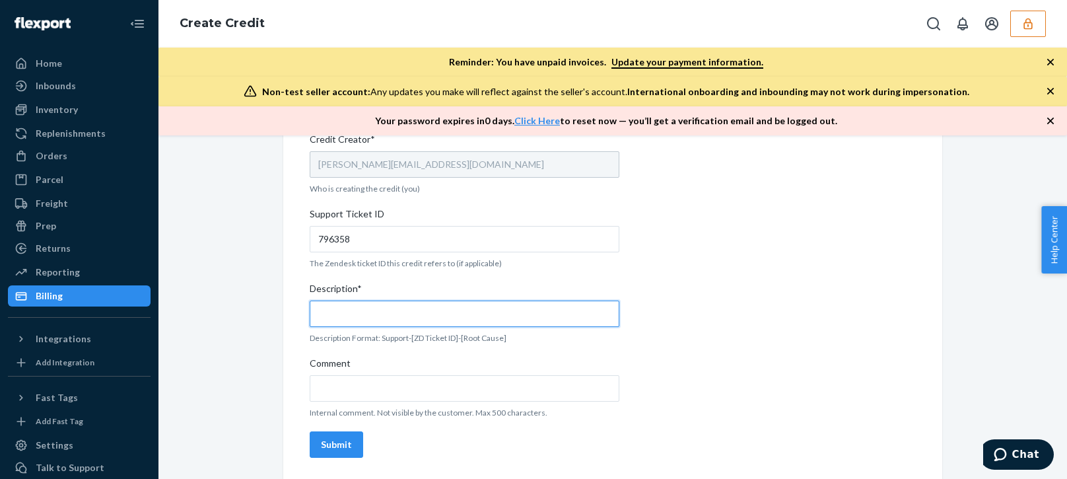
click at [361, 313] on input "Description*" at bounding box center [465, 313] width 310 height 26
paste input "796358"
type input "Support 796358 / Incorrect dimensions - Rigid"
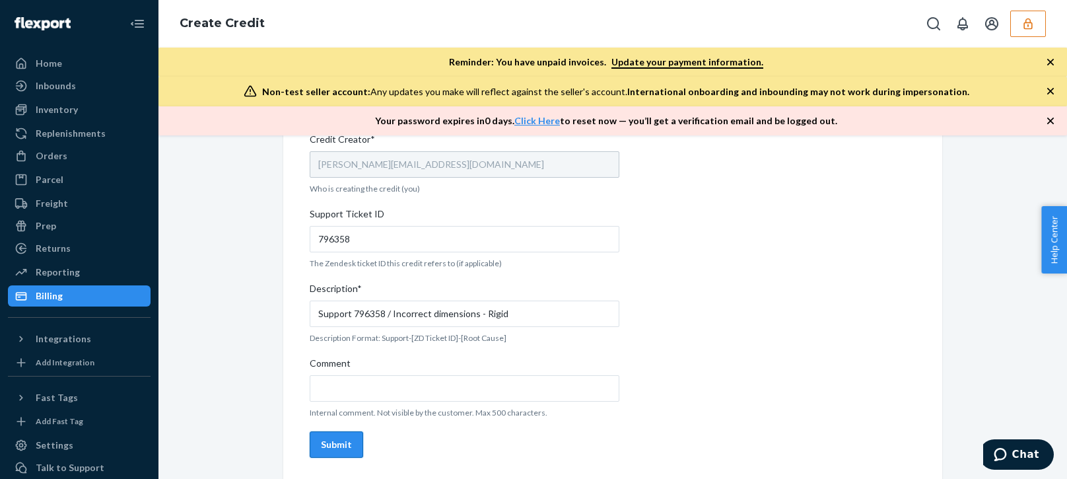
click at [321, 442] on div "Submit" at bounding box center [336, 444] width 31 height 13
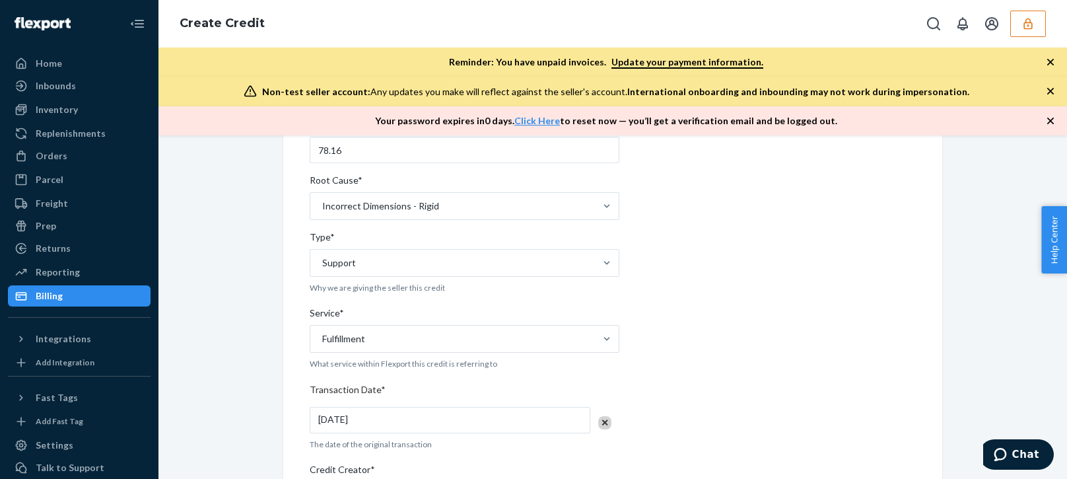
scroll to position [0, 0]
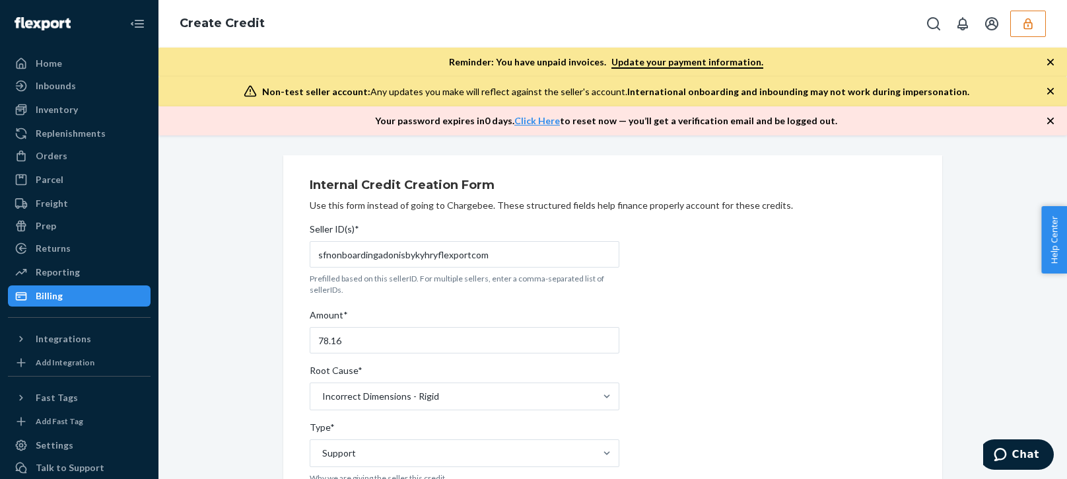
click at [1052, 119] on icon "button" at bounding box center [1050, 120] width 7 height 7
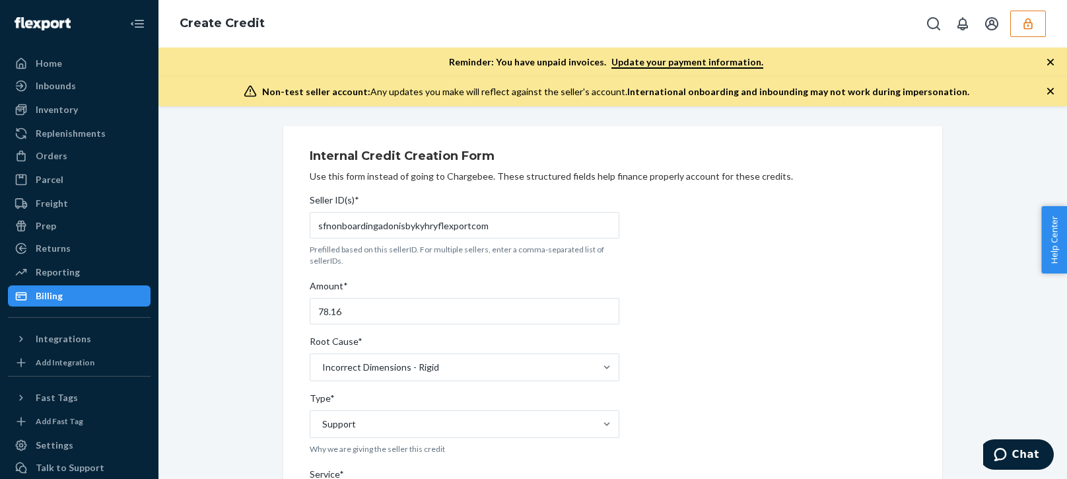
drag, startPoint x: 1050, startPoint y: 90, endPoint x: 1048, endPoint y: 71, distance: 19.9
click at [1050, 89] on icon "button" at bounding box center [1050, 90] width 13 height 13
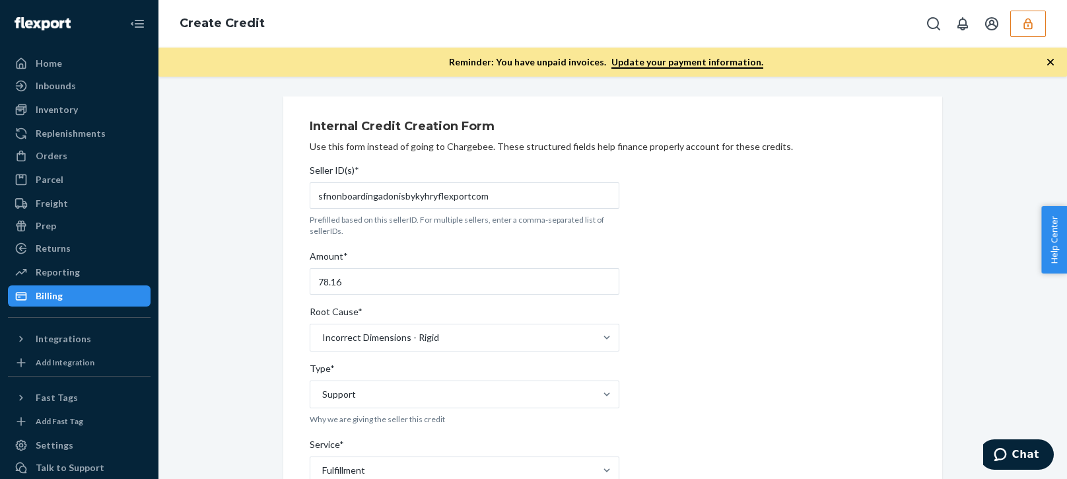
click at [1051, 55] on icon "button" at bounding box center [1050, 61] width 13 height 13
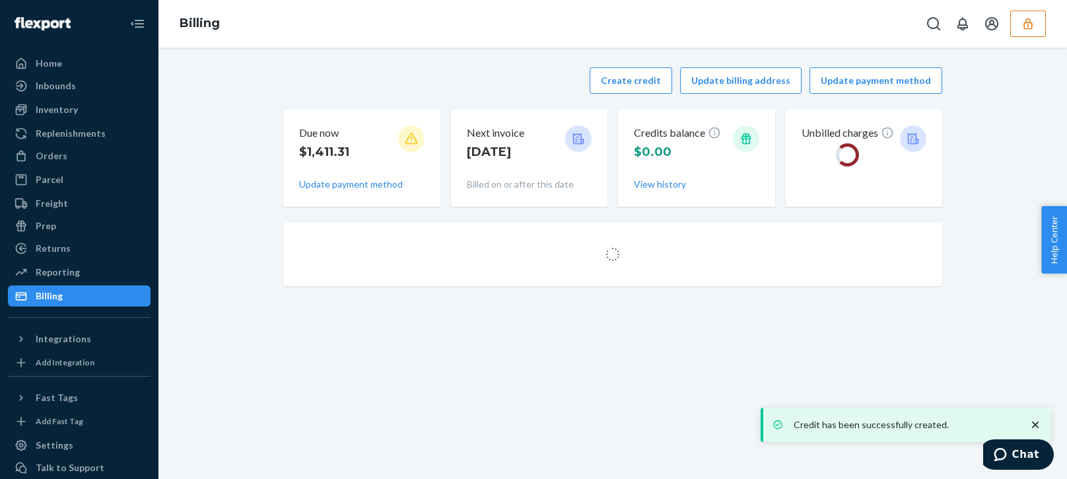
click at [222, 200] on div "Create credit Update billing address Update payment method Due now $1,411.31 Up…" at bounding box center [612, 176] width 888 height 234
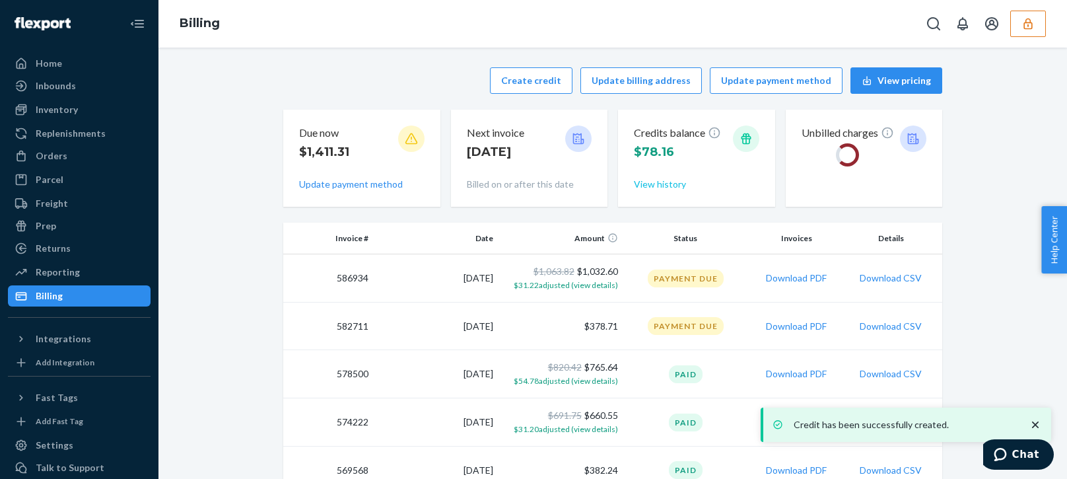
click at [657, 182] on button "View history" at bounding box center [660, 184] width 52 height 13
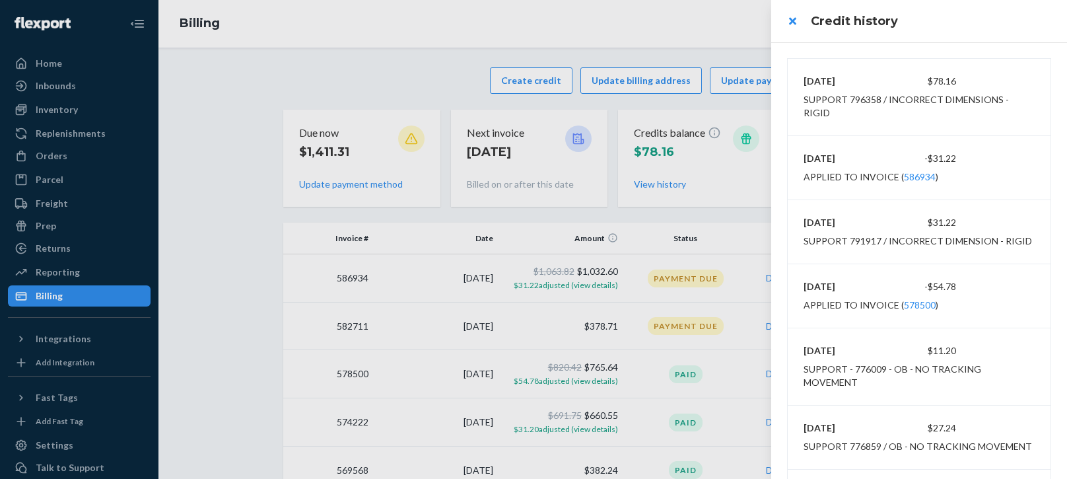
drag, startPoint x: 617, startPoint y: 33, endPoint x: 637, endPoint y: 33, distance: 20.5
click at [618, 33] on div at bounding box center [533, 239] width 1067 height 479
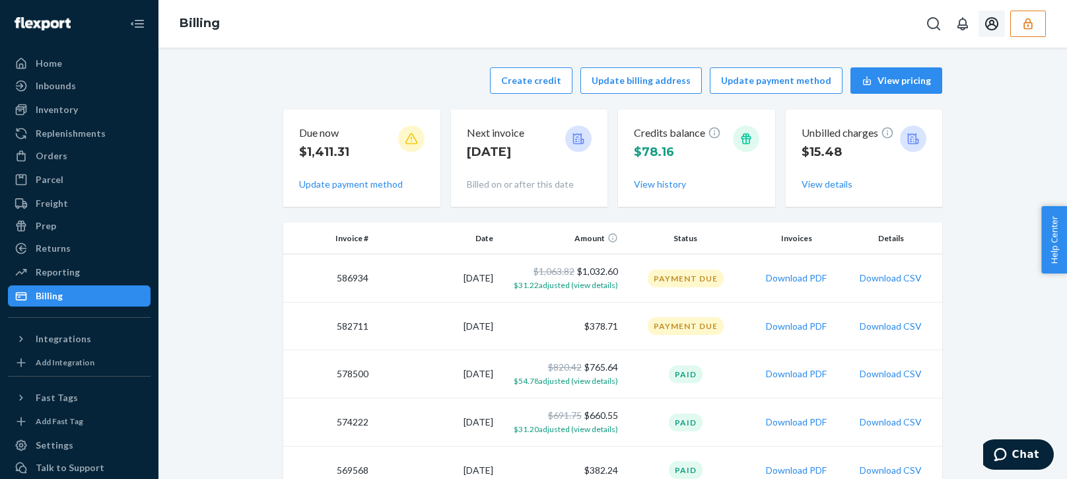
drag, startPoint x: 1026, startPoint y: 27, endPoint x: 1034, endPoint y: 30, distance: 9.2
click at [1026, 26] on icon "button" at bounding box center [1027, 23] width 13 height 13
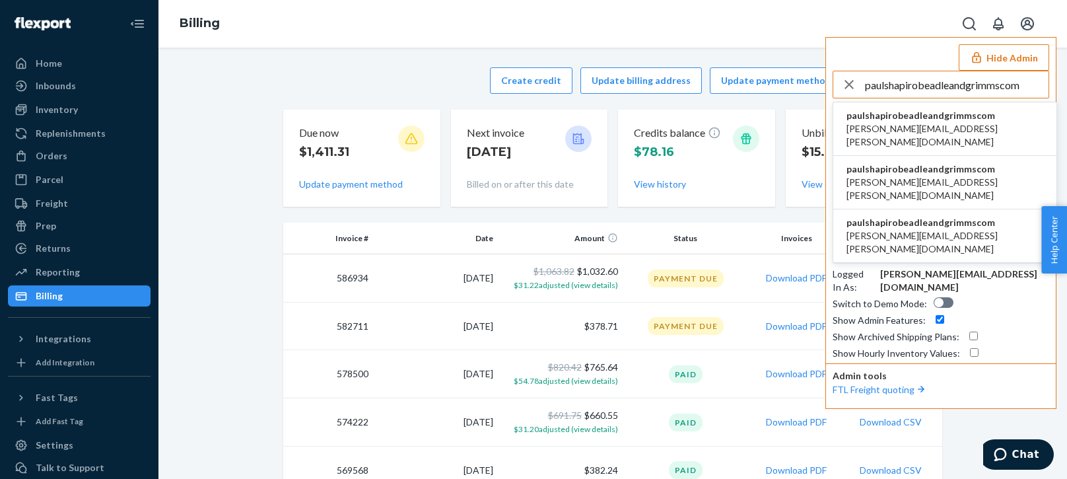
click at [927, 90] on input "paulshapirobeadleandgrimmscom" at bounding box center [957, 84] width 184 height 26
type input "paulshapirobeadleandgrimmscom"
click at [890, 114] on span "paulshapirobeadleandgrimmscom" at bounding box center [944, 115] width 197 height 13
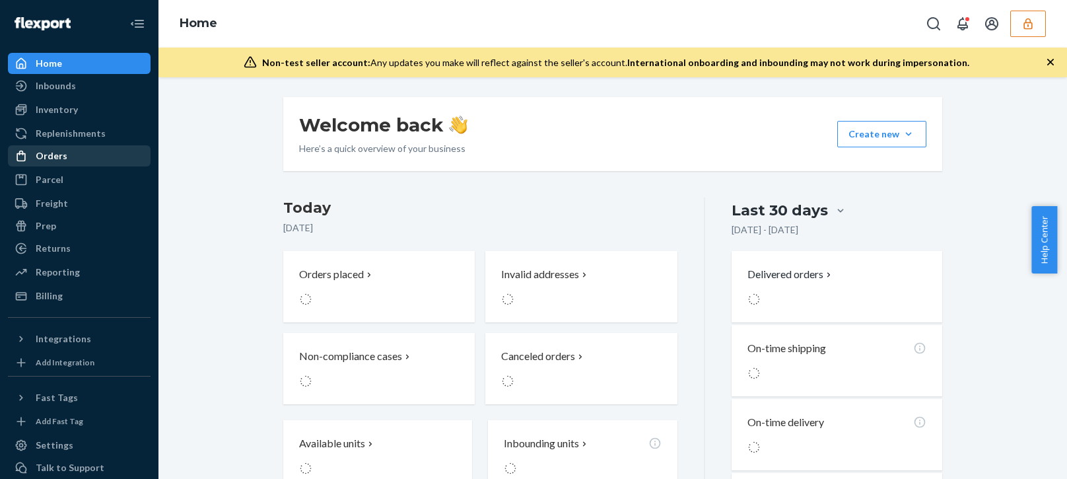
click at [61, 154] on div "Orders" at bounding box center [52, 155] width 32 height 13
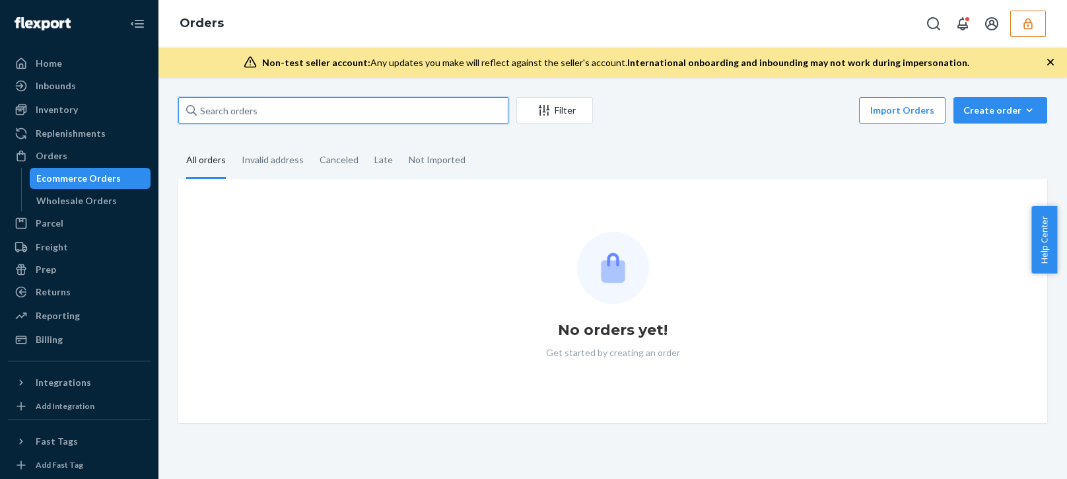
click at [290, 105] on input "text" at bounding box center [343, 110] width 330 height 26
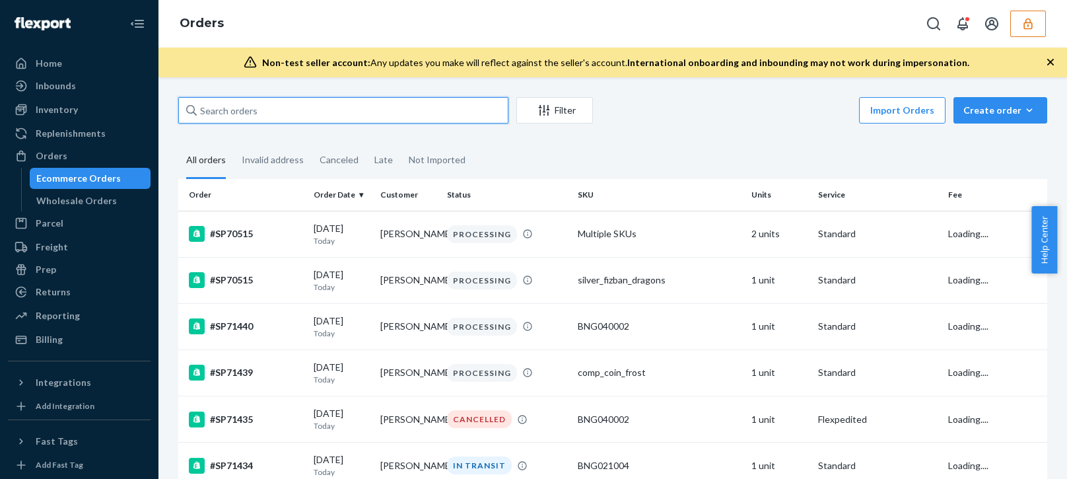
paste input "SP69558"
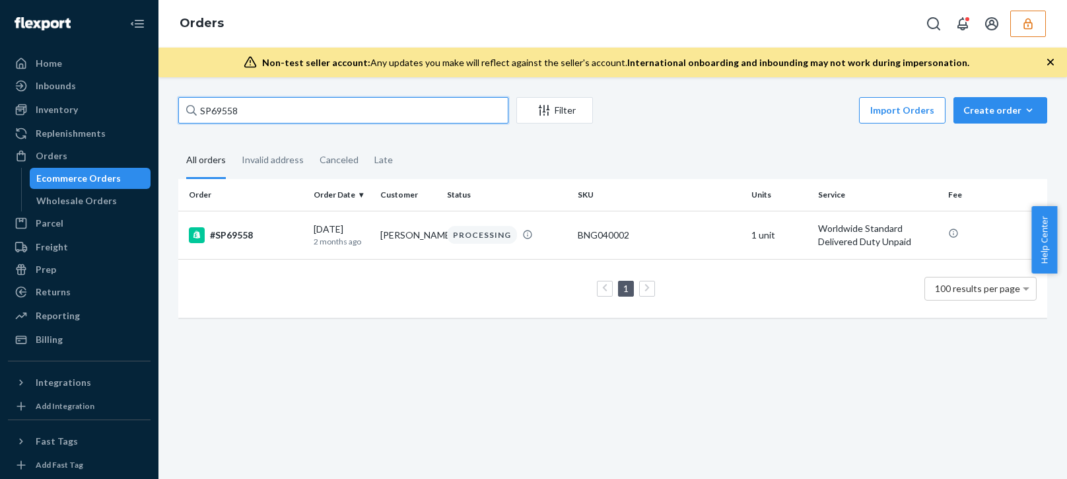
click at [277, 107] on input "SP69558" at bounding box center [343, 110] width 330 height 26
type input "SP69558"
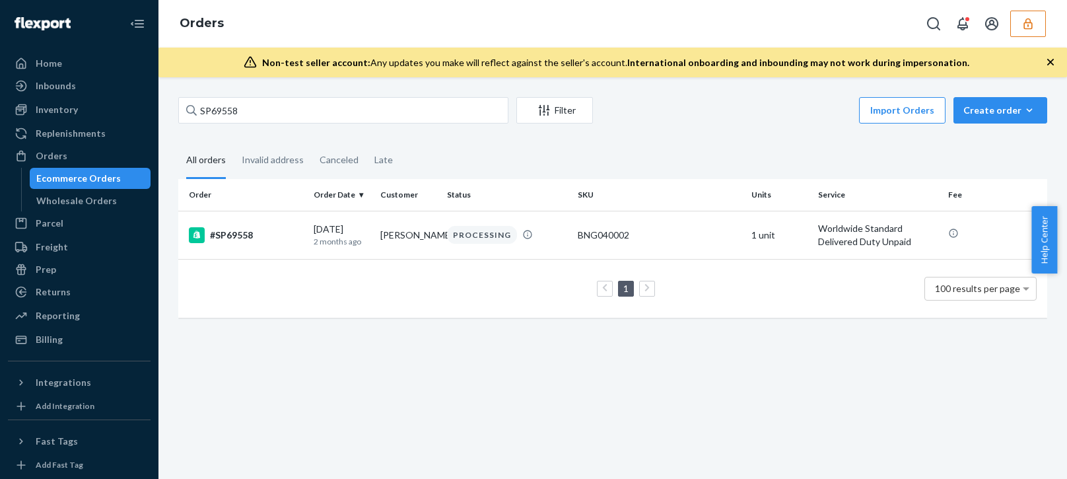
click at [276, 276] on div "1 100 results per page" at bounding box center [613, 288] width 848 height 42
click at [286, 234] on div "#SP69558" at bounding box center [246, 235] width 114 height 16
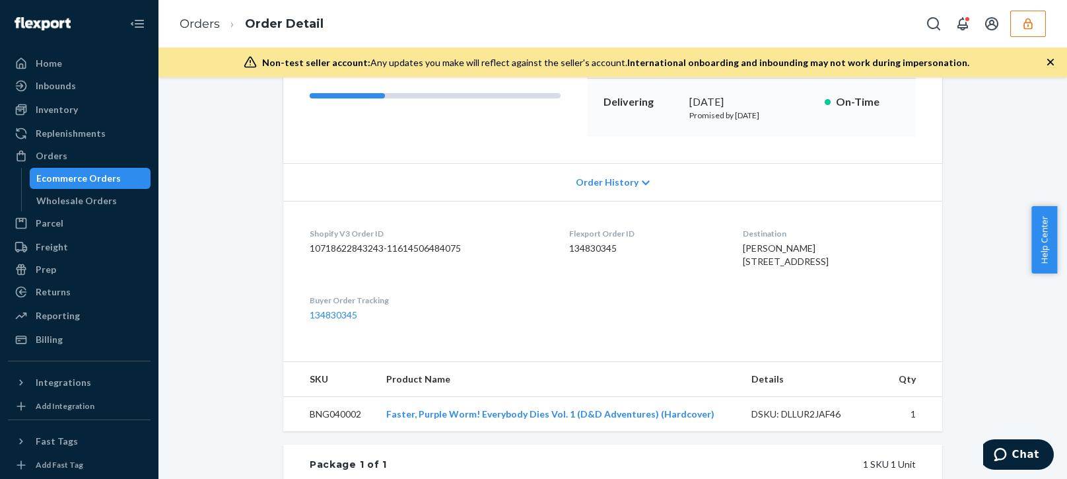
scroll to position [396, 0]
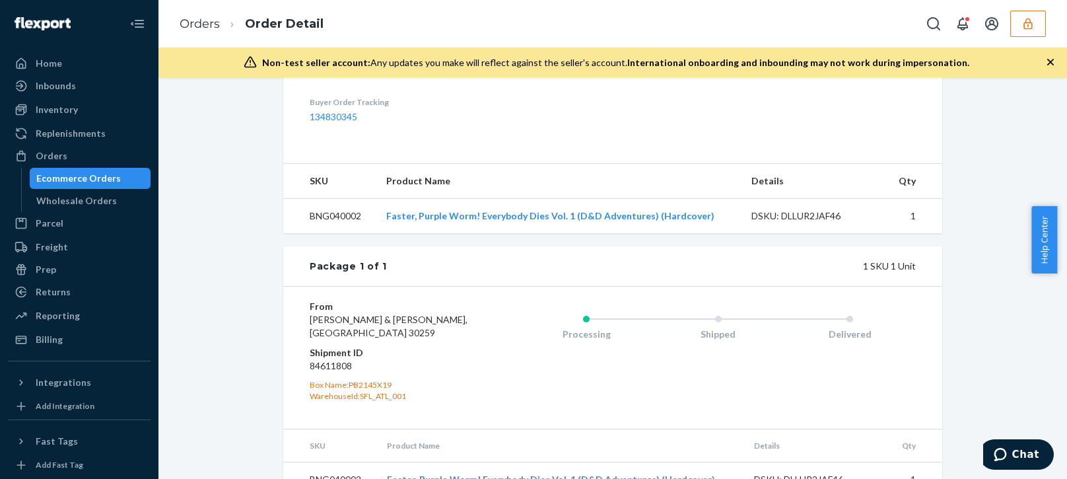
click at [324, 399] on dl "From [PERSON_NAME] & [PERSON_NAME][GEOGRAPHIC_DATA] Shipment ID 84611808 Box Na…" at bounding box center [389, 351] width 158 height 102
click at [327, 372] on dd "84611808" at bounding box center [389, 365] width 158 height 13
copy dd "84611808"
click at [566, 341] on div "Processing" at bounding box center [586, 331] width 132 height 53
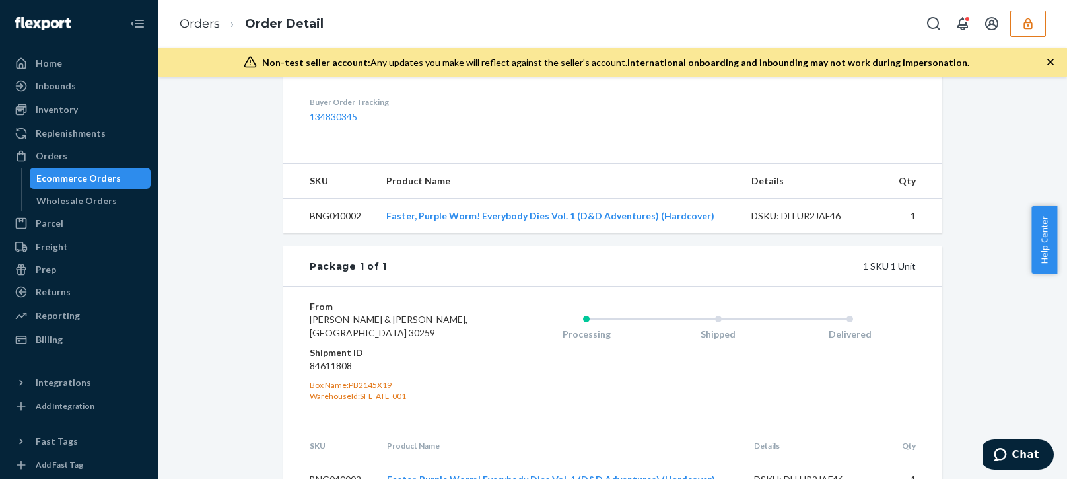
click at [1016, 145] on div "Shopify Order # #SP69558 • Worldwide Standard Delivered Duty Unpaid Cancel Orde…" at bounding box center [612, 106] width 888 height 811
click at [1052, 63] on icon "button" at bounding box center [1050, 61] width 13 height 13
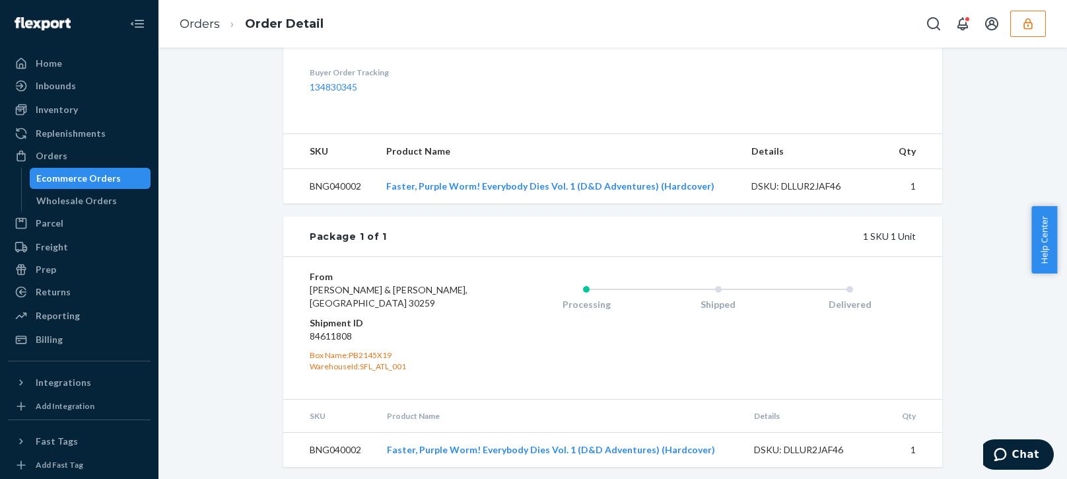
click at [212, 452] on div "Shopify Order # #SP69558 • Worldwide Standard Delivered Duty Unpaid Cancel Orde…" at bounding box center [612, 76] width 888 height 811
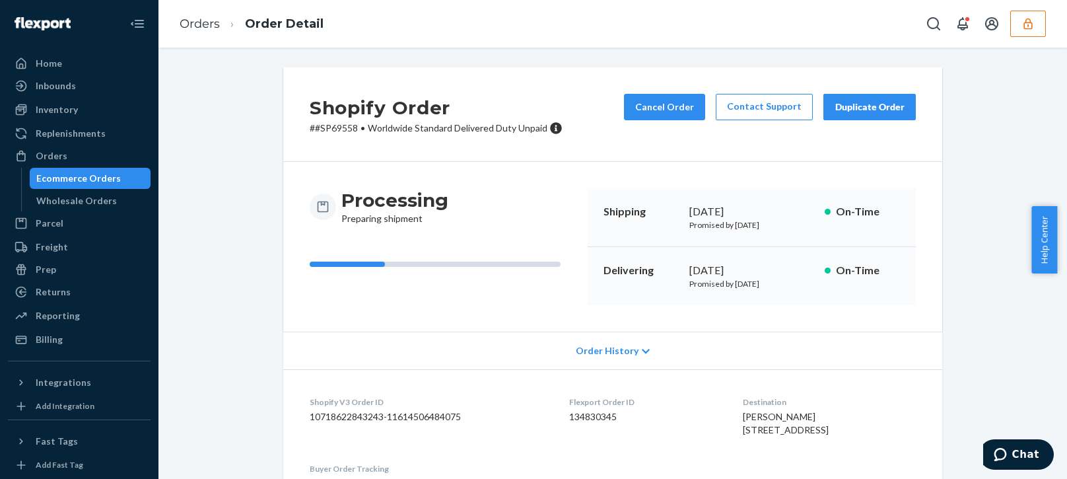
click at [587, 196] on div "Shipping August 20, 2025 Promised by August 20, 2025 On-Time" at bounding box center [751, 217] width 328 height 59
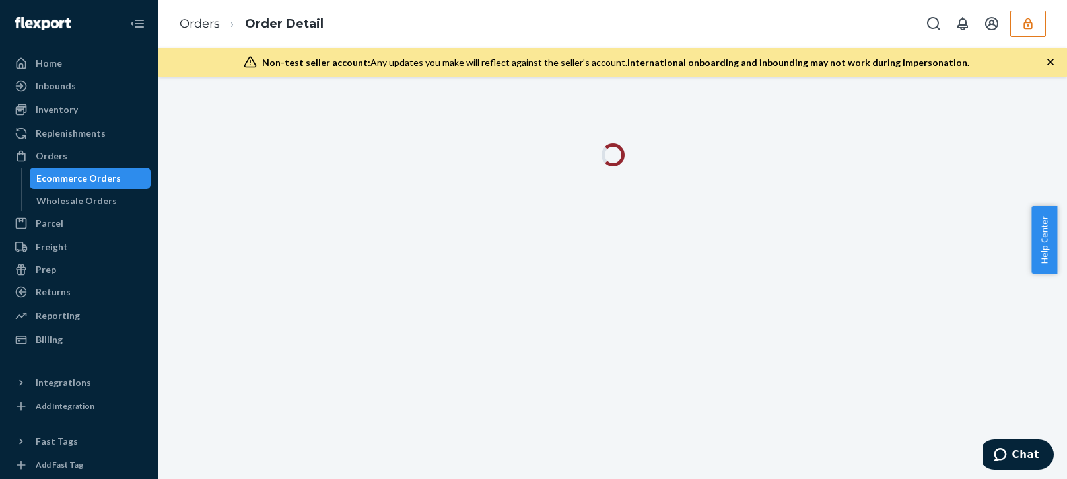
click at [457, 452] on div at bounding box center [612, 277] width 908 height 401
click at [1050, 60] on icon "button" at bounding box center [1050, 61] width 13 height 13
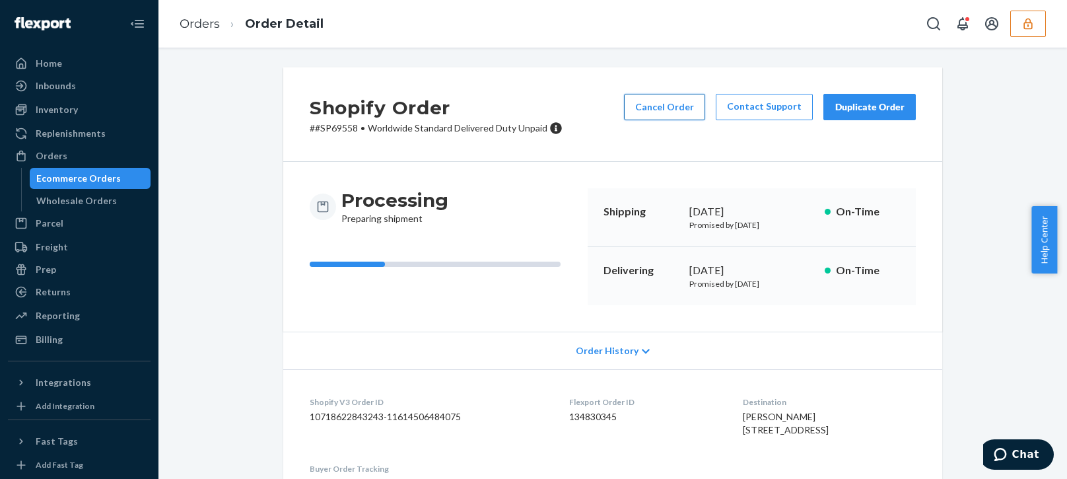
click at [669, 104] on button "Cancel Order" at bounding box center [664, 107] width 81 height 26
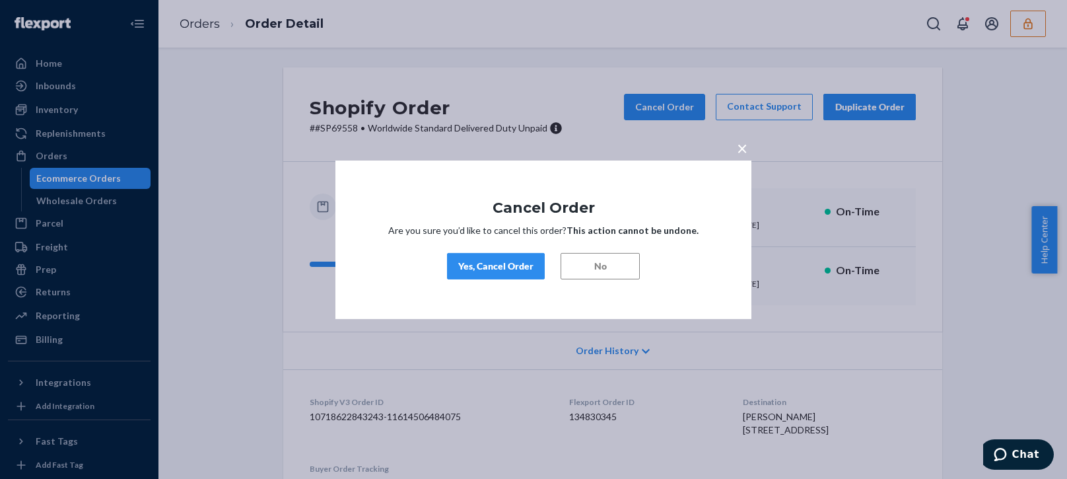
click at [481, 255] on button "Yes, Cancel Order" at bounding box center [496, 266] width 98 height 26
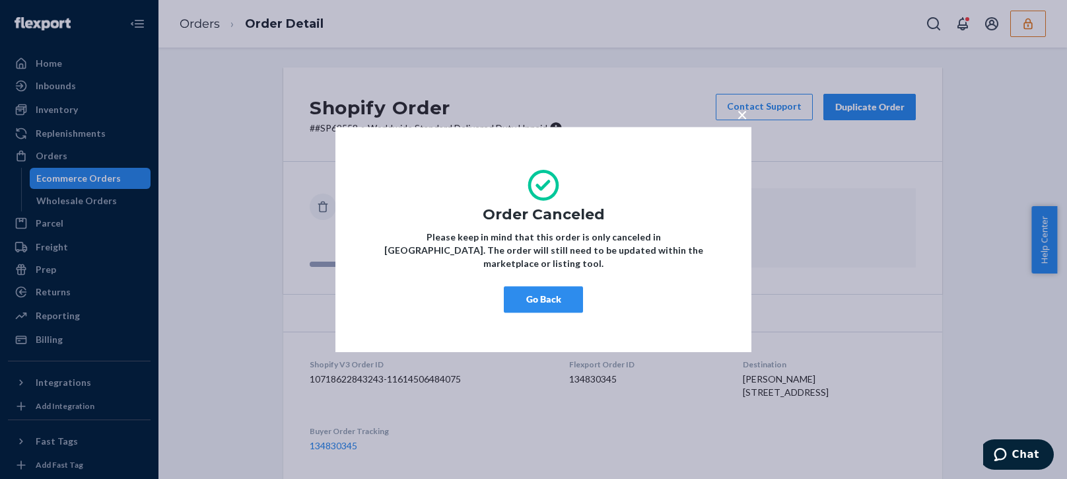
click at [233, 446] on div "× Order Canceled Please keep in mind that this order is only canceled in Flexpo…" at bounding box center [533, 239] width 1067 height 479
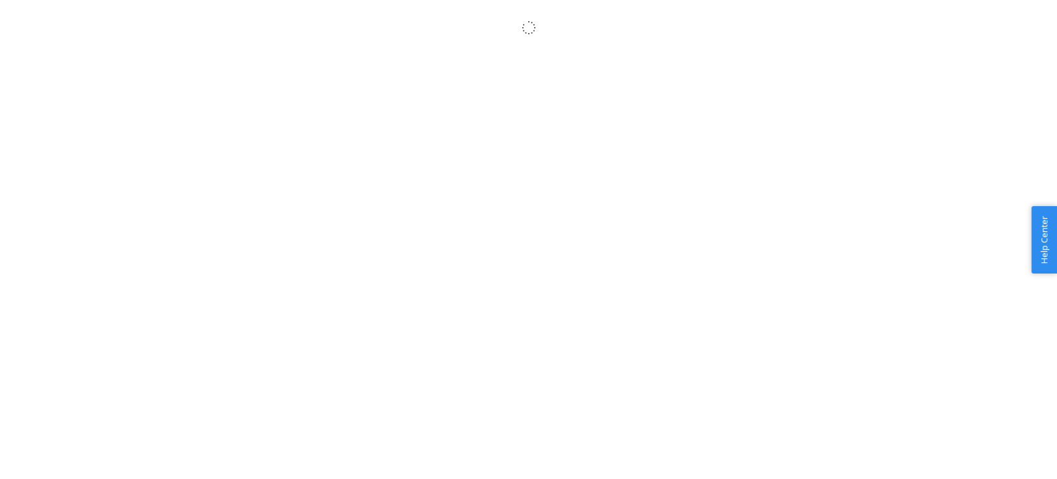
click at [265, 434] on body "× Help Center Username Get Started Inbounds Inventory Orders Billing Fast Tags …" at bounding box center [528, 254] width 1057 height 479
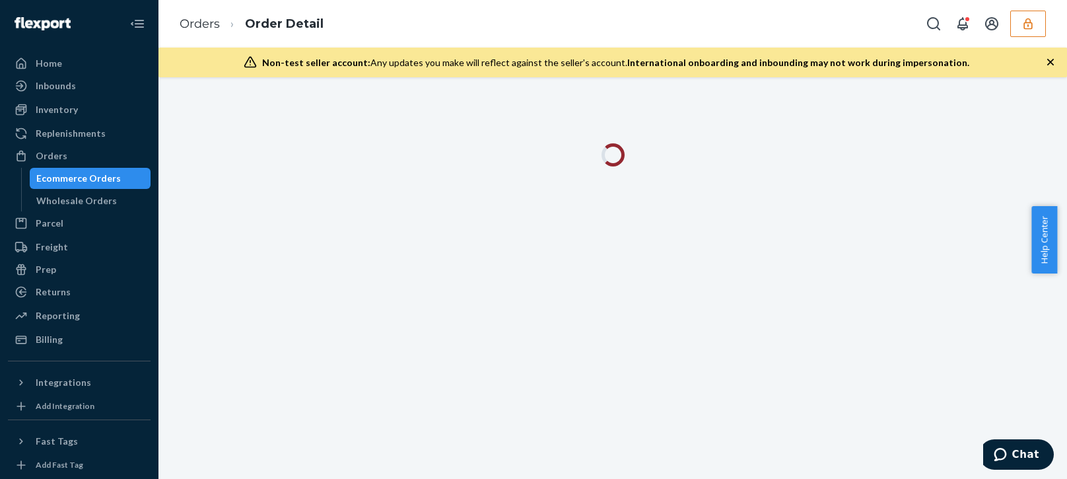
click at [1042, 59] on div "Non-test seller account: Any updates you make will reflect against the seller's…" at bounding box center [612, 63] width 908 height 30
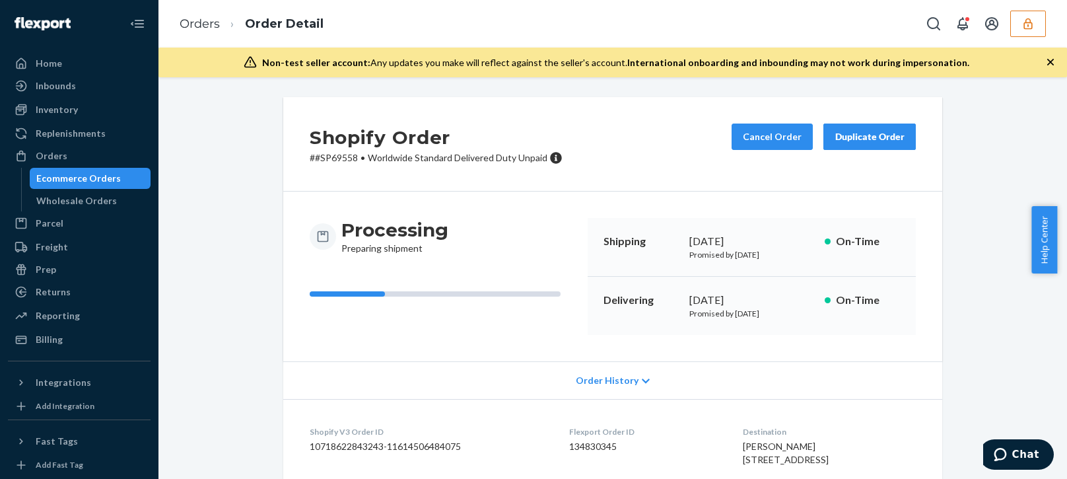
scroll to position [193, 0]
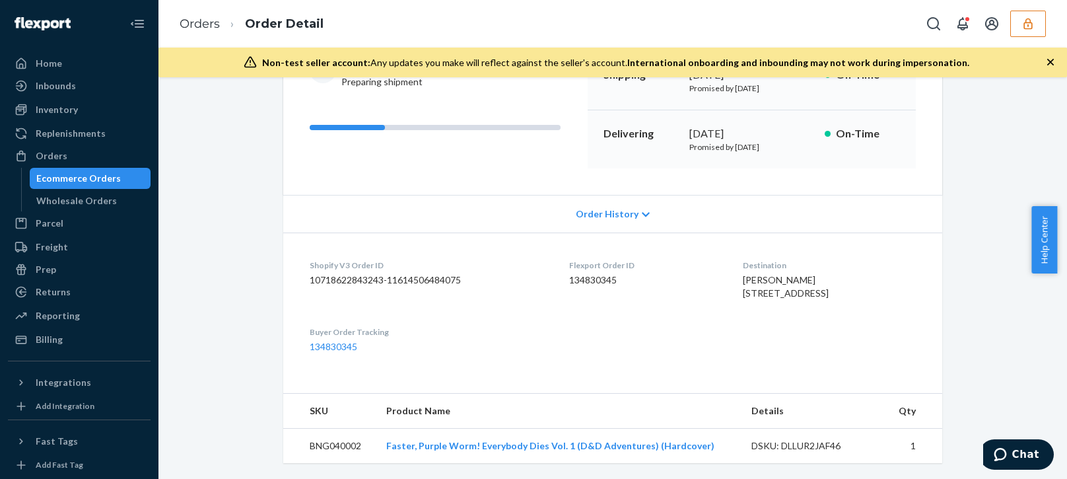
click at [1022, 30] on button "button" at bounding box center [1028, 24] width 36 height 26
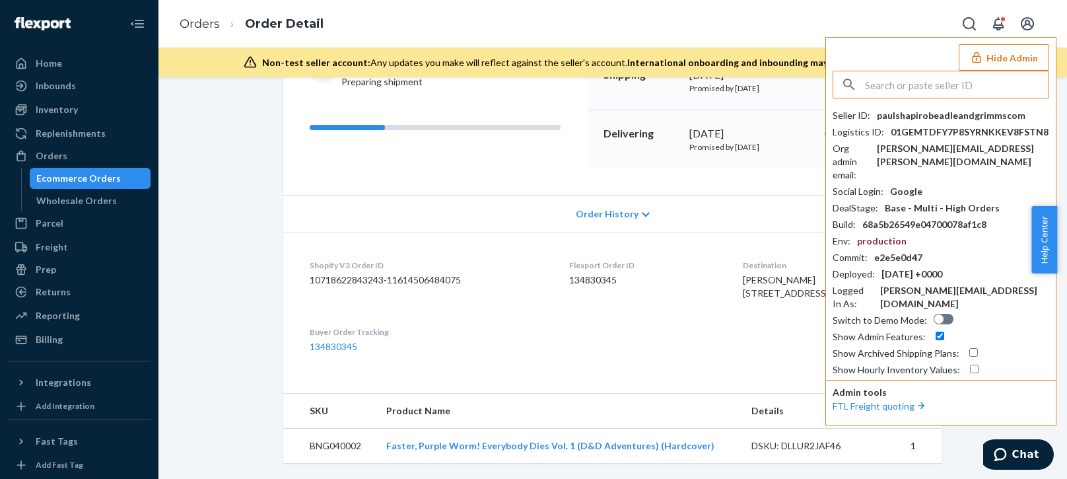
click at [953, 78] on input "text" at bounding box center [957, 84] width 184 height 26
click at [979, 84] on input "offgridoffgridknivescom" at bounding box center [957, 84] width 184 height 26
click at [982, 85] on input "offgridoffgridknivescom" at bounding box center [957, 84] width 184 height 26
type input "offgridoffgridknivescom"
click at [884, 123] on span "[EMAIL_ADDRESS][DOMAIN_NAME]" at bounding box center [922, 128] width 153 height 13
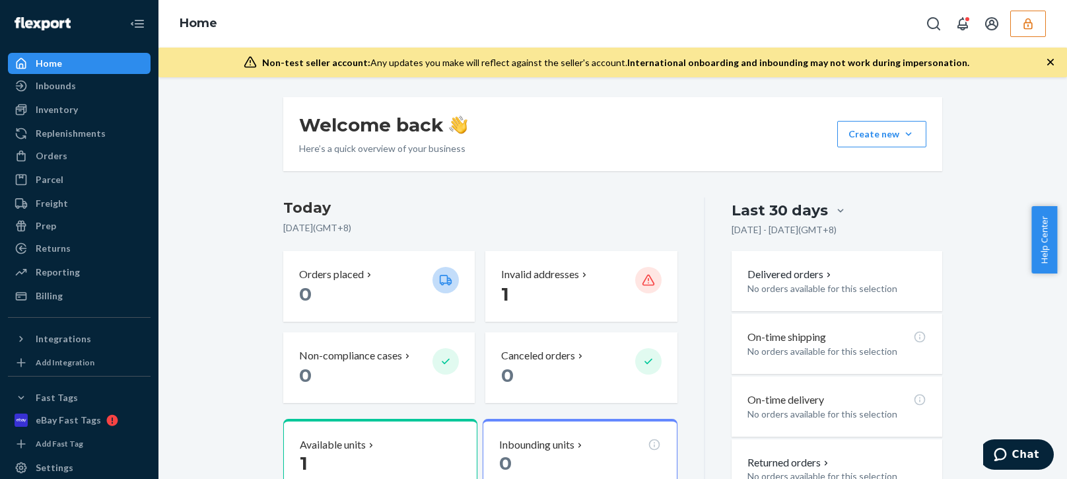
drag, startPoint x: 86, startPoint y: 294, endPoint x: 129, endPoint y: 300, distance: 43.3
click at [86, 294] on div "Billing" at bounding box center [79, 295] width 140 height 18
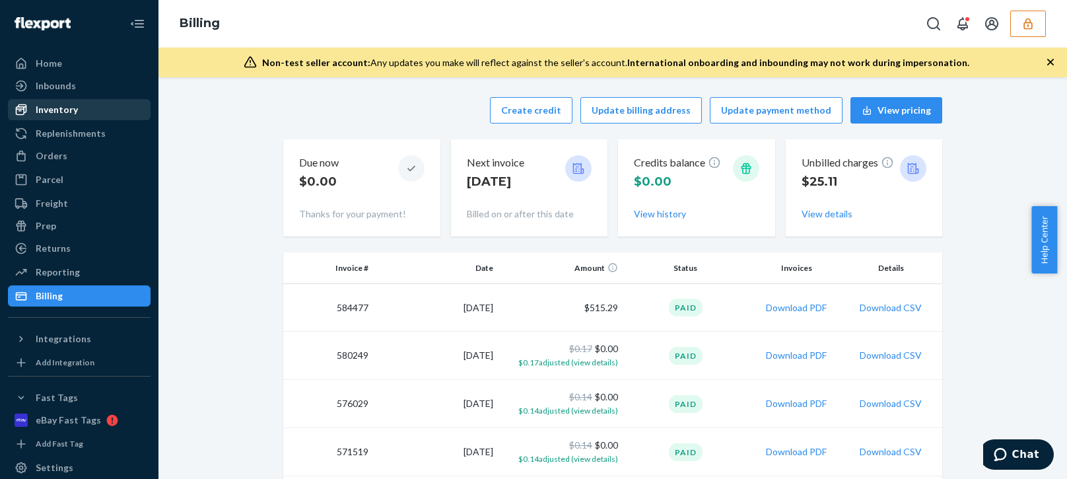
click at [83, 107] on div "Inventory" at bounding box center [79, 109] width 140 height 18
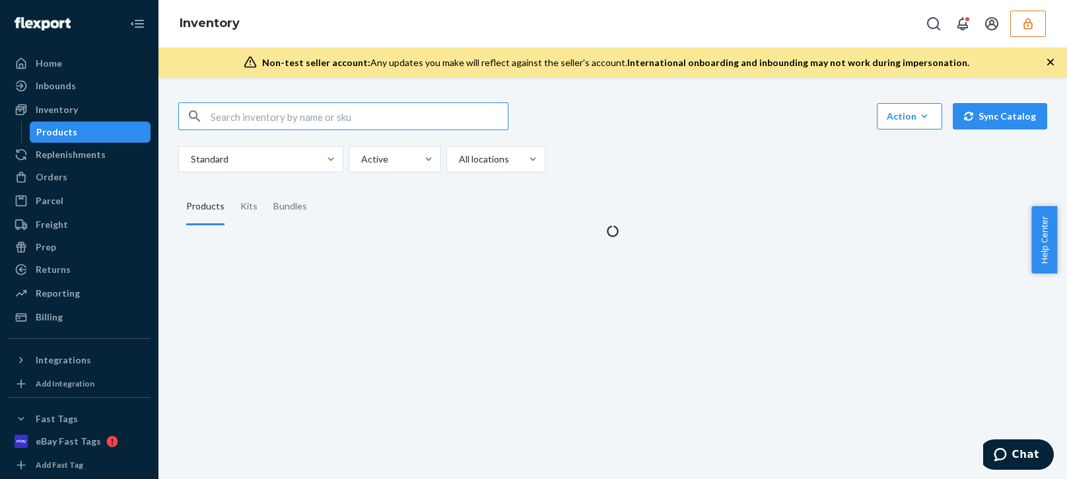
click at [677, 168] on div "Standard Active All locations" at bounding box center [607, 159] width 859 height 26
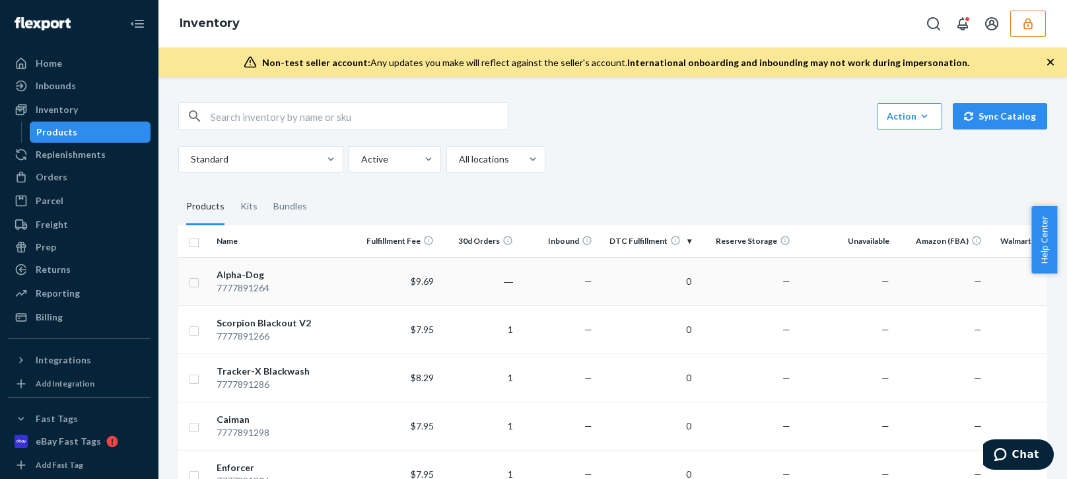
scroll to position [264, 0]
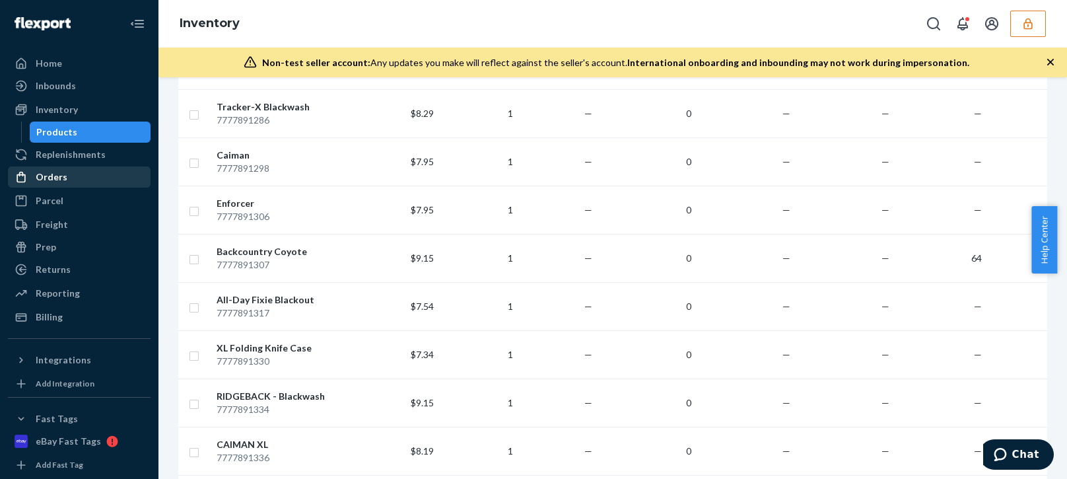
click at [52, 180] on div "Orders" at bounding box center [52, 176] width 32 height 13
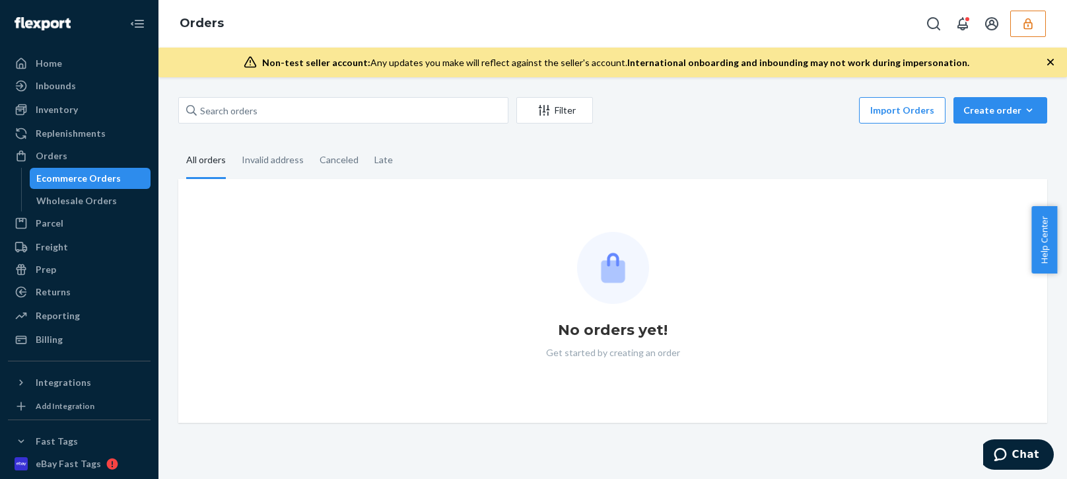
click at [684, 127] on div "Filter Import Orders Create order Ecommerce order Removal order All orders Inva…" at bounding box center [612, 259] width 888 height 325
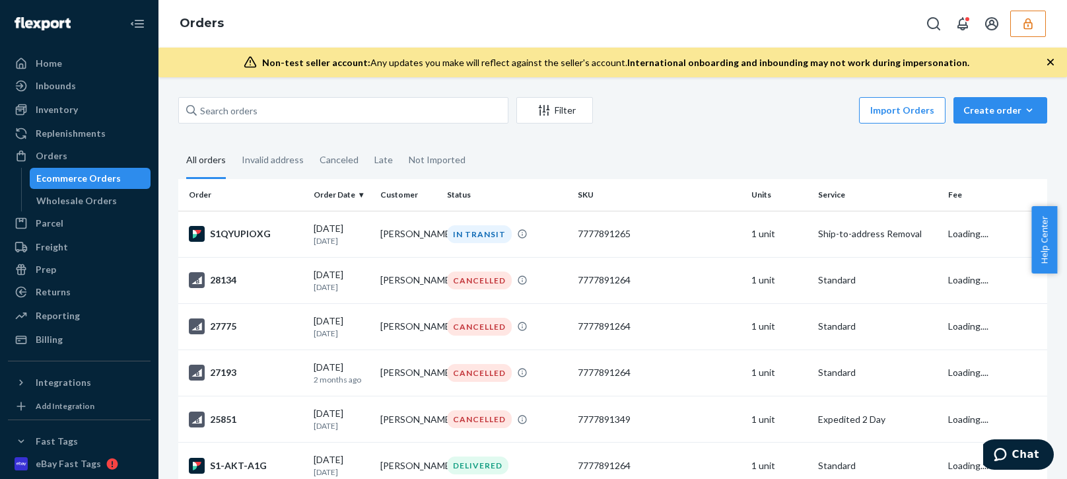
click at [731, 153] on fieldset "All orders Invalid address Canceled Late Not Imported" at bounding box center [612, 161] width 869 height 36
click at [80, 106] on div "Inventory" at bounding box center [79, 109] width 140 height 18
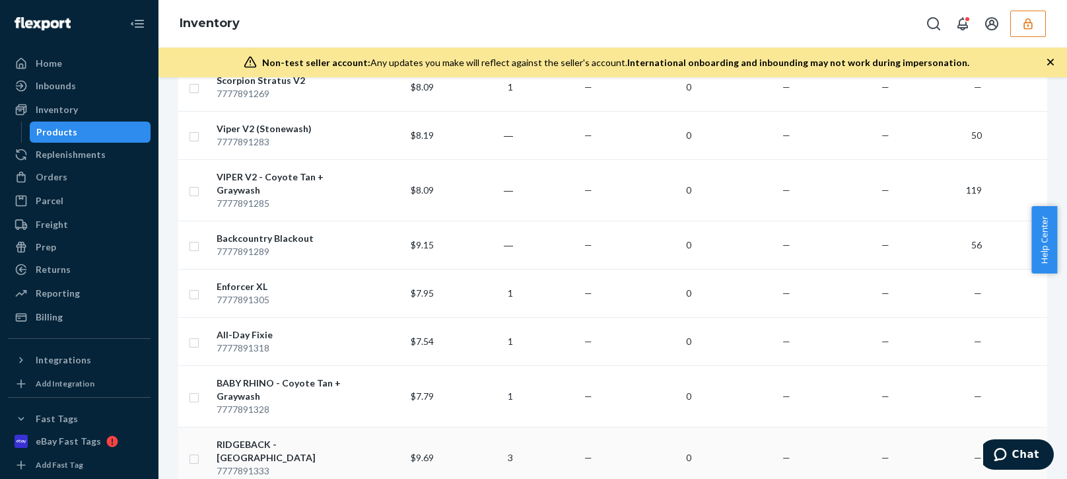
scroll to position [2415, 0]
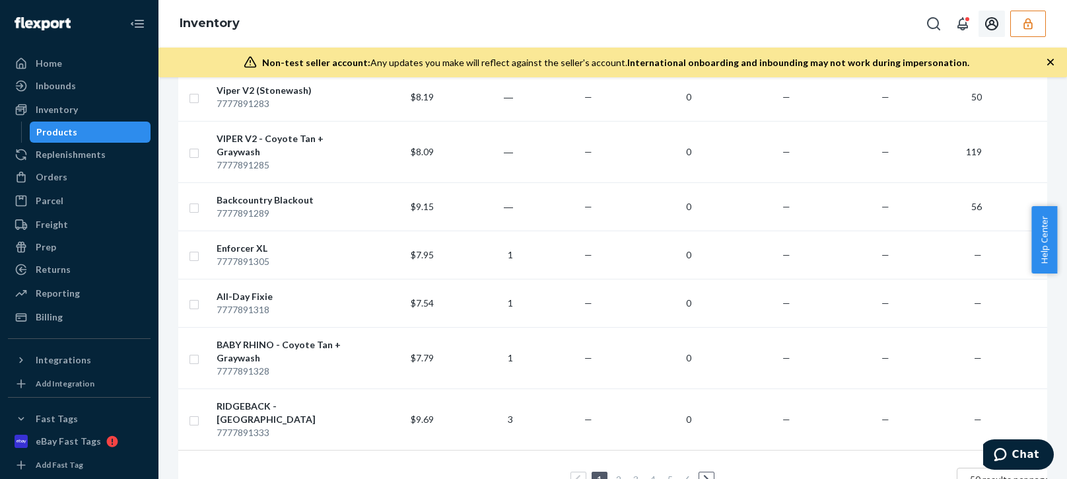
click at [1038, 20] on button "button" at bounding box center [1028, 24] width 36 height 26
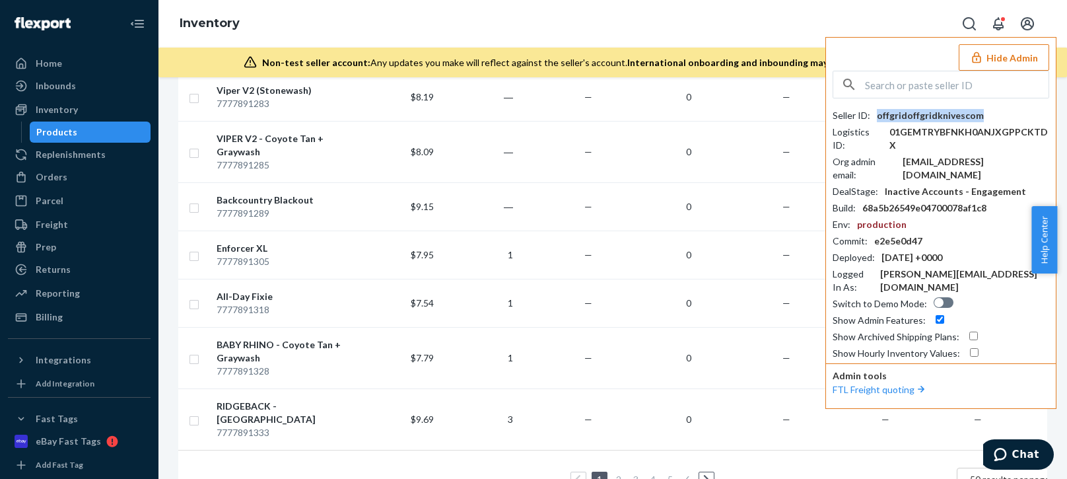
click at [945, 109] on div "offgridoffgridknivescom" at bounding box center [930, 115] width 107 height 13
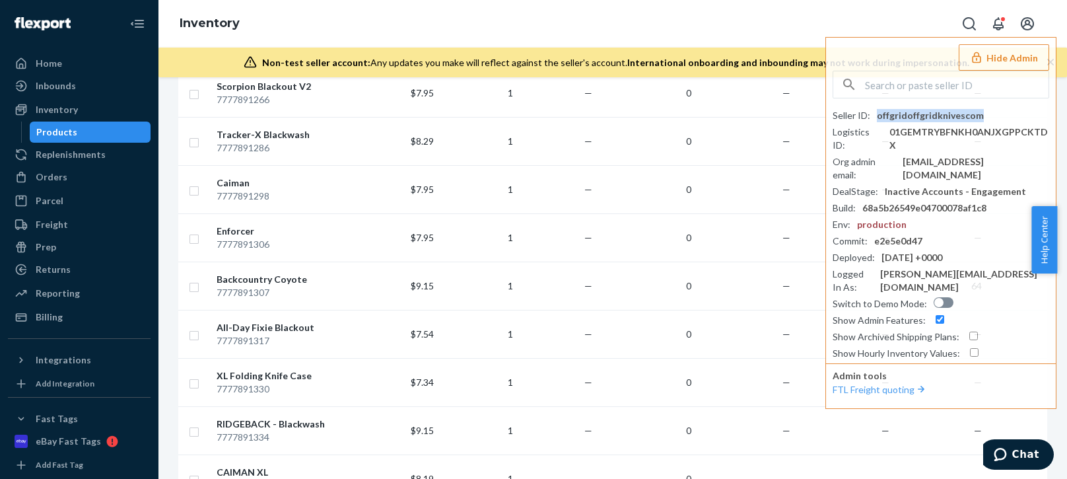
scroll to position [0, 0]
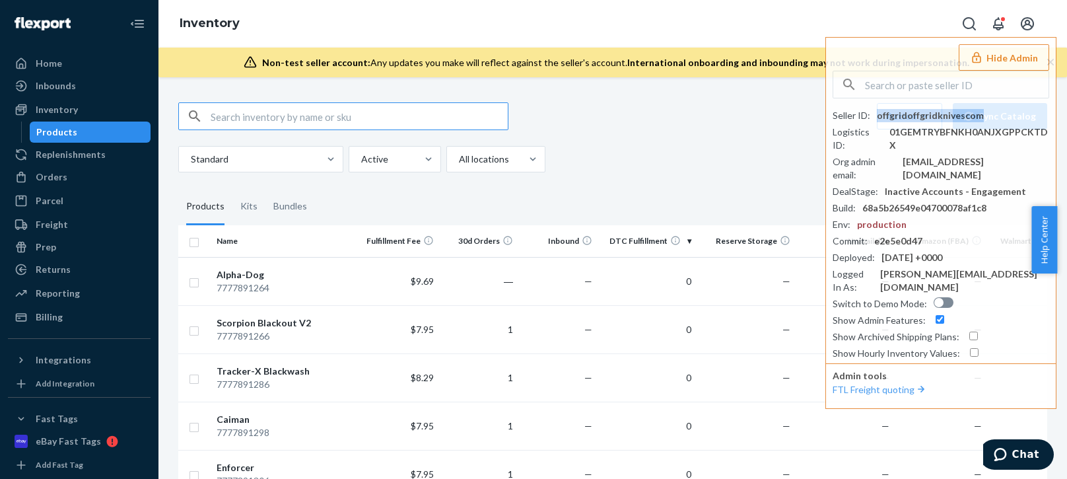
click at [272, 119] on input "text" at bounding box center [359, 116] width 297 height 26
paste input "DYNNRB0WOWY"
click at [307, 115] on input "DYNNRB0WOWY" at bounding box center [359, 116] width 297 height 26
click at [312, 112] on input "DYNNRB0WOWY" at bounding box center [359, 116] width 297 height 26
type input "DYNNRB0WOWY"
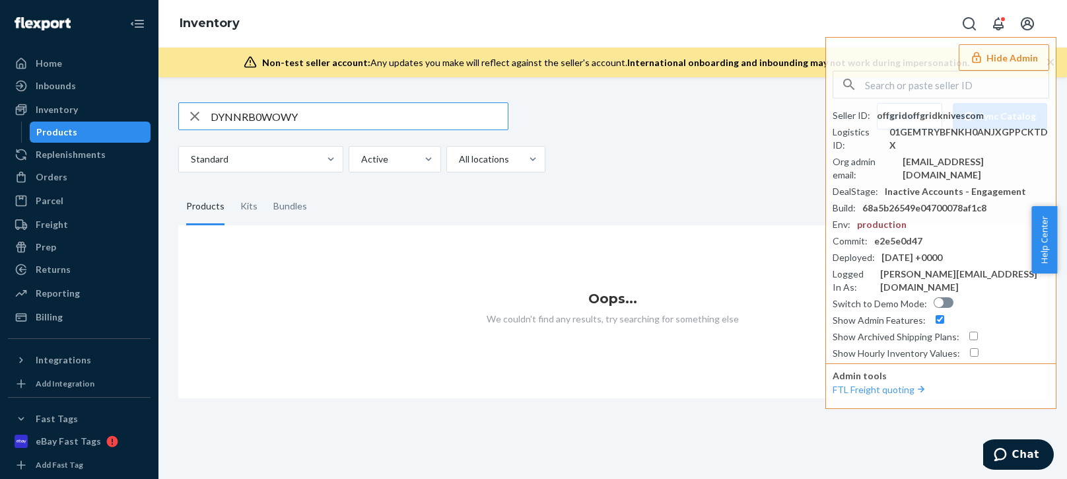
click at [356, 129] on input "DYNNRB0WOWY" at bounding box center [359, 116] width 297 height 26
click at [391, 162] on div at bounding box center [393, 159] width 67 height 16
click at [361, 162] on input "Active" at bounding box center [360, 158] width 1 height 13
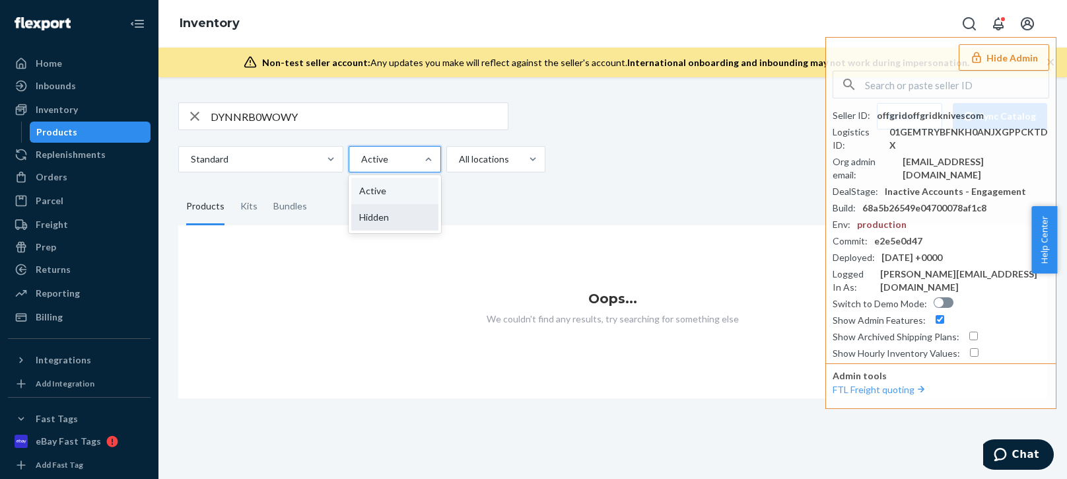
click at [378, 212] on div "Hidden" at bounding box center [394, 217] width 87 height 26
click at [361, 166] on input "option Hidden focused, 2 of 2. 2 results available. Use Up and Down to choose o…" at bounding box center [360, 158] width 1 height 13
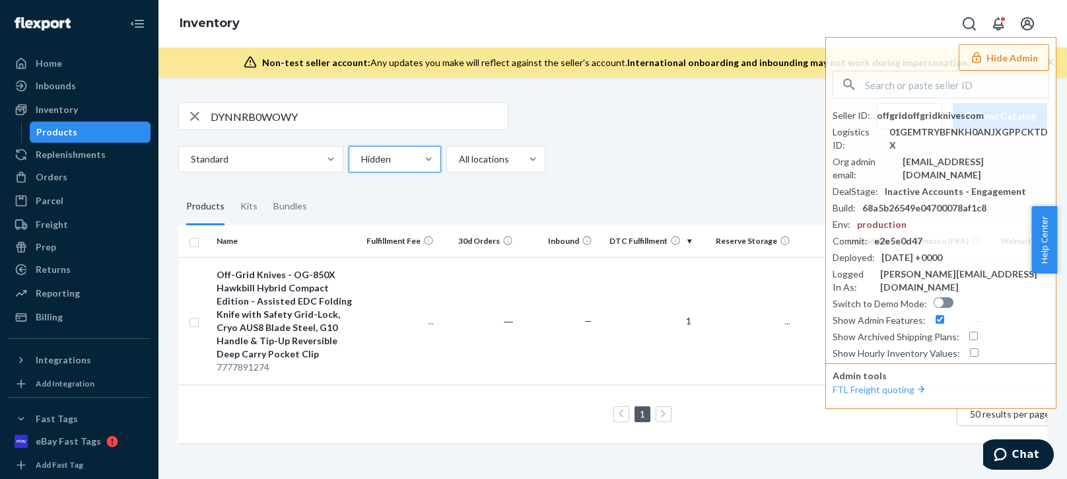
click at [676, 162] on div "Standard option Hidden, selected. 0 results available. Select is focused ,type …" at bounding box center [607, 159] width 859 height 26
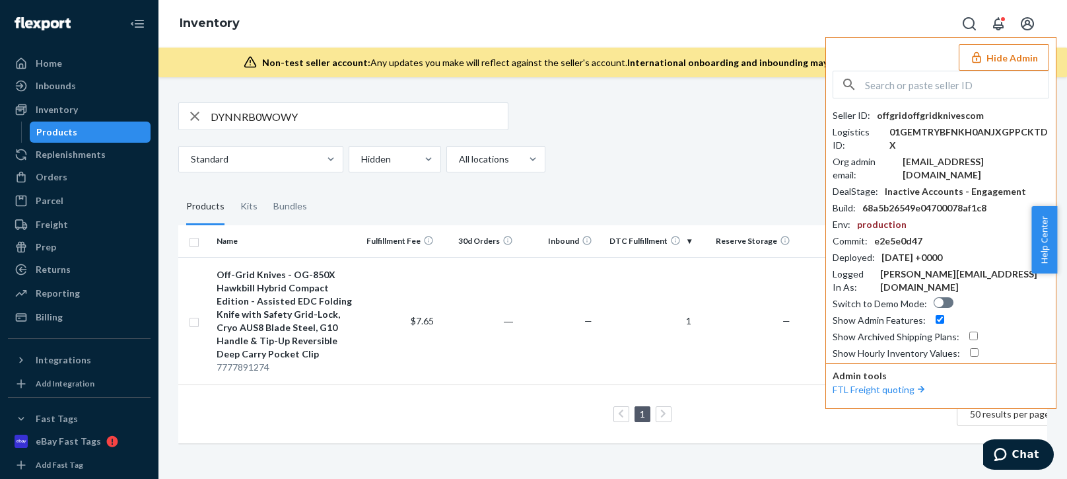
click at [1002, 55] on button "Hide Admin" at bounding box center [1003, 57] width 90 height 26
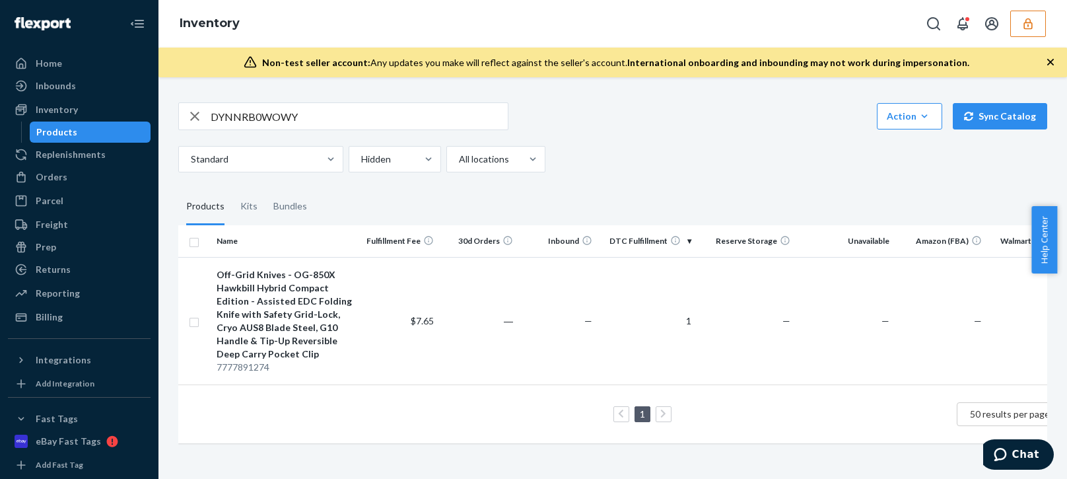
click at [737, 162] on div "Standard Hidden All locations" at bounding box center [607, 159] width 859 height 26
click at [272, 318] on div "Off-Grid Knives - OG-850X Hawkbill Hybrid Compact Edition - Assisted EDC Foldin…" at bounding box center [286, 314] width 138 height 92
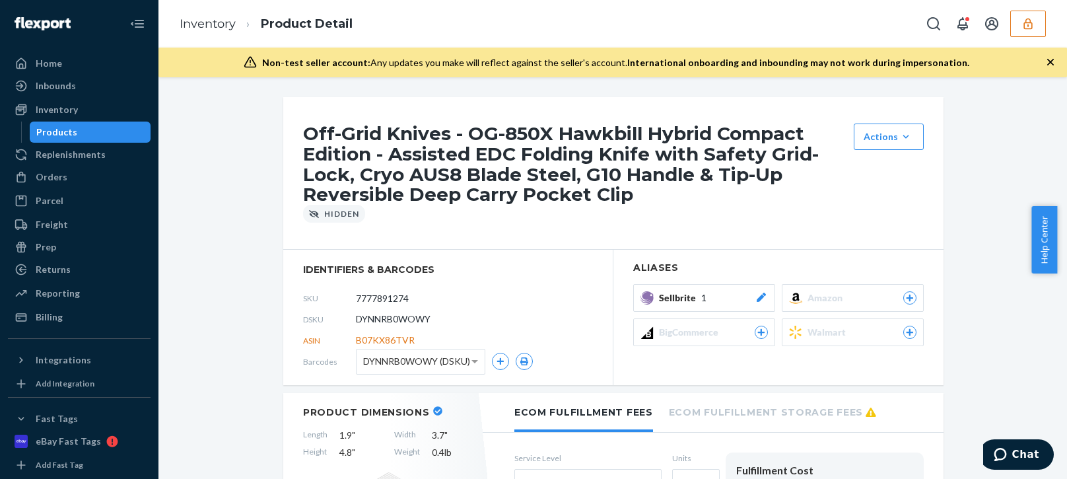
click at [1015, 22] on button "button" at bounding box center [1028, 24] width 36 height 26
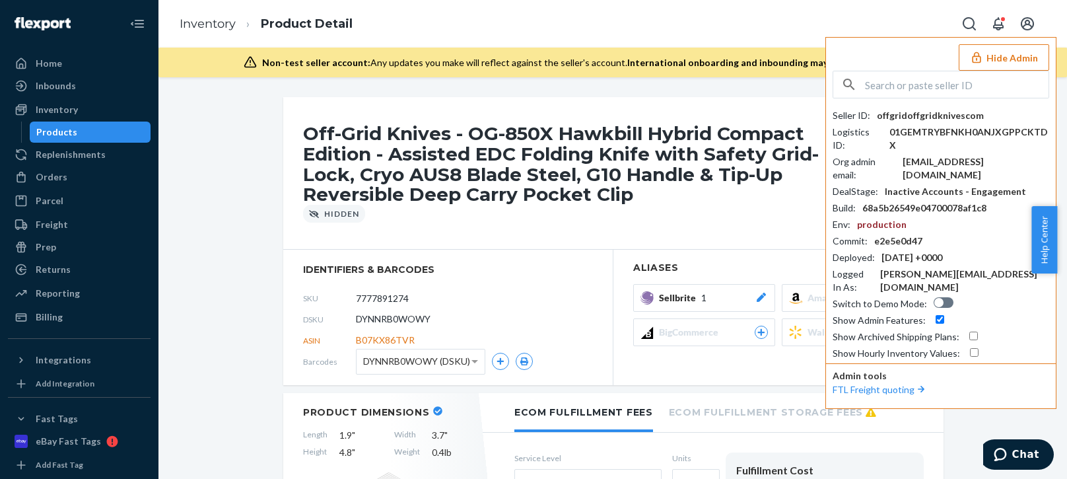
click at [934, 107] on div "Seller ID : offgridoffgridknivescom Logistics ID : 01GEMTRYBFNKH0ANJXGPPCKTDX O…" at bounding box center [940, 215] width 217 height 289
click at [930, 117] on div "offgridoffgridknivescom" at bounding box center [930, 115] width 107 height 13
copy div "offgridoffgridknivescom"
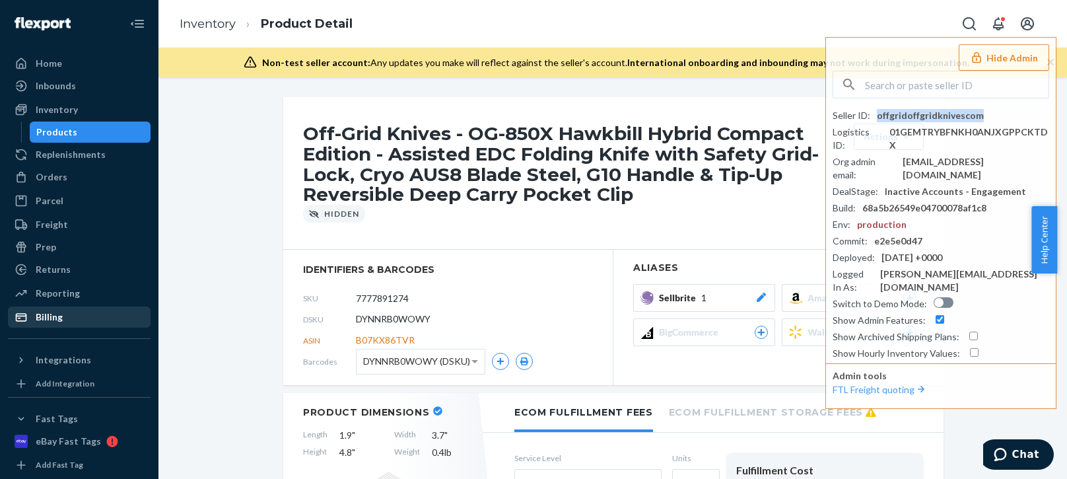
click at [61, 323] on div "Billing" at bounding box center [49, 316] width 27 height 13
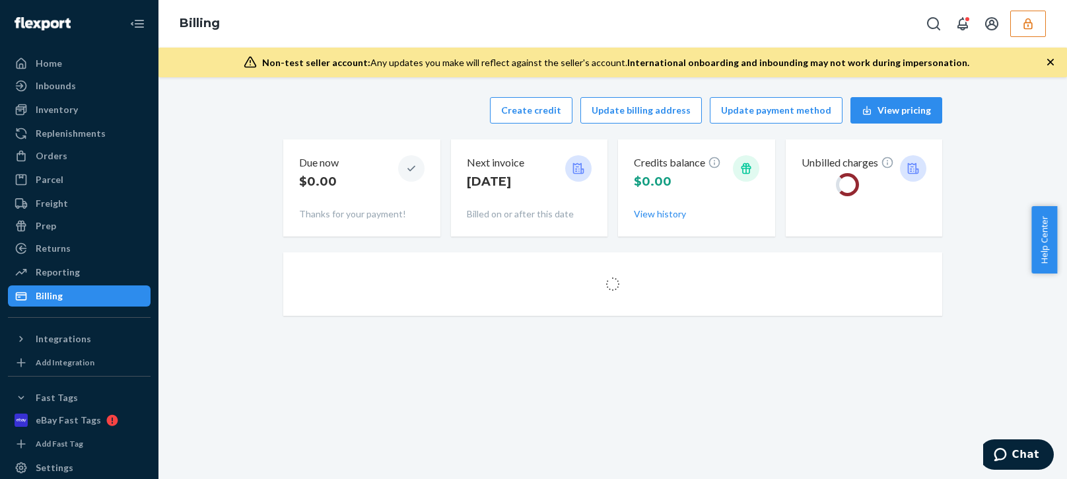
drag, startPoint x: 388, startPoint y: 123, endPoint x: 403, endPoint y: 120, distance: 14.8
click at [389, 122] on div "Create credit Update billing address Update payment method View pricing" at bounding box center [612, 110] width 659 height 26
click at [527, 114] on button "Create credit" at bounding box center [531, 110] width 83 height 26
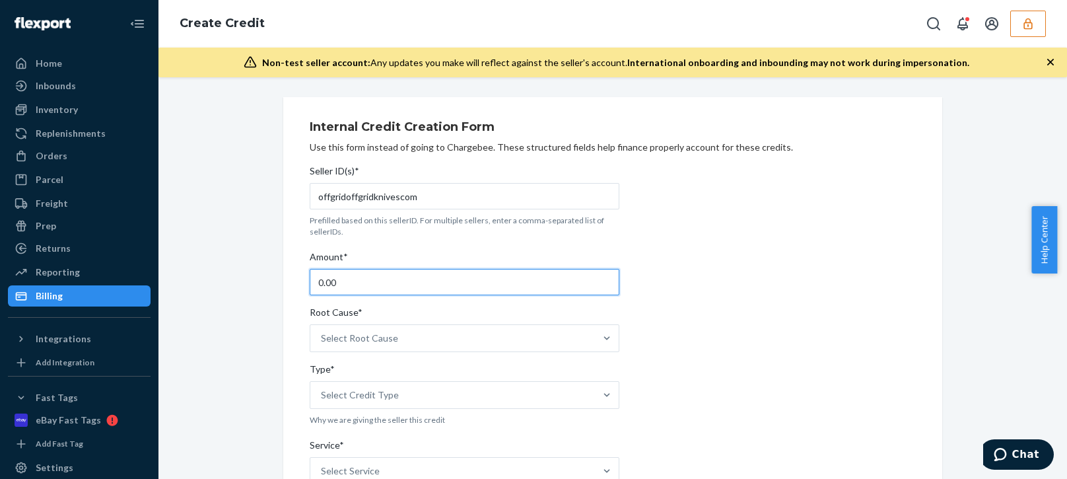
click at [370, 280] on input "0.00" at bounding box center [465, 282] width 310 height 26
type input "25.00"
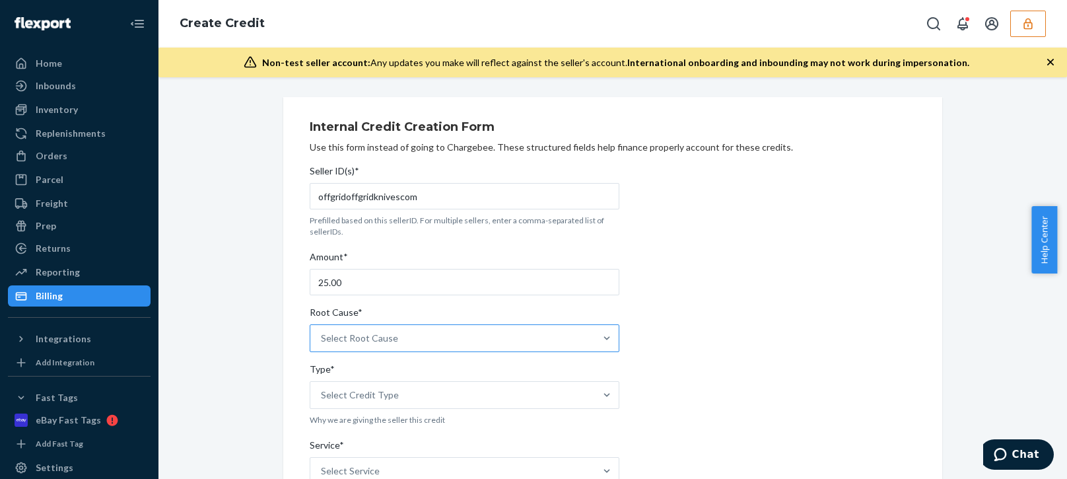
click at [347, 351] on div "Select Root Cause" at bounding box center [452, 338] width 285 height 26
click at [322, 345] on input "Root Cause* Select Root Cause" at bounding box center [321, 337] width 1 height 13
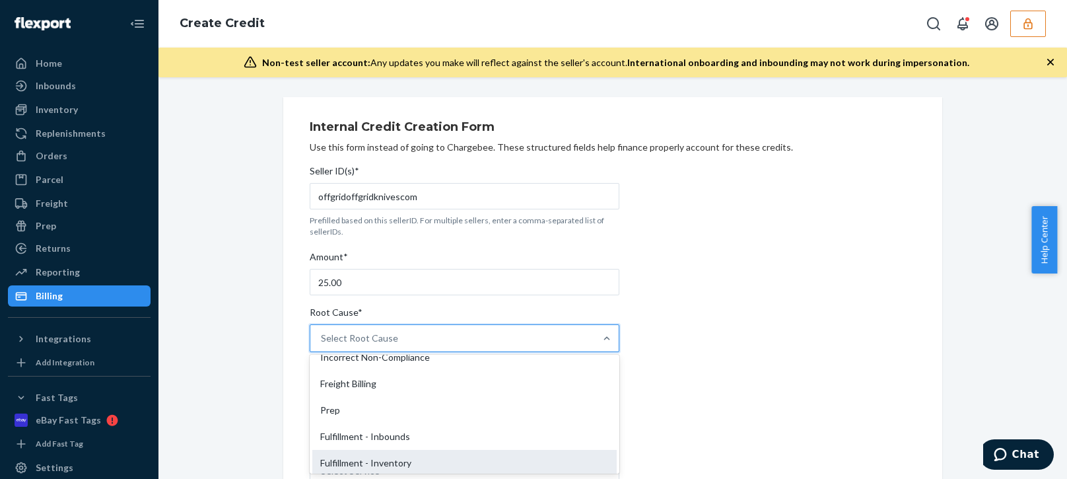
scroll to position [132, 0]
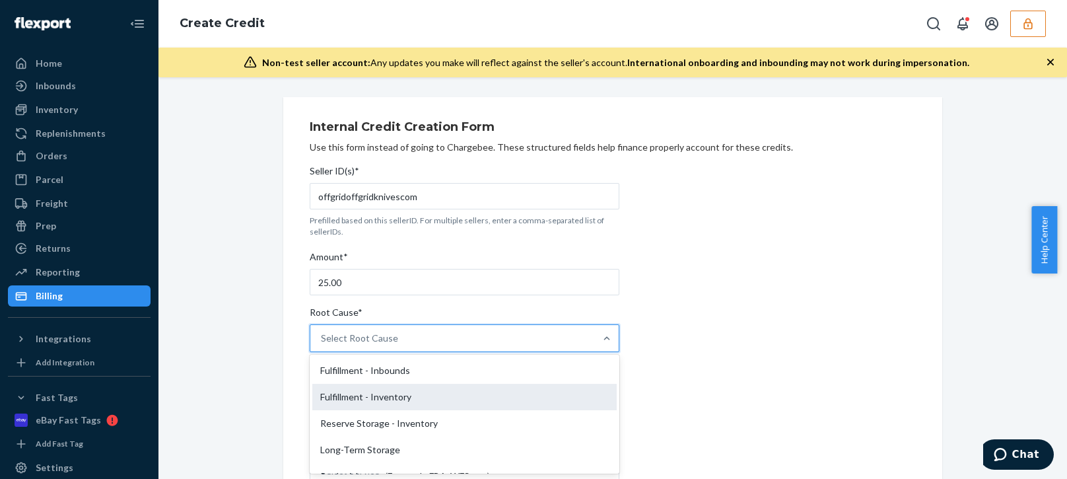
click at [347, 397] on div "Fulfillment - Inventory" at bounding box center [464, 397] width 304 height 26
click at [322, 345] on input "Root Cause* option Fulfillment - Inventory focused, 7 of 29. 29 results availab…" at bounding box center [321, 337] width 1 height 13
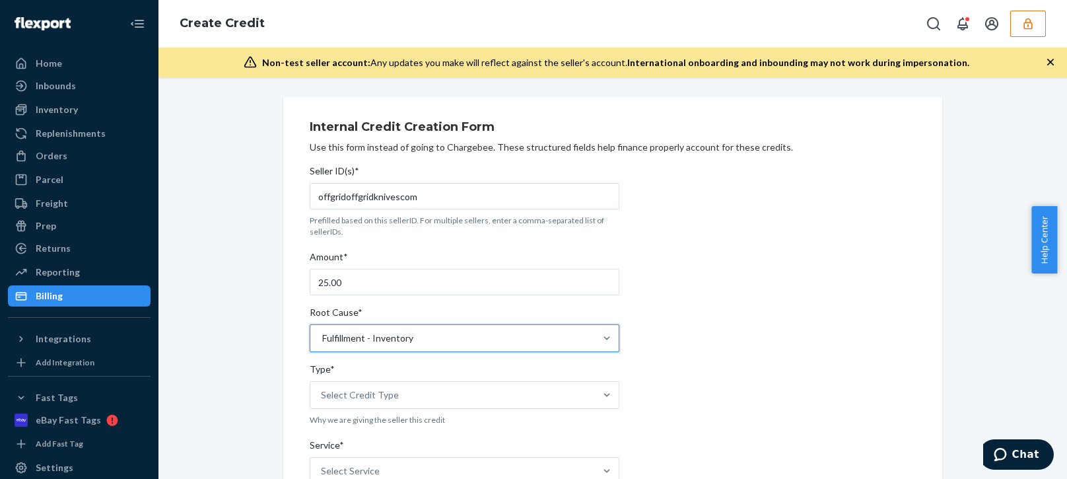
scroll to position [198, 0]
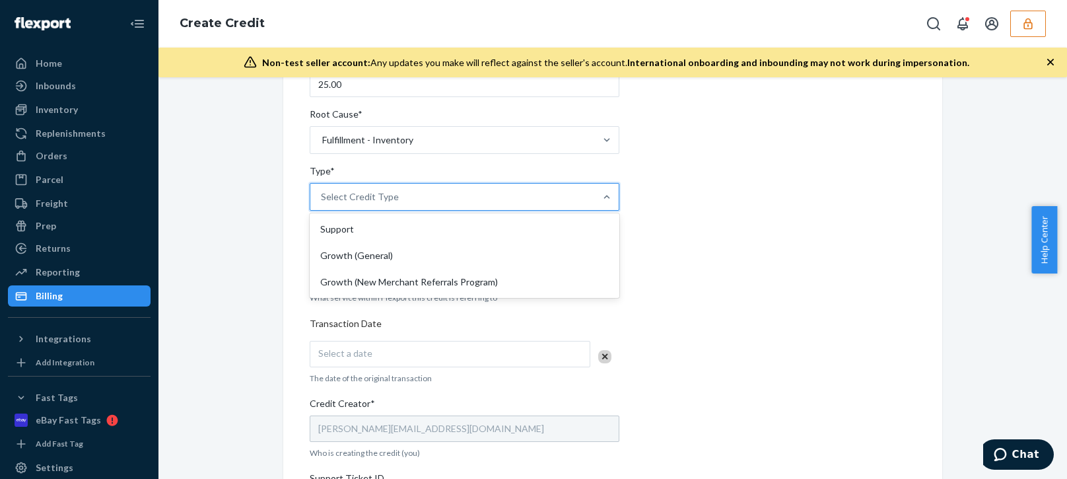
click at [391, 185] on div "Select Credit Type" at bounding box center [452, 197] width 285 height 26
click at [322, 190] on input "Type* option Support focused, 1 of 3. 3 results available. Use Up and Down to c…" at bounding box center [321, 196] width 1 height 13
click at [328, 213] on div "Seller ID(s)* offgridoffgridknivescom Prefilled based on this sellerID. For mul…" at bounding box center [465, 344] width 310 height 766
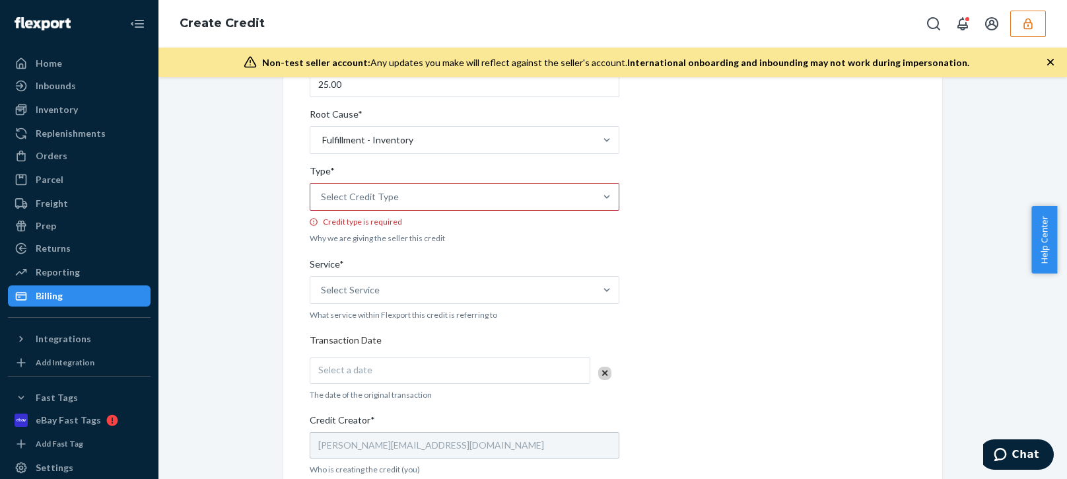
drag, startPoint x: 366, startPoint y: 203, endPoint x: 372, endPoint y: 203, distance: 6.6
click at [366, 202] on div "Select Credit Type" at bounding box center [360, 196] width 78 height 13
click at [322, 202] on input "Type* Select Credit Type Credit type is required" at bounding box center [321, 196] width 1 height 13
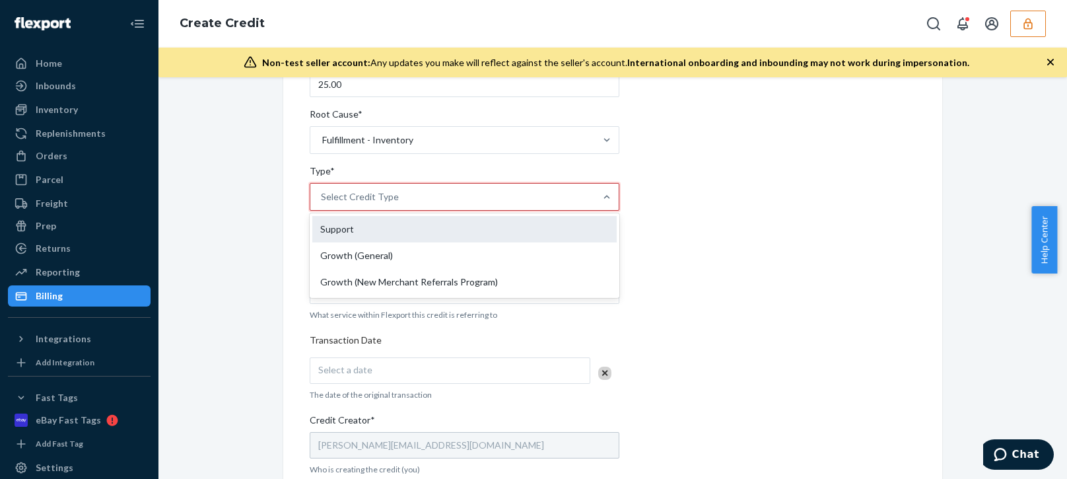
click at [327, 234] on div "Support" at bounding box center [464, 229] width 304 height 26
click at [322, 203] on input "Type* option Support focused, 1 of 3. 3 results available. Use Up and Down to c…" at bounding box center [321, 196] width 1 height 13
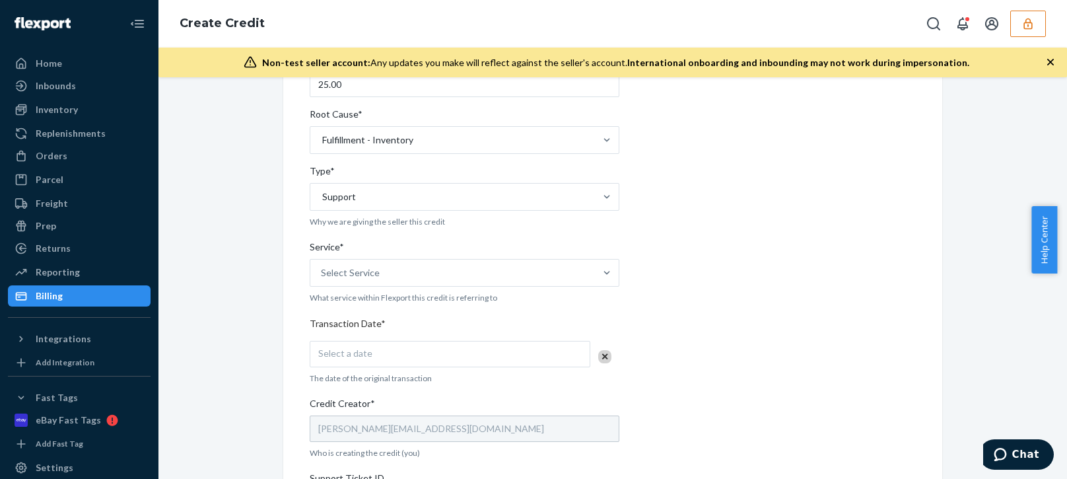
click at [345, 265] on label "Service* Select Service" at bounding box center [465, 263] width 310 height 46
click at [322, 266] on input "Service* Select Service" at bounding box center [321, 272] width 1 height 13
click at [420, 275] on div "Select Service" at bounding box center [452, 272] width 285 height 26
click at [322, 275] on input "Service* 0 results available. Select is focused ,type to refine list, press Dow…" at bounding box center [321, 272] width 1 height 13
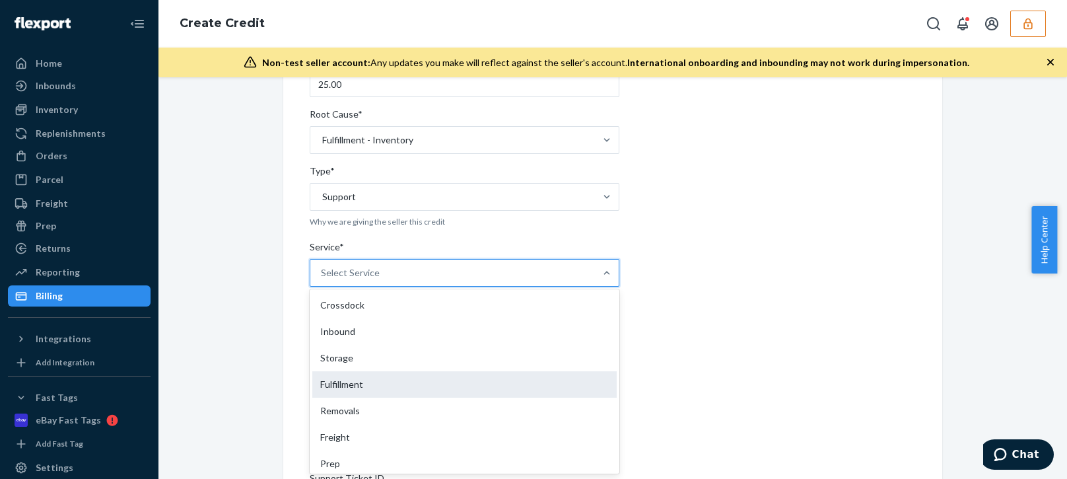
click at [342, 397] on div "Fulfillment" at bounding box center [464, 384] width 304 height 26
click at [322, 279] on input "Service* option Fulfillment focused, 4 of 10. 10 results available. Use Up and …" at bounding box center [321, 272] width 1 height 13
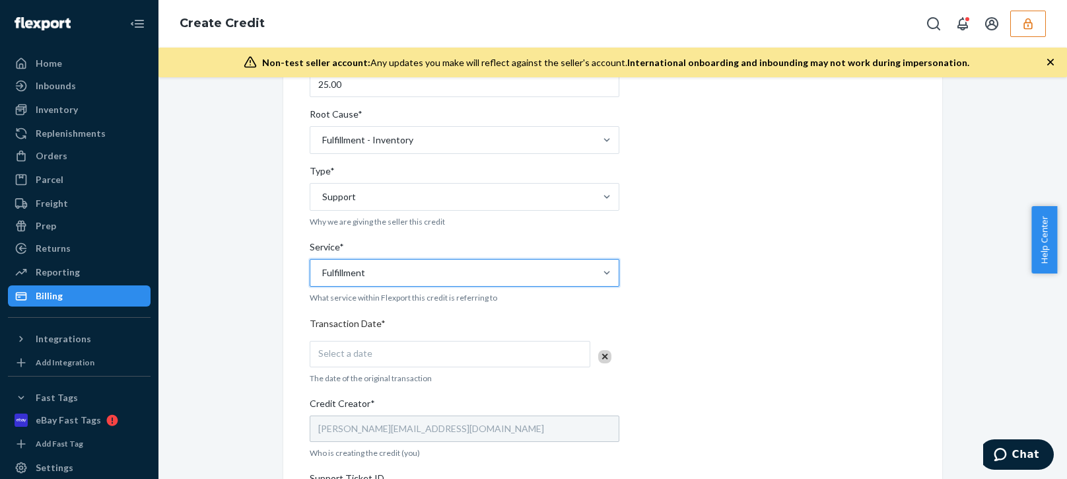
click at [413, 267] on div "Fulfillment" at bounding box center [452, 272] width 285 height 26
click at [322, 267] on input "Service* option Fulfillment, selected. 0 results available. Select is focused ,…" at bounding box center [321, 272] width 1 height 13
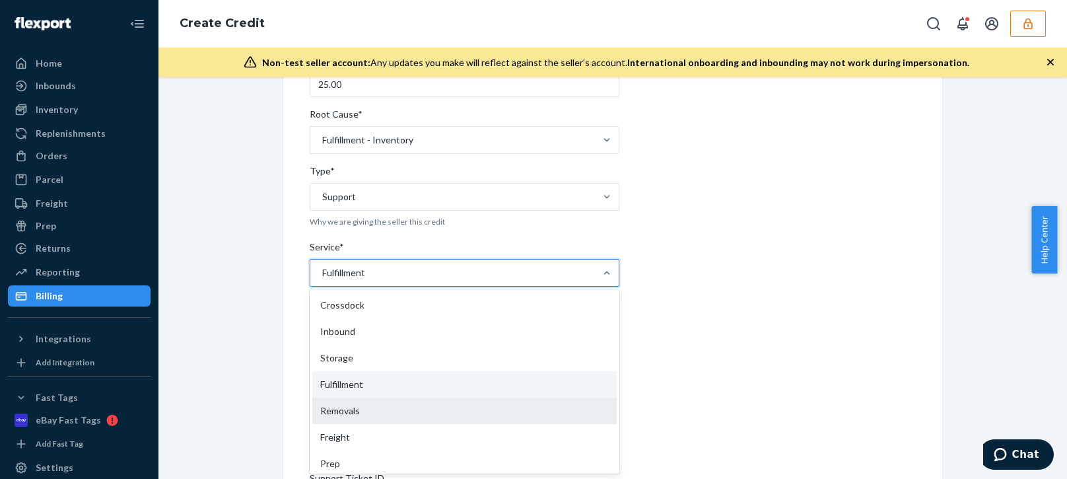
click at [329, 416] on div "Removals" at bounding box center [464, 410] width 304 height 26
click at [322, 279] on input "Service* option Fulfillment, selected. option Removals focused, 5 of 10. 10 res…" at bounding box center [321, 272] width 1 height 13
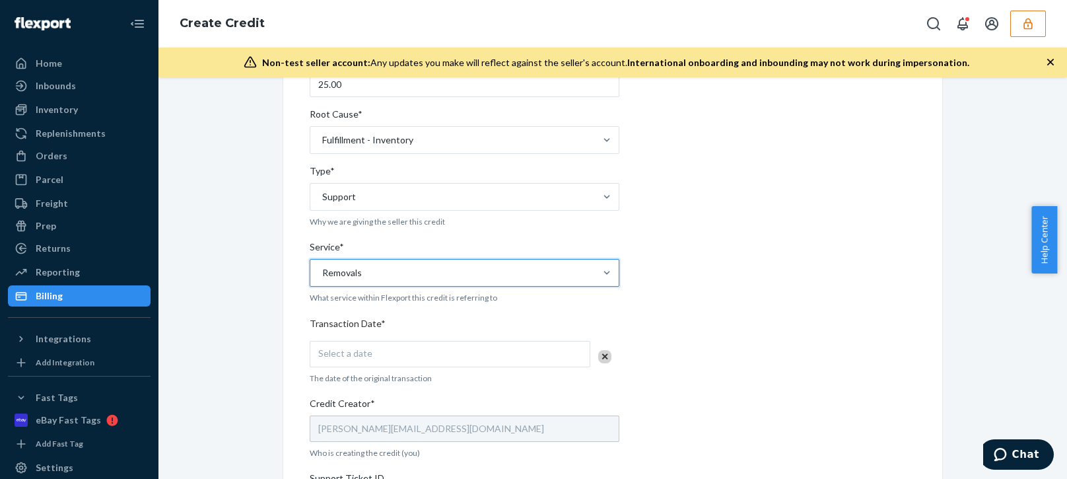
click at [191, 410] on div "Internal Credit Creation Form Use this form instead of going to Chargebee. Thes…" at bounding box center [612, 321] width 888 height 844
click at [369, 349] on div "Select a date" at bounding box center [450, 354] width 281 height 26
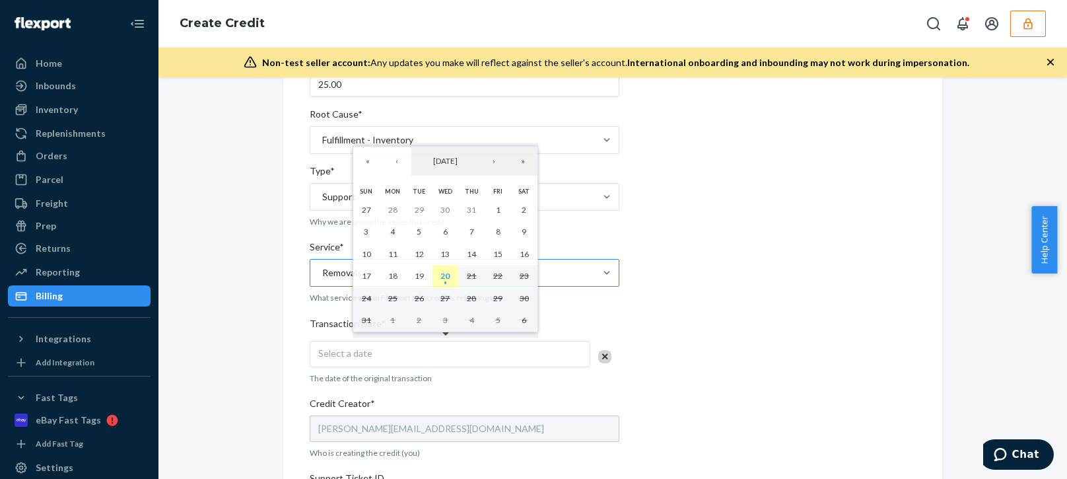
click at [450, 281] on abbr "20" at bounding box center [444, 276] width 9 height 10
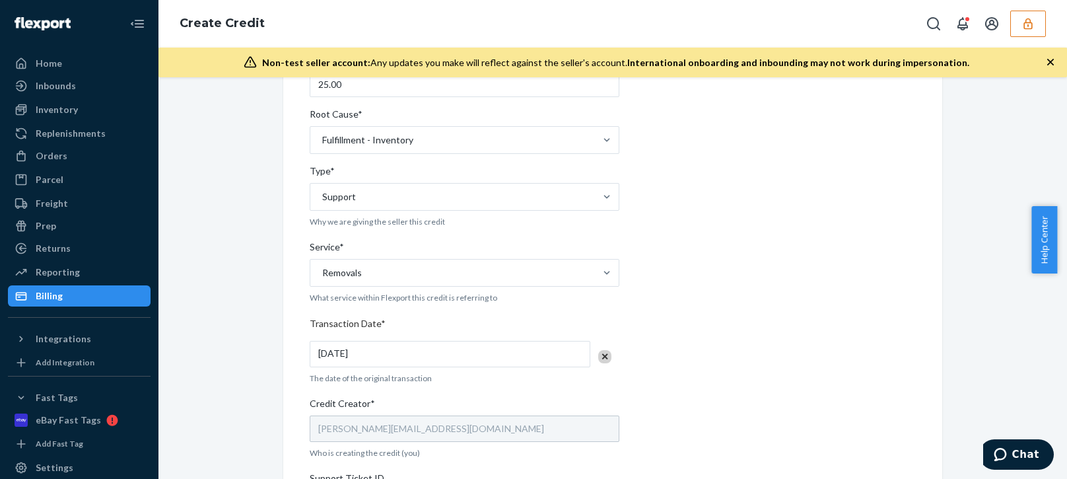
scroll to position [462, 0]
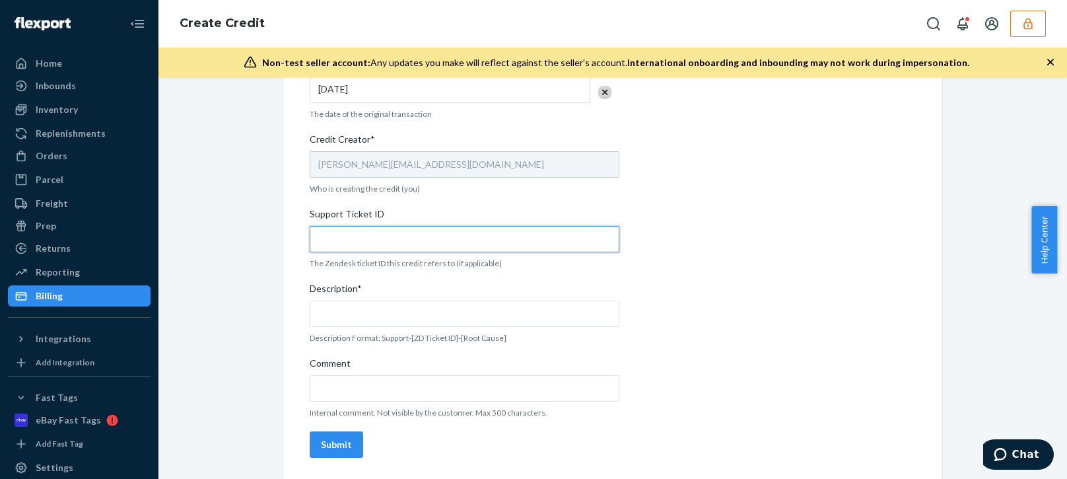
click at [384, 247] on input "Support Ticket ID" at bounding box center [465, 239] width 310 height 26
paste input "797239"
type input "797239"
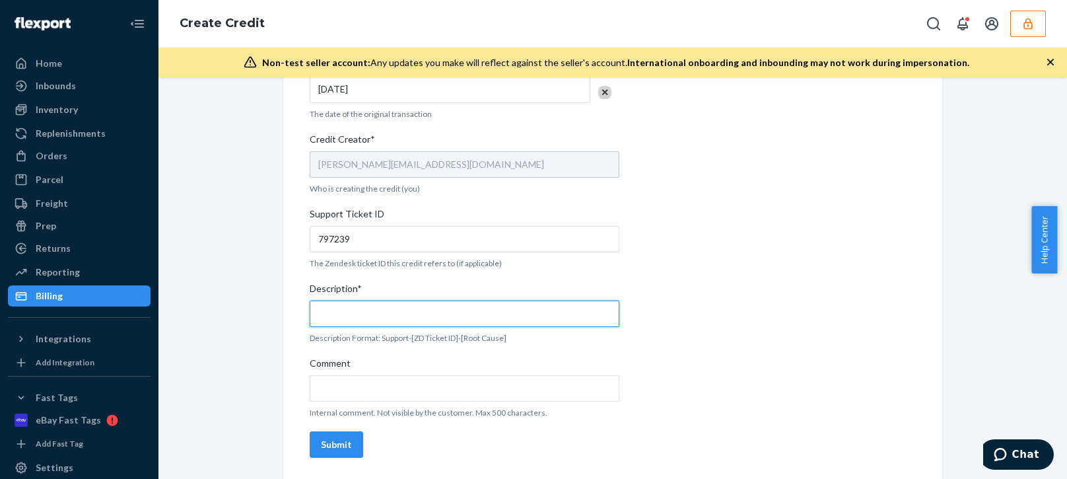
drag, startPoint x: 354, startPoint y: 324, endPoint x: 376, endPoint y: 314, distance: 23.9
click at [356, 324] on input "Description*" at bounding box center [465, 313] width 310 height 26
paste input "797239"
type input "Support 797239 / Fulfillment - Inventory"
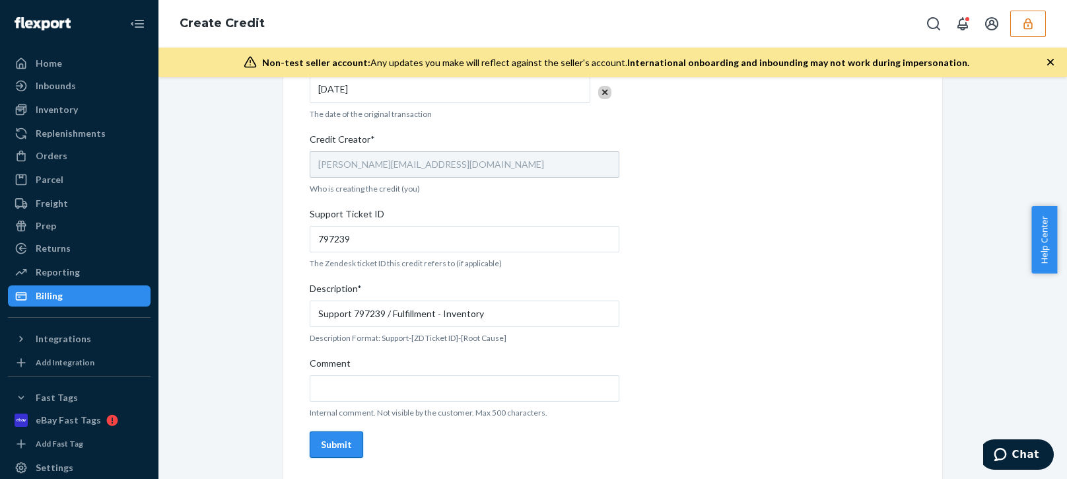
click at [331, 455] on button "Submit" at bounding box center [336, 444] width 53 height 26
click at [239, 345] on div "Internal Credit Creation Form Use this form instead of going to Chargebee. Thes…" at bounding box center [612, 57] width 888 height 844
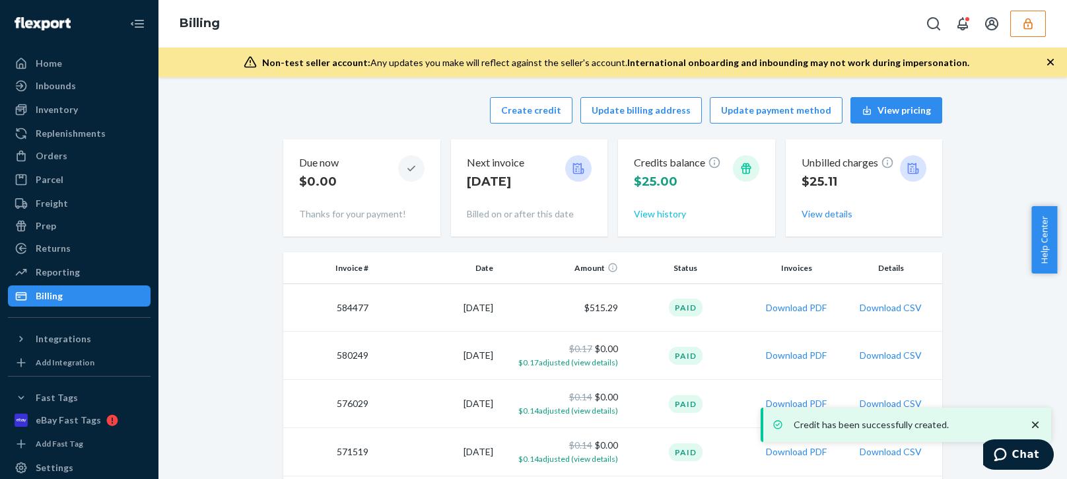
click at [652, 215] on button "View history" at bounding box center [660, 213] width 52 height 13
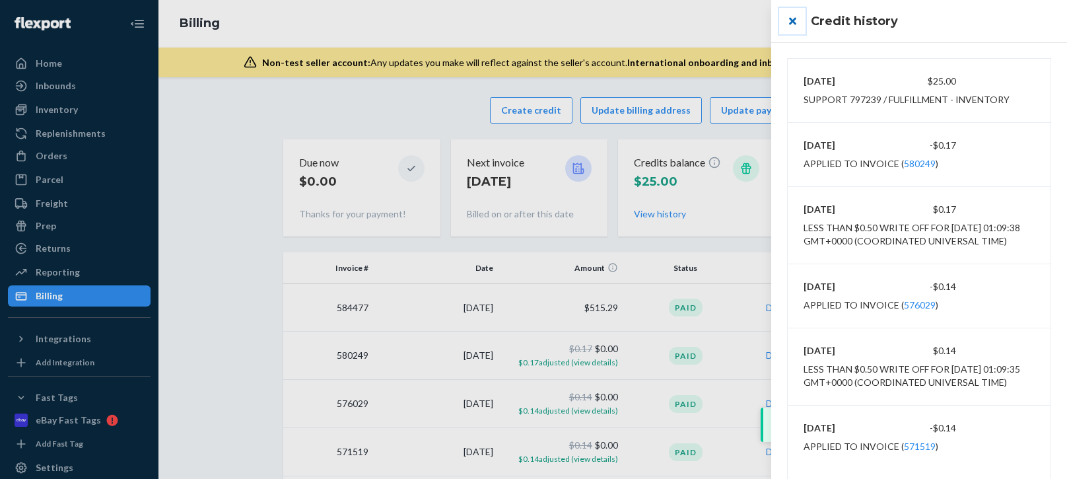
click at [797, 25] on button "close" at bounding box center [792, 21] width 26 height 26
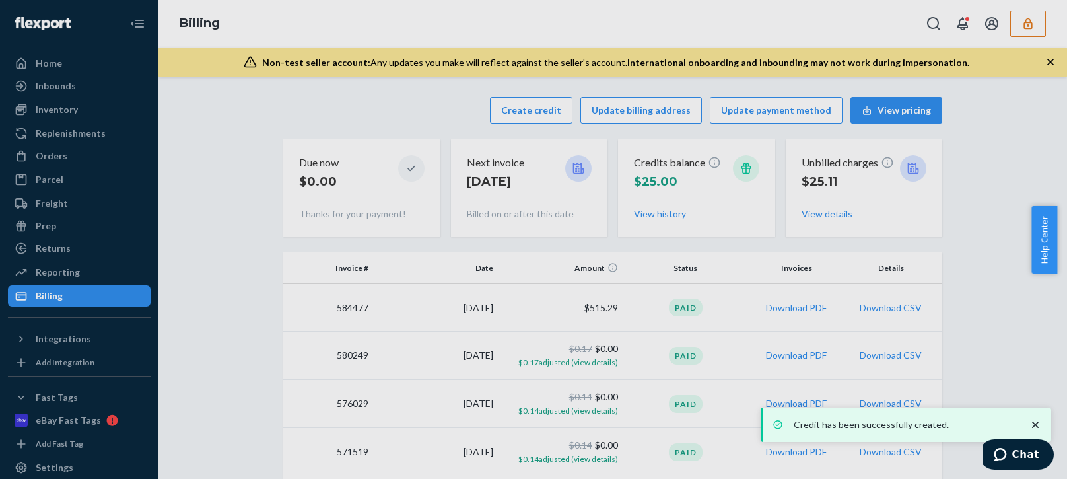
drag, startPoint x: 712, startPoint y: 29, endPoint x: 735, endPoint y: 22, distance: 23.4
click at [715, 28] on div "Billing" at bounding box center [612, 24] width 908 height 48
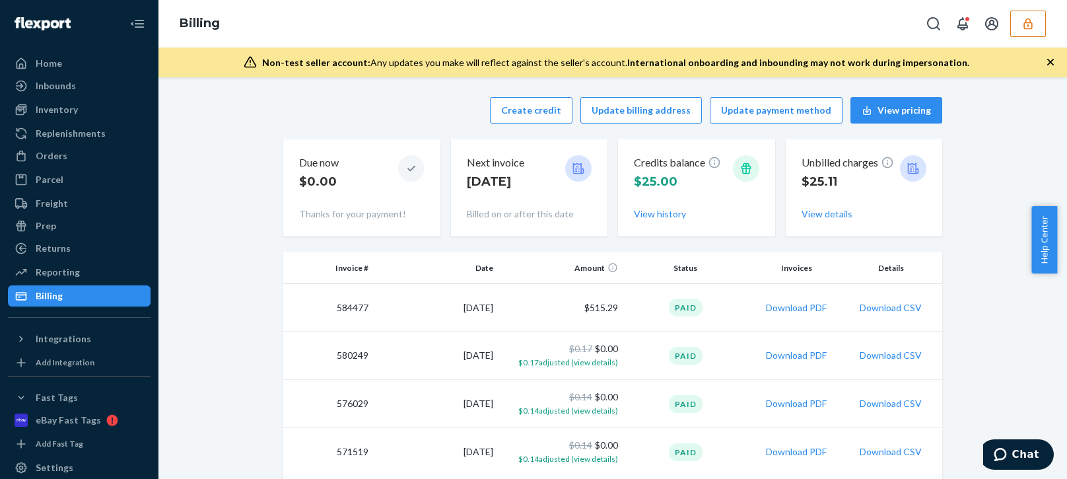
click at [1039, 30] on button "button" at bounding box center [1028, 24] width 36 height 26
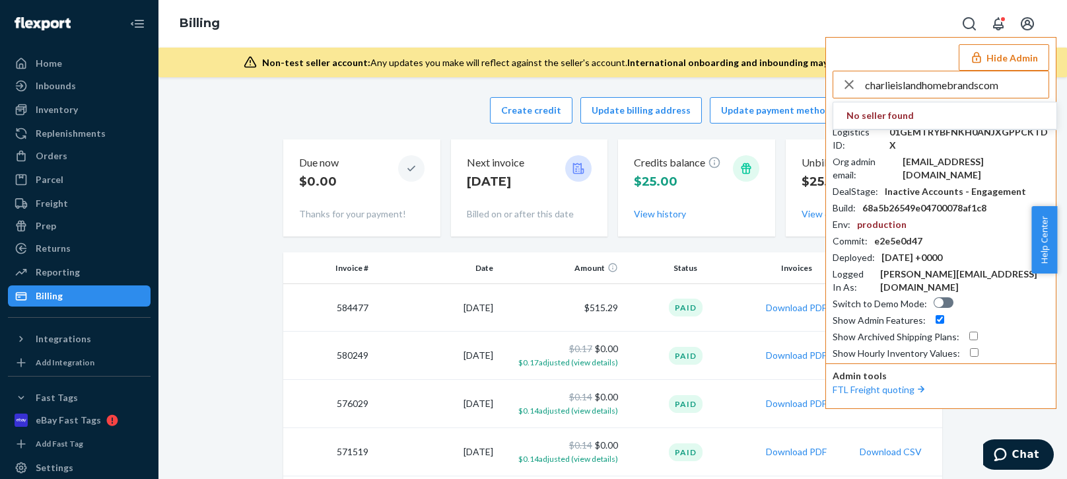
click at [1018, 89] on input "charlieislandhomebrandscom" at bounding box center [957, 84] width 184 height 26
click at [1013, 91] on input "charlieislandhomebrandscom" at bounding box center [957, 84] width 184 height 26
type input "charlieislandhomebrandscom"
click at [919, 114] on span "charlieislandhomebrandscom" at bounding box center [922, 115] width 153 height 13
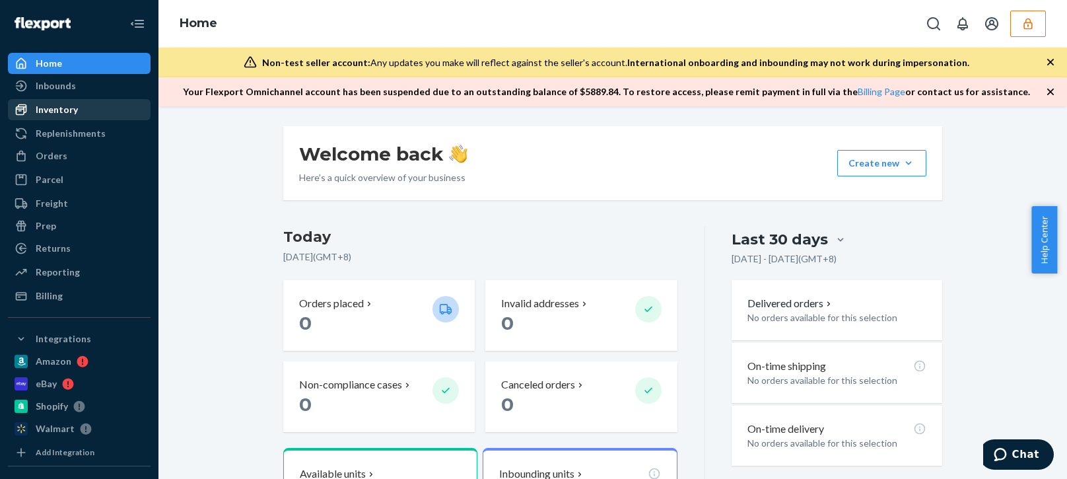
click at [76, 101] on div "Inventory" at bounding box center [79, 109] width 140 height 18
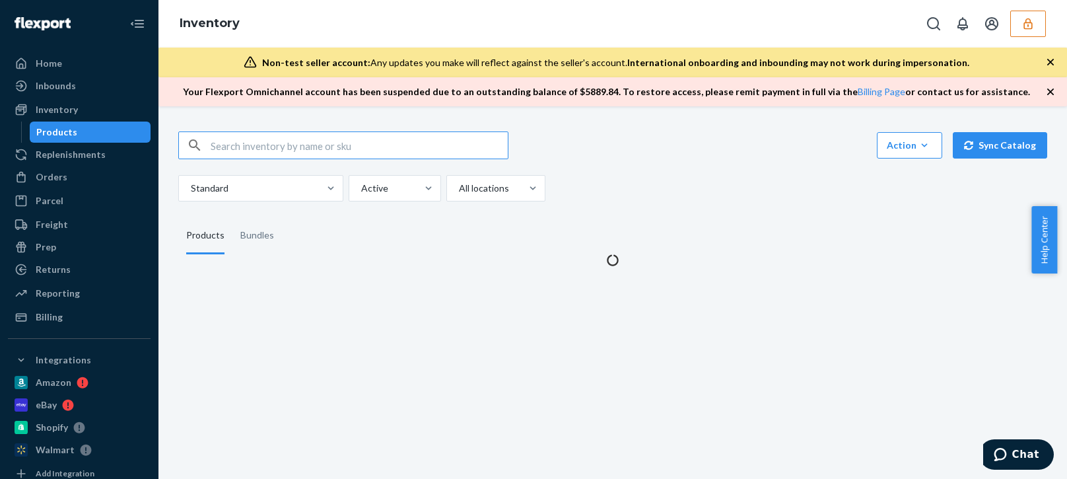
click at [815, 179] on div "Standard Active All locations" at bounding box center [607, 188] width 859 height 26
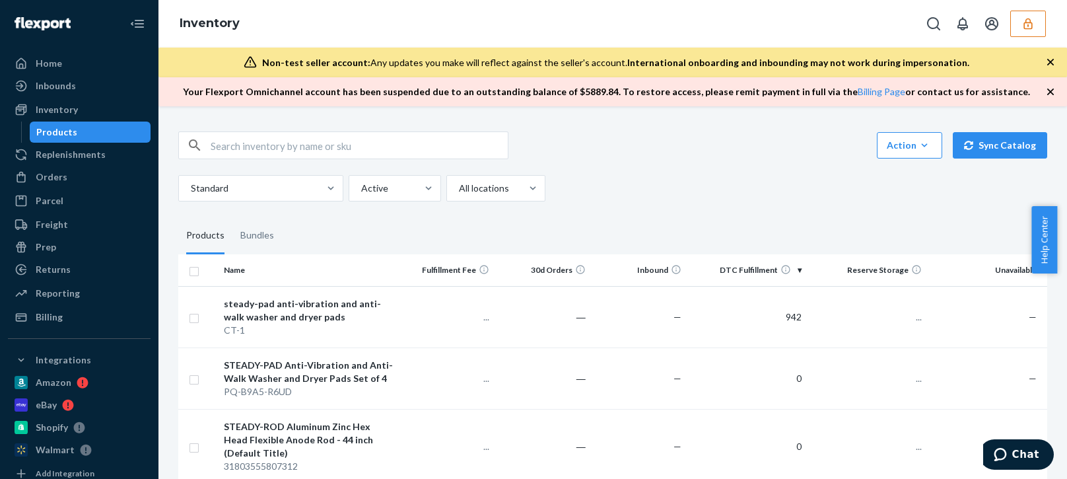
click at [1048, 90] on icon "button" at bounding box center [1050, 91] width 7 height 7
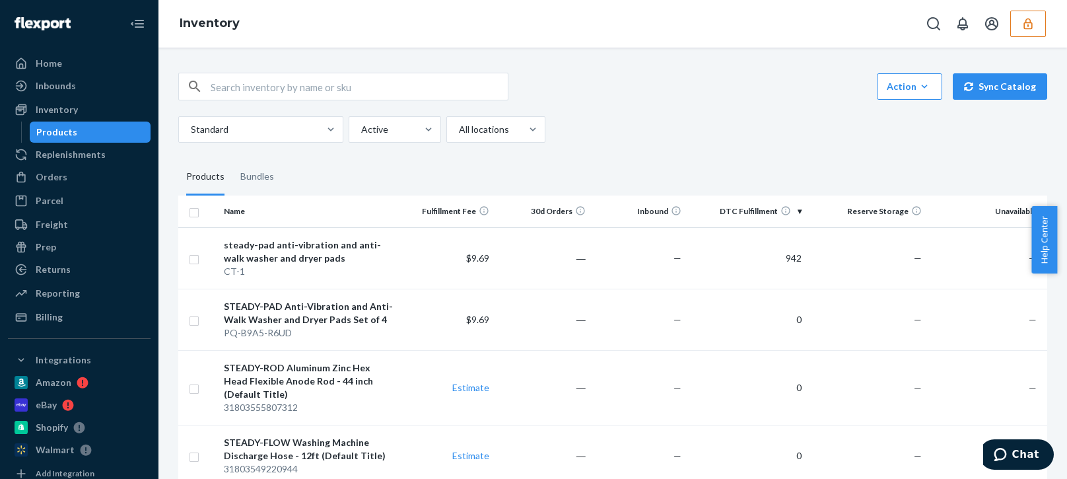
click at [721, 135] on div "Action Create product Create bundle Bulk create products Bulk update products B…" at bounding box center [612, 408] width 888 height 703
click at [195, 255] on input "checkbox" at bounding box center [194, 258] width 11 height 14
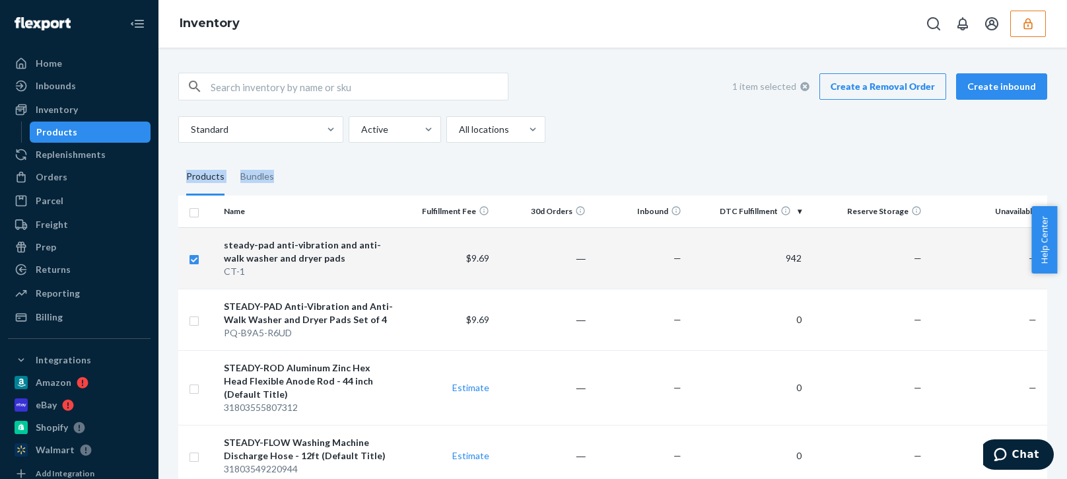
checkbox input "true"
click at [733, 124] on div "Standard Active All locations" at bounding box center [607, 129] width 859 height 26
click at [879, 85] on link "Create a Removal Order" at bounding box center [882, 86] width 127 height 26
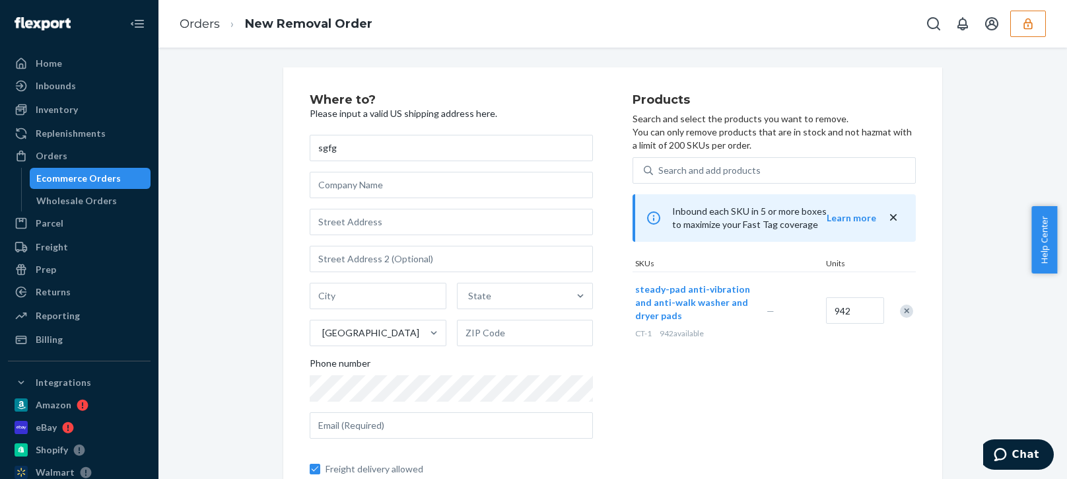
type input "sgfg"
click at [351, 222] on input "text" at bounding box center [451, 222] width 283 height 26
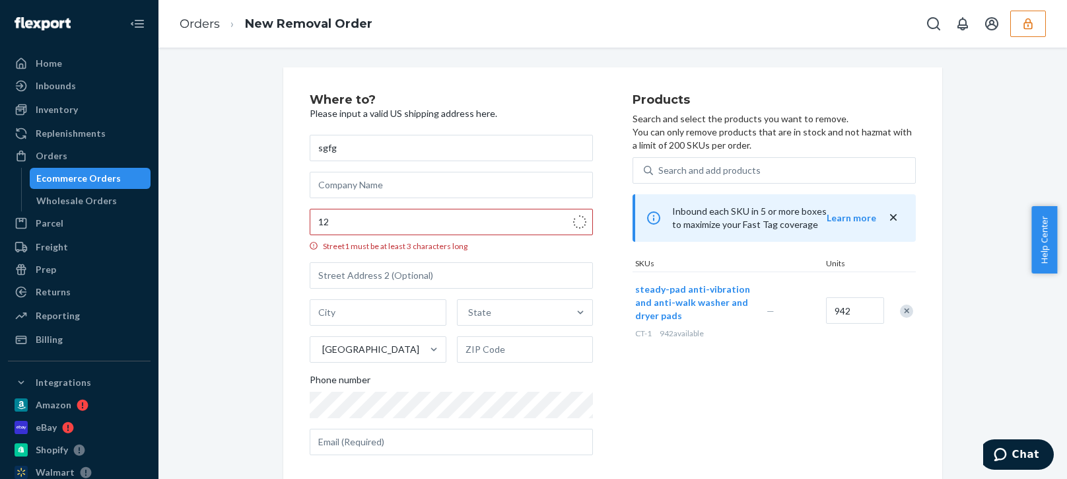
type input "[STREET_ADDRESS]"
type input "[GEOGRAPHIC_DATA] - [US_STATE]"
type input "10035"
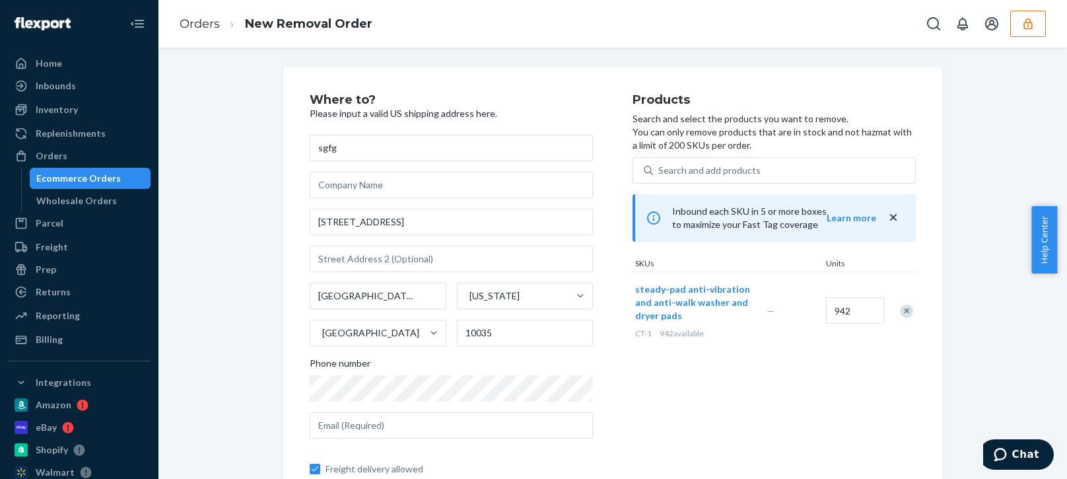
scroll to position [86, 0]
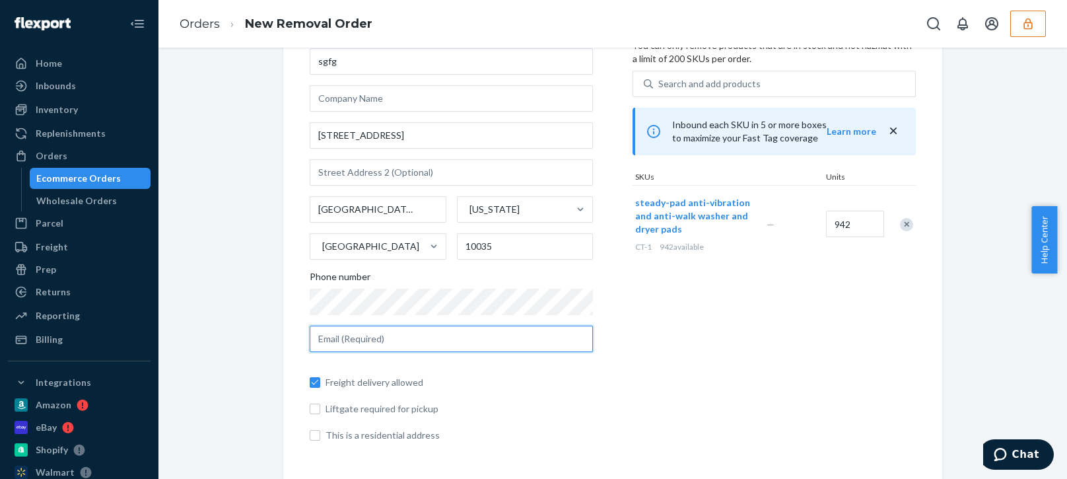
drag, startPoint x: 397, startPoint y: 341, endPoint x: 404, endPoint y: 341, distance: 7.3
click at [397, 340] on input "text" at bounding box center [451, 338] width 283 height 26
type input "2"
type input "2@[DOMAIN_NAME]"
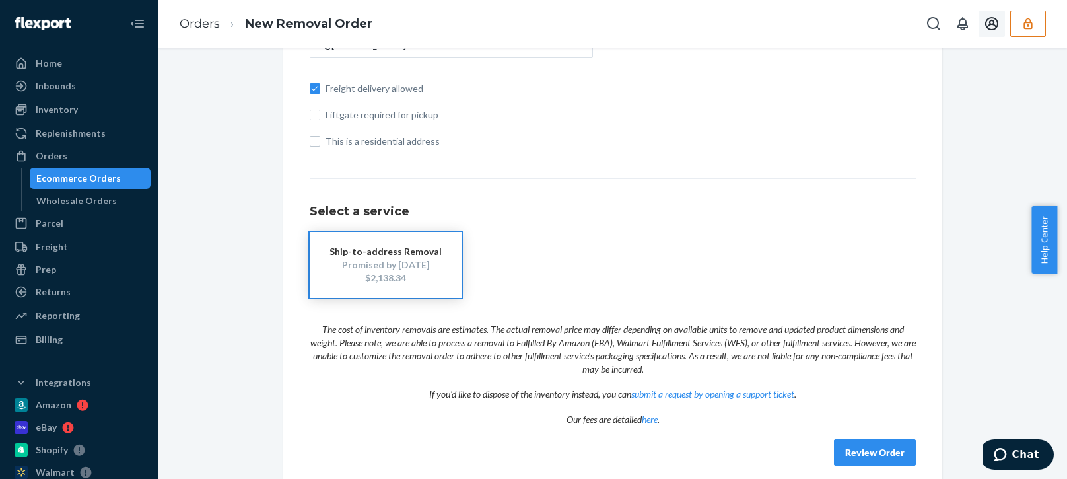
click at [1028, 31] on button "button" at bounding box center [1028, 24] width 36 height 26
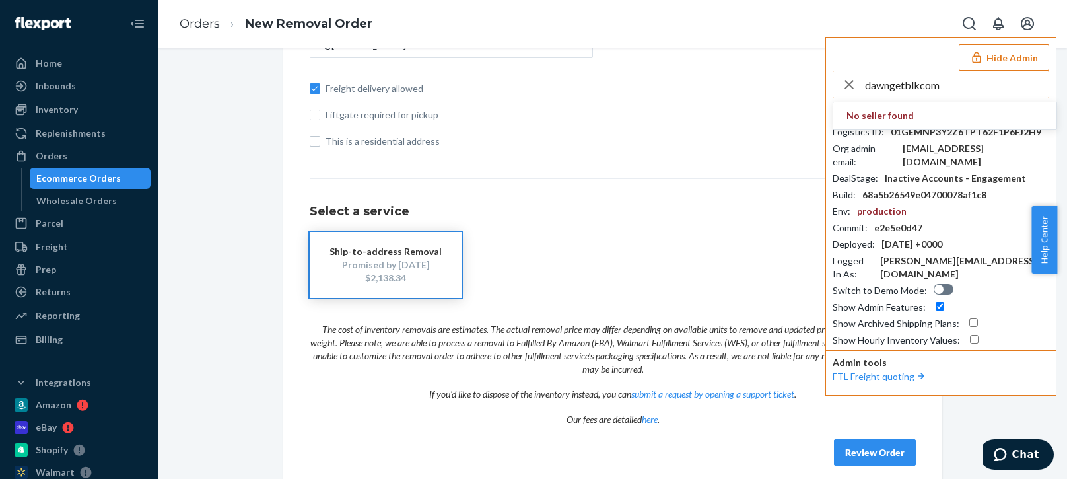
click at [953, 80] on input "dawngetblkcom" at bounding box center [957, 84] width 184 height 26
click at [956, 94] on input "dawngetblkcom" at bounding box center [957, 84] width 184 height 26
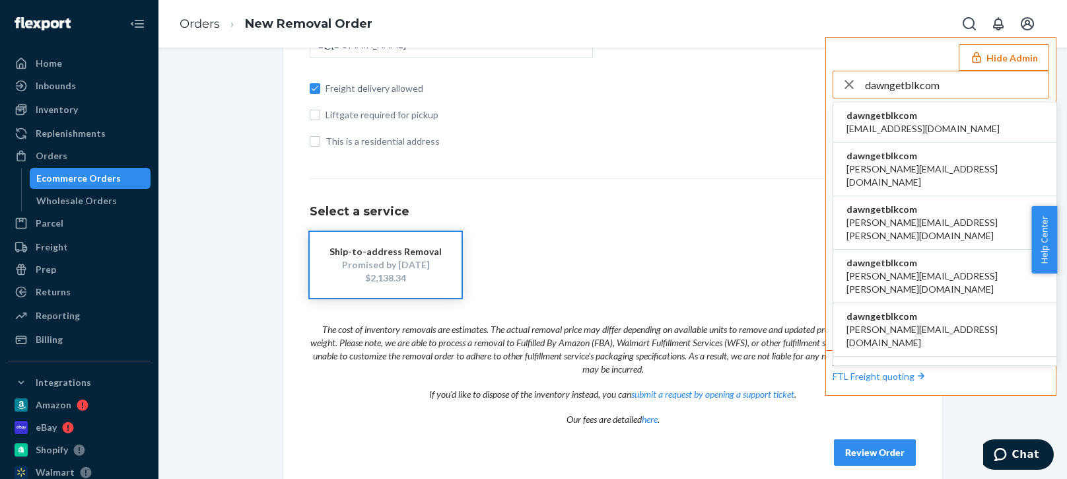
type input "dawngetblkcom"
click at [907, 123] on span "[EMAIL_ADDRESS][DOMAIN_NAME]" at bounding box center [922, 128] width 153 height 13
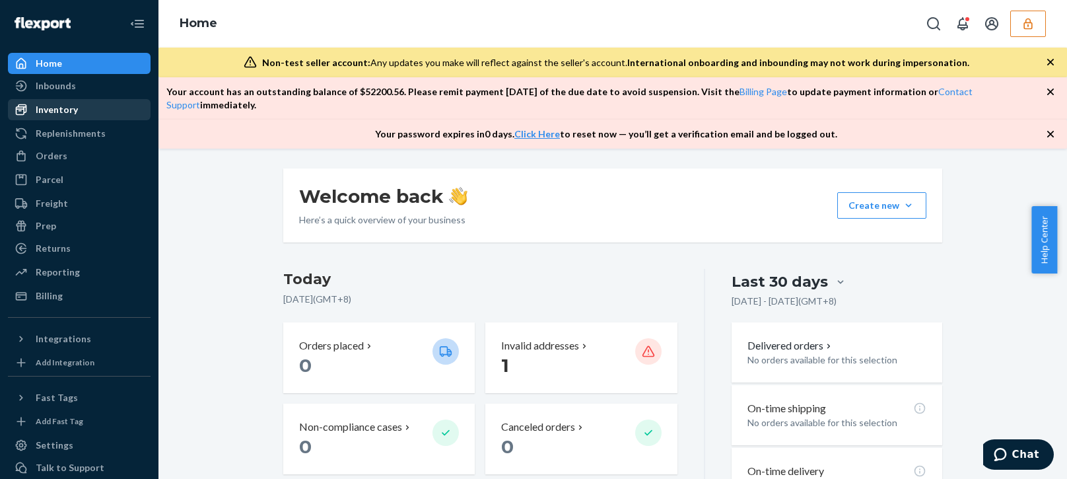
drag, startPoint x: 81, startPoint y: 108, endPoint x: 88, endPoint y: 108, distance: 7.3
click at [81, 108] on div "Inventory" at bounding box center [79, 109] width 140 height 18
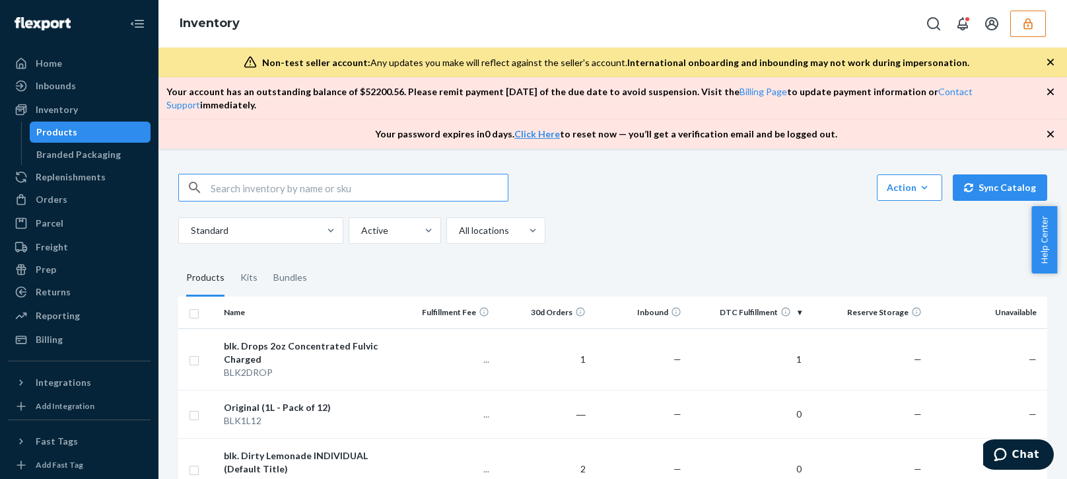
scroll to position [66, 0]
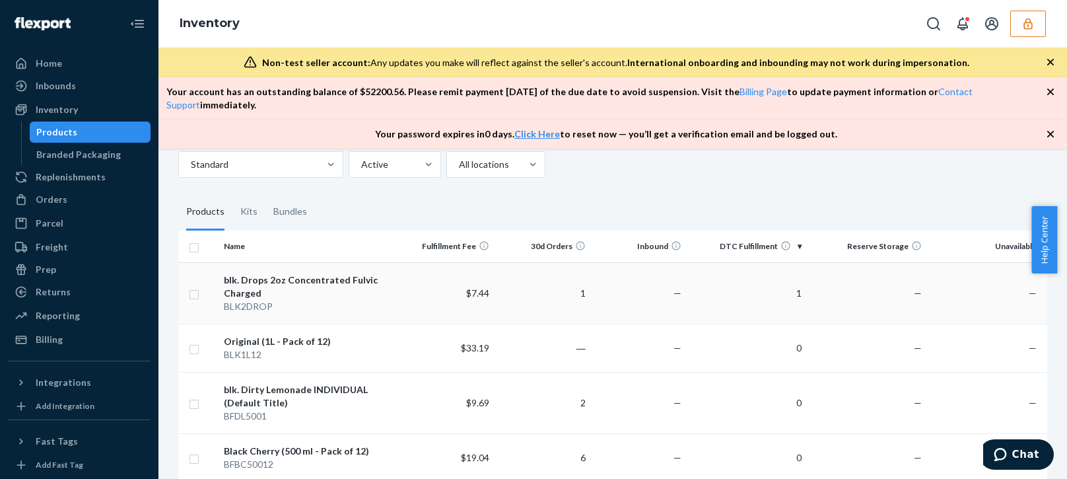
click at [432, 277] on td "$7.44" at bounding box center [447, 292] width 96 height 61
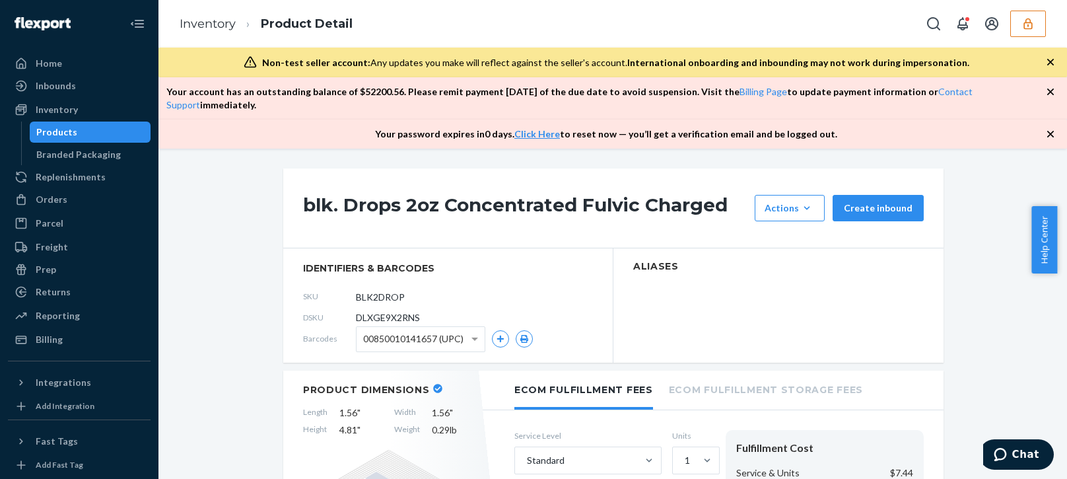
click at [1025, 25] on icon "button" at bounding box center [1027, 23] width 13 height 13
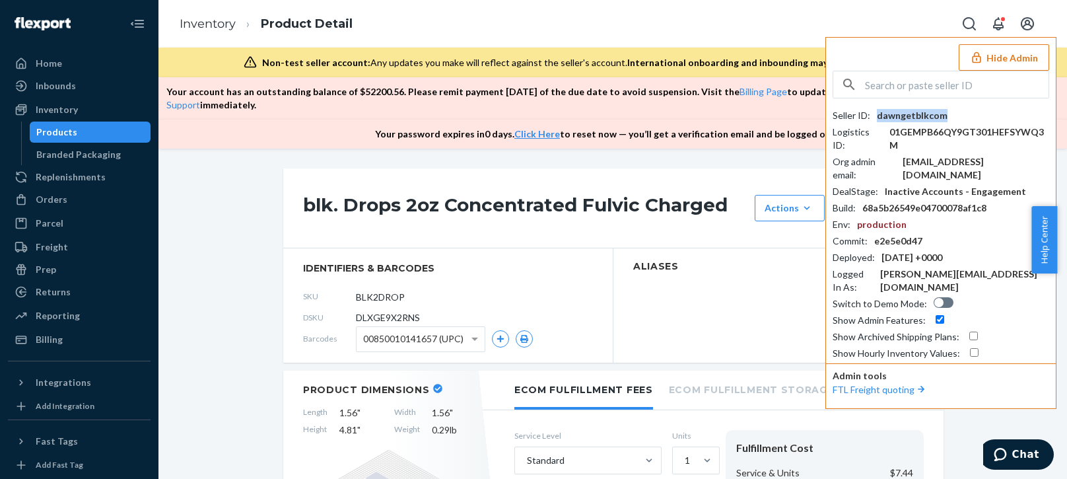
click at [923, 111] on div "dawngetblkcom" at bounding box center [912, 115] width 71 height 13
